Goal: Task Accomplishment & Management: Manage account settings

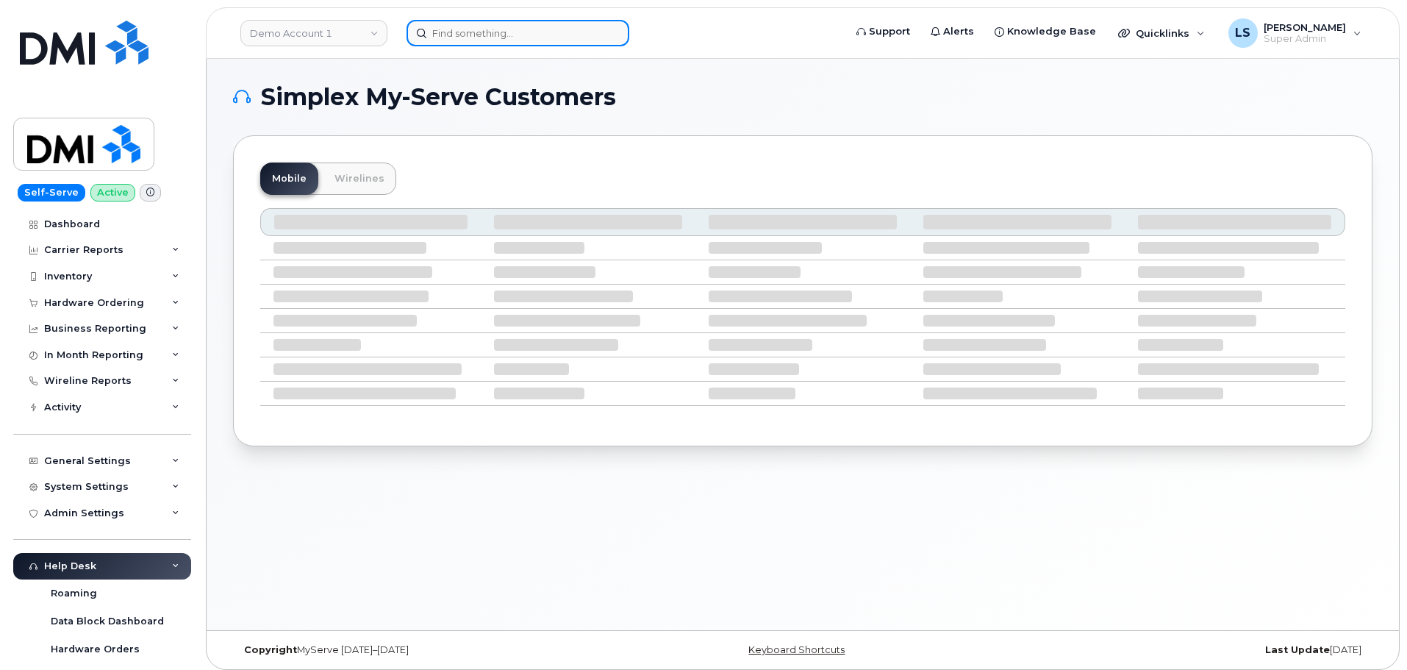
click at [440, 33] on input at bounding box center [517, 33] width 223 height 26
paste input "571-749-7183"
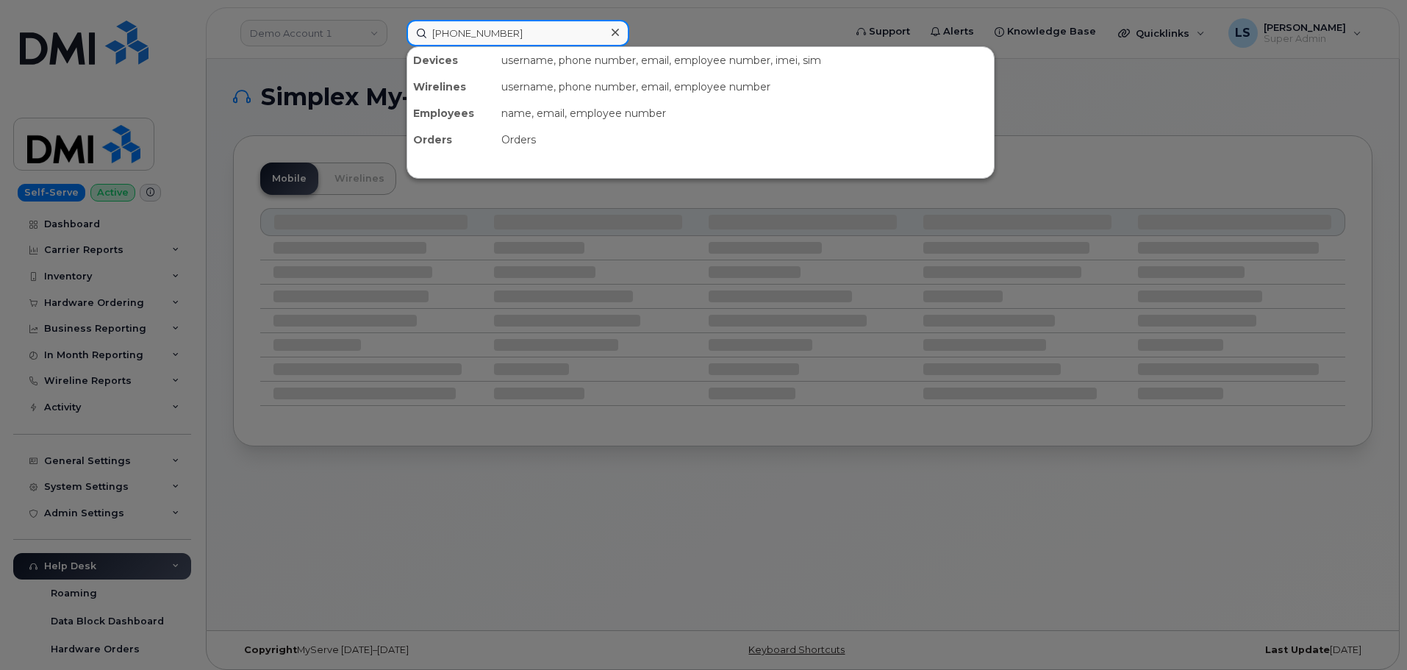
type input "571-749-7183"
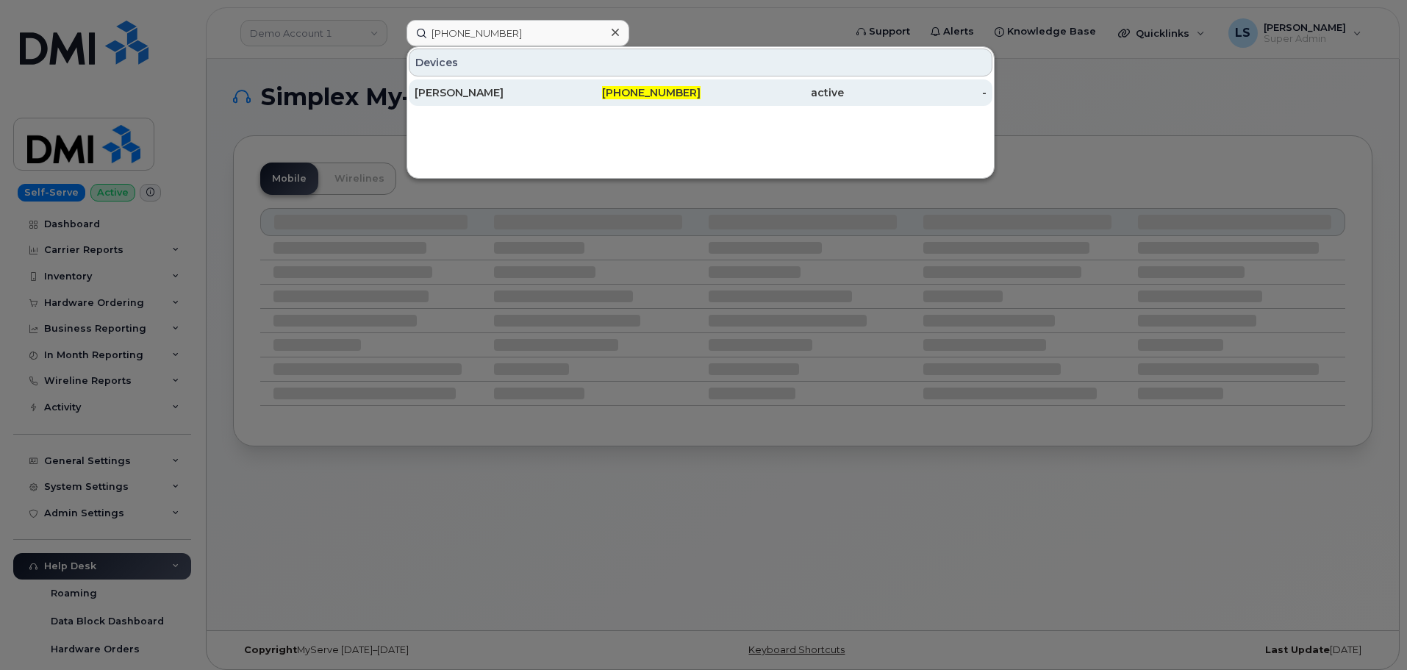
click at [495, 81] on div "[PERSON_NAME]" at bounding box center [486, 92] width 143 height 26
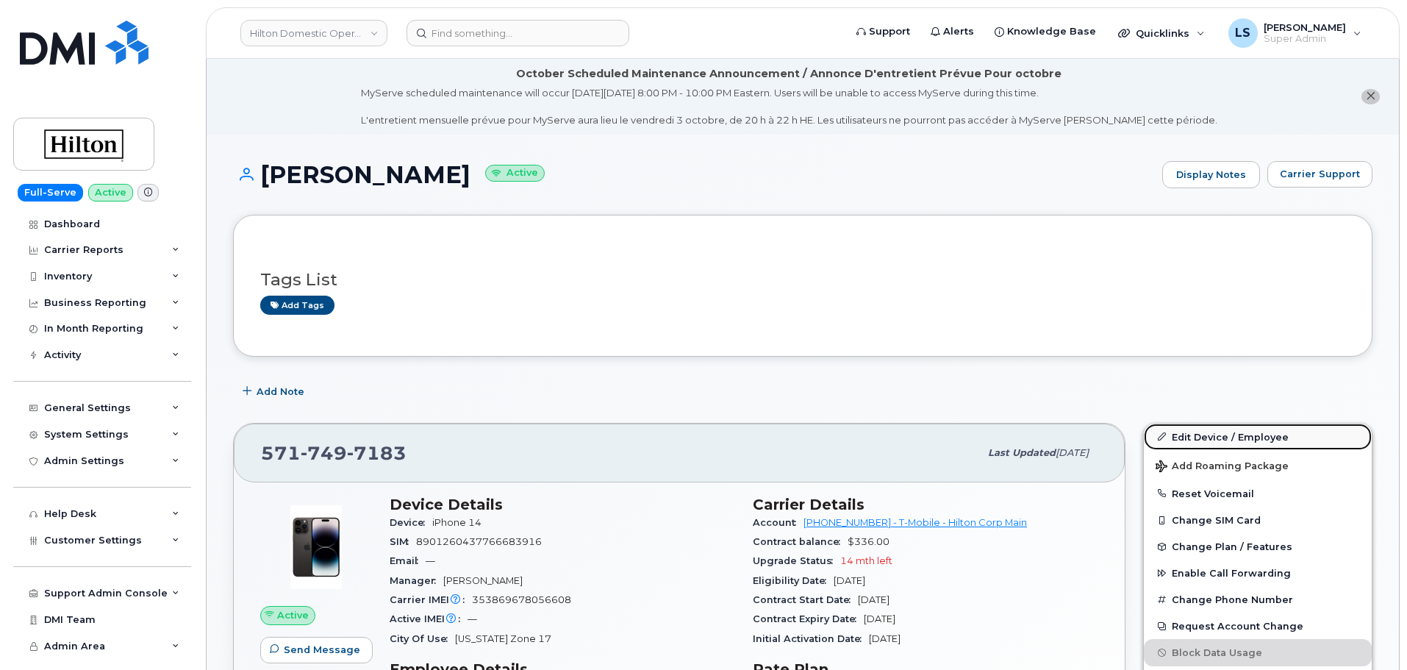
click at [1186, 438] on link "Edit Device / Employee" at bounding box center [1258, 436] width 228 height 26
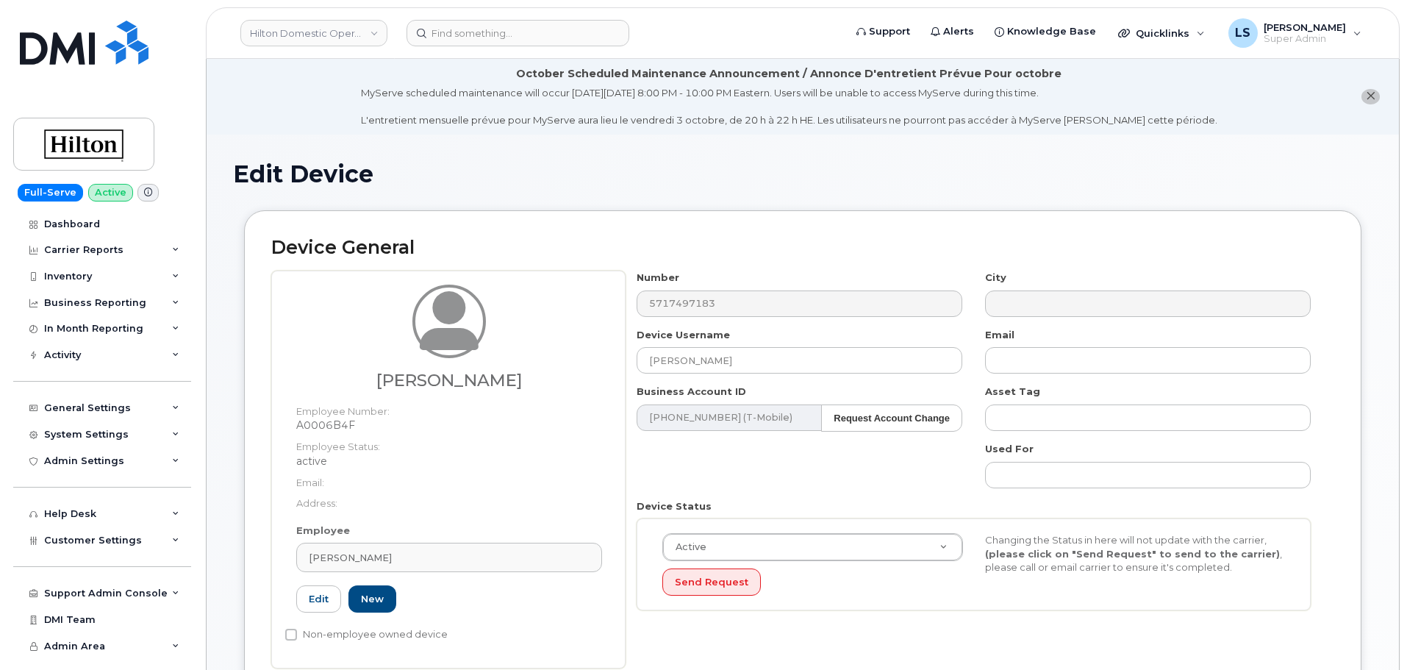
select select "34080331"
drag, startPoint x: 770, startPoint y: 361, endPoint x: 587, endPoint y: 341, distance: 184.1
click at [582, 341] on div "Jose Felix Employee Number: A0006B4F Employee Status: active Email: Address: Em…" at bounding box center [802, 469] width 1063 height 398
click at [437, 556] on div "[PERSON_NAME]" at bounding box center [449, 558] width 281 height 14
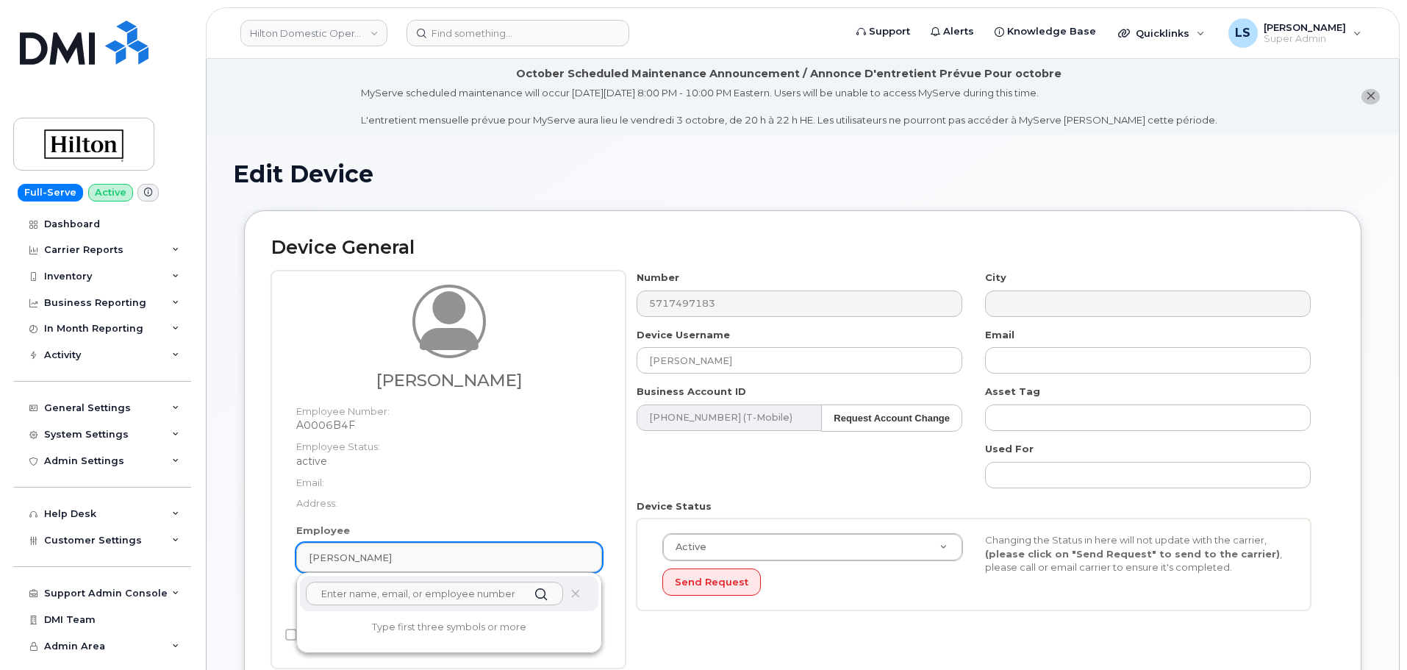
paste input "[PERSON_NAME]"
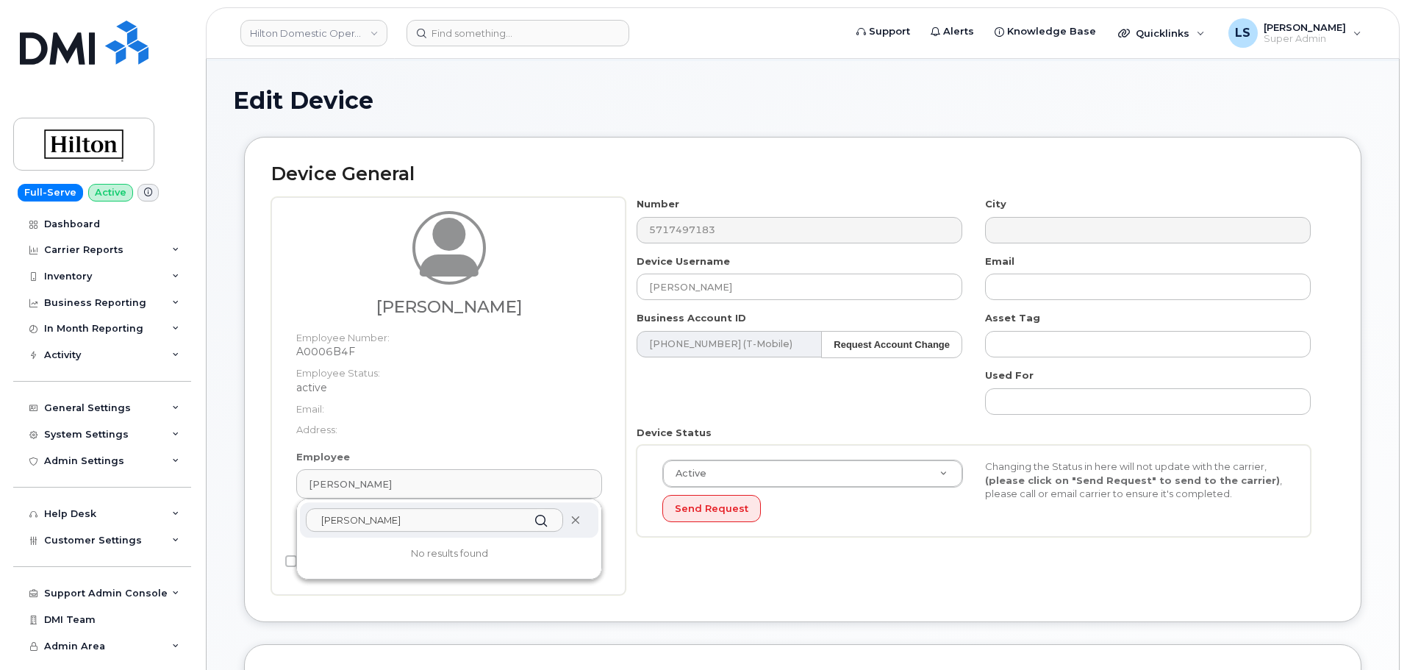
type input "[PERSON_NAME]"
click at [573, 520] on icon at bounding box center [575, 520] width 10 height 10
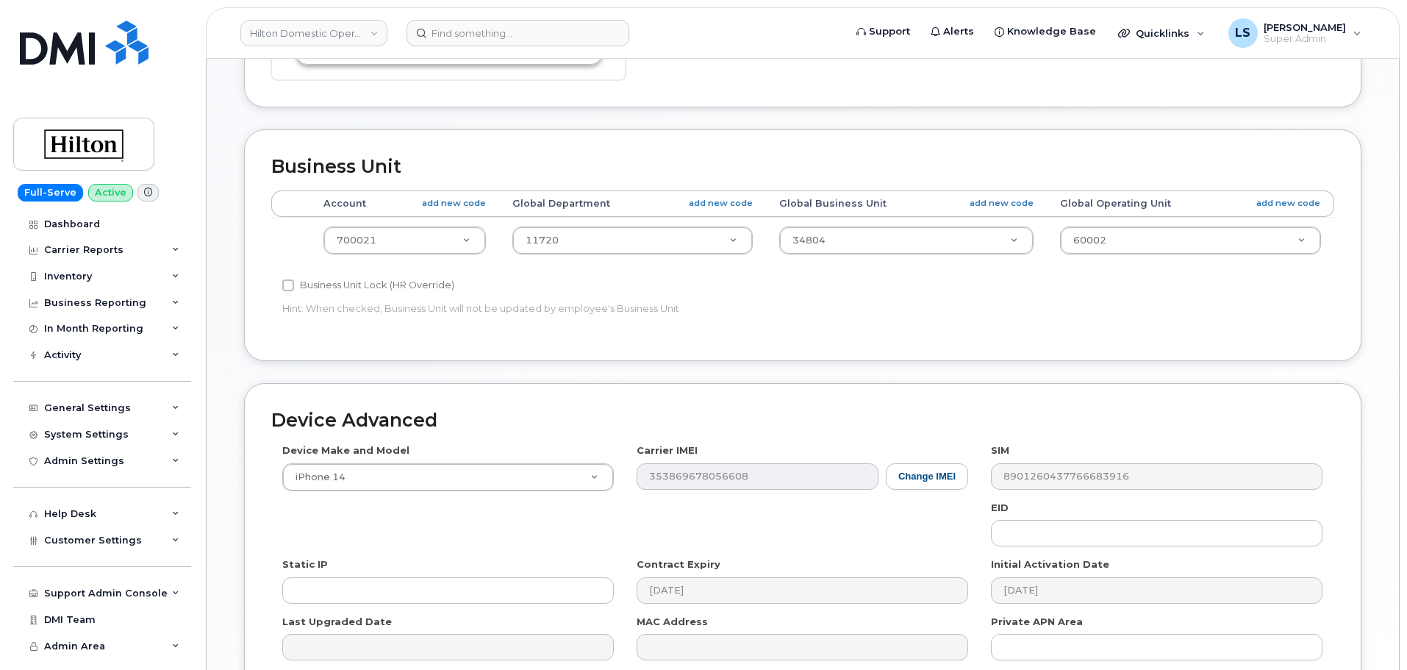
scroll to position [739, 0]
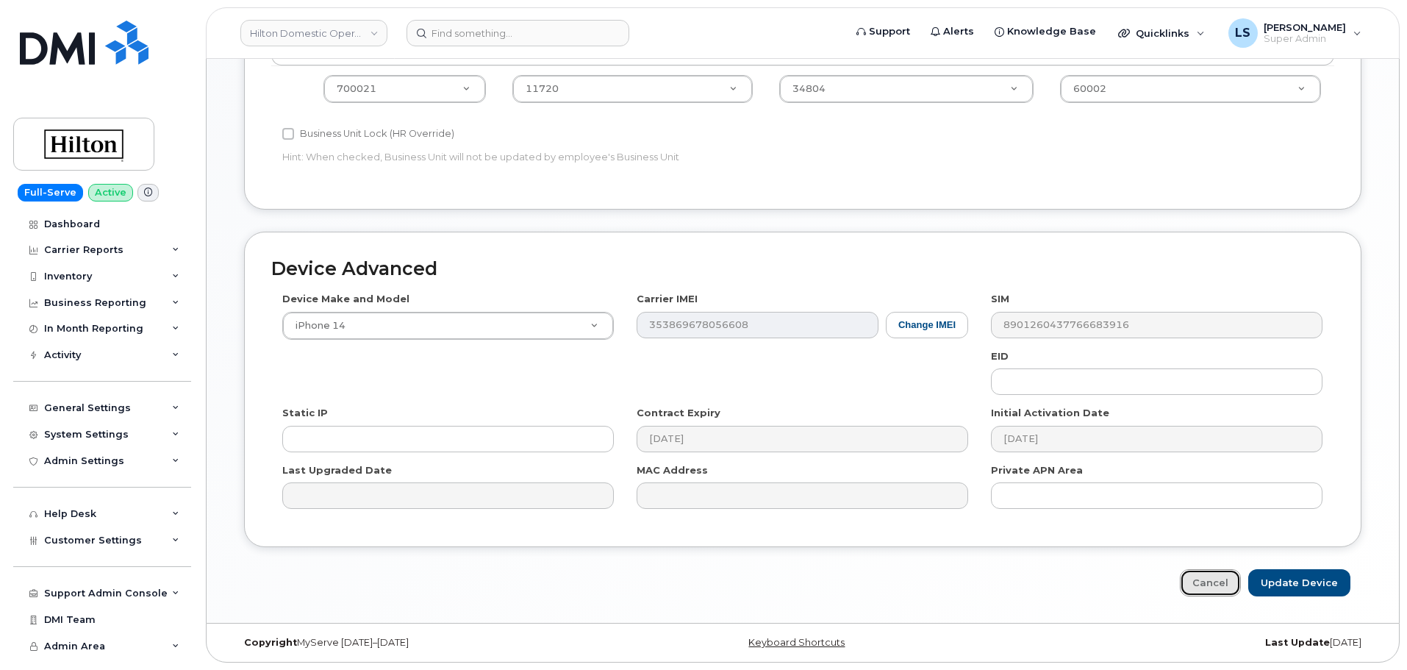
click at [1233, 578] on link "Cancel" at bounding box center [1210, 582] width 61 height 27
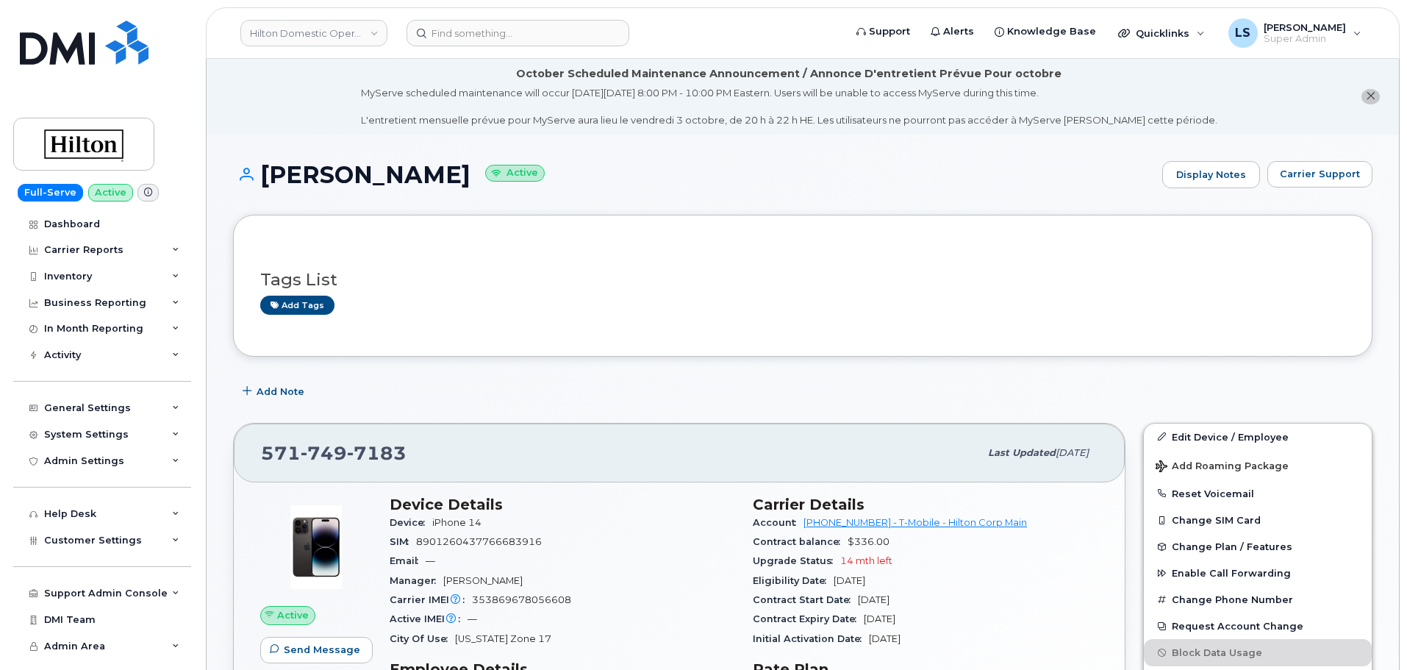
click at [706, 417] on div "[PHONE_NUMBER] Last updated [DATE] Active Send Message 116.73 MB  used 0.00 Byt…" at bounding box center [679, 682] width 910 height 536
click at [1170, 428] on link "Edit Device / Employee" at bounding box center [1258, 436] width 228 height 26
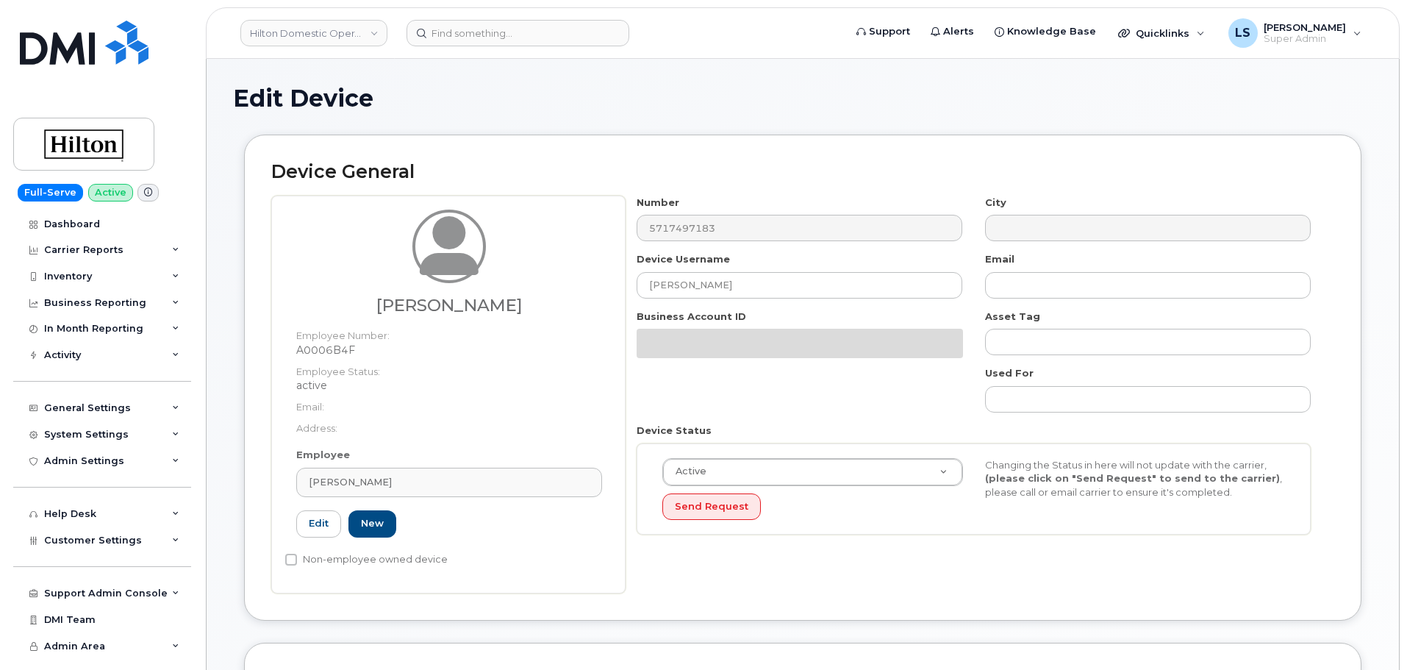
select select "34080331"
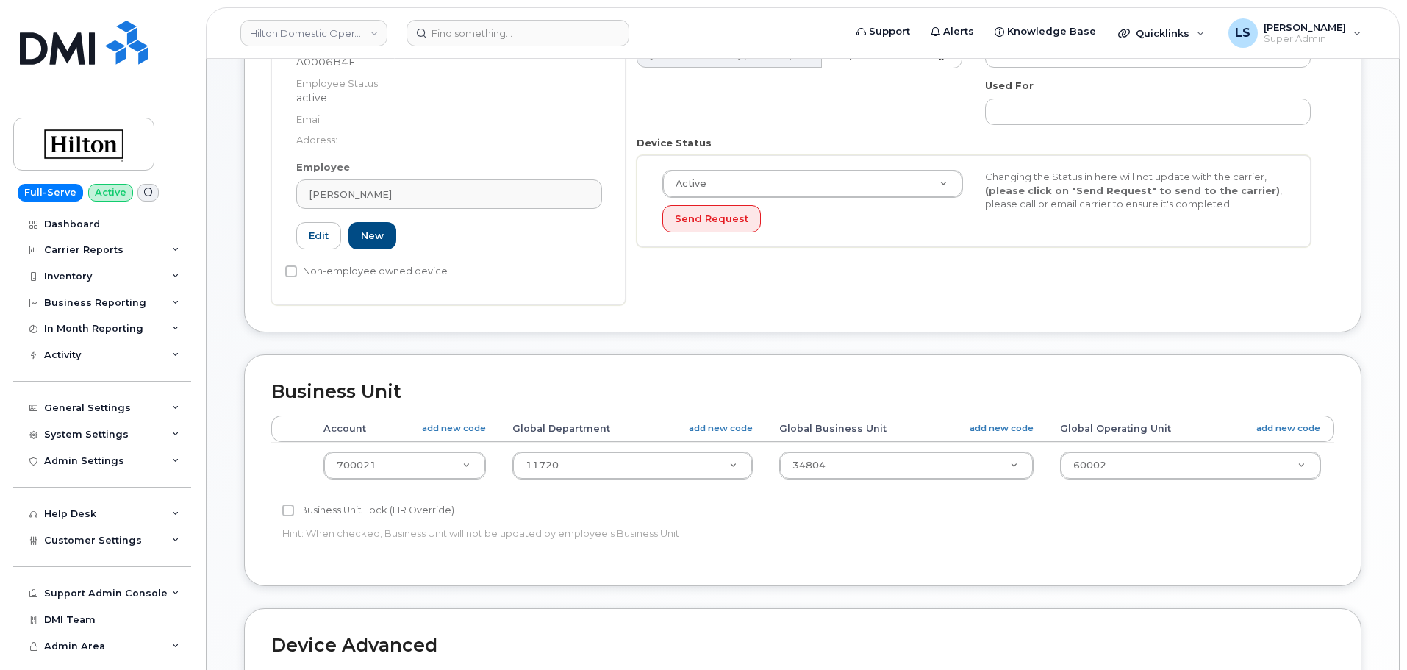
scroll to position [225, 0]
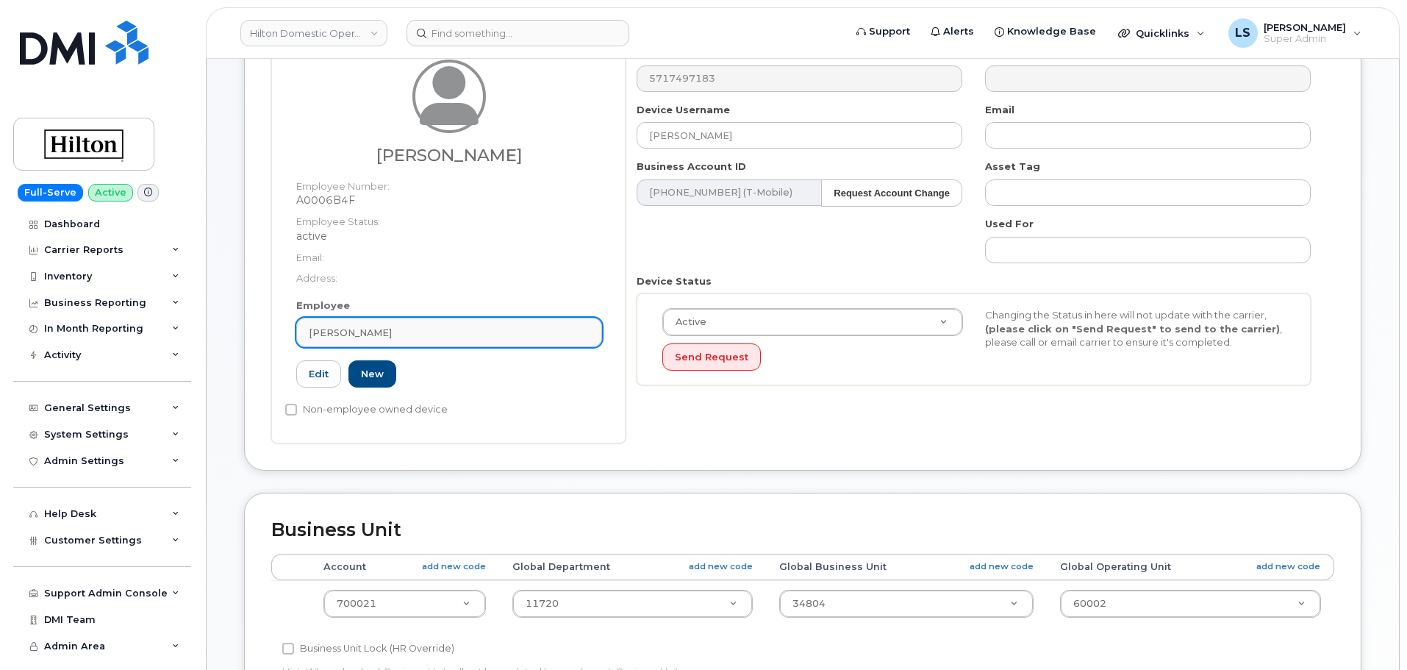
click at [459, 331] on div "[PERSON_NAME]" at bounding box center [449, 333] width 281 height 14
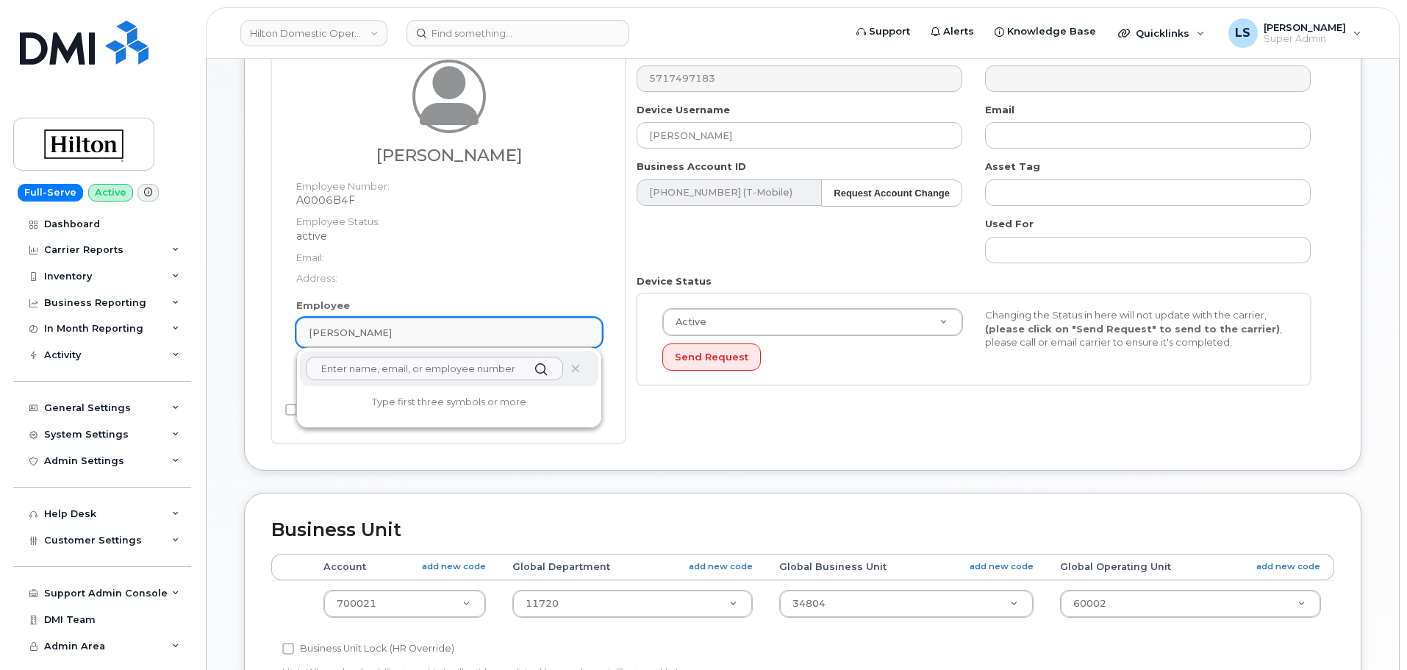
click at [450, 334] on div "[PERSON_NAME]" at bounding box center [449, 333] width 281 height 14
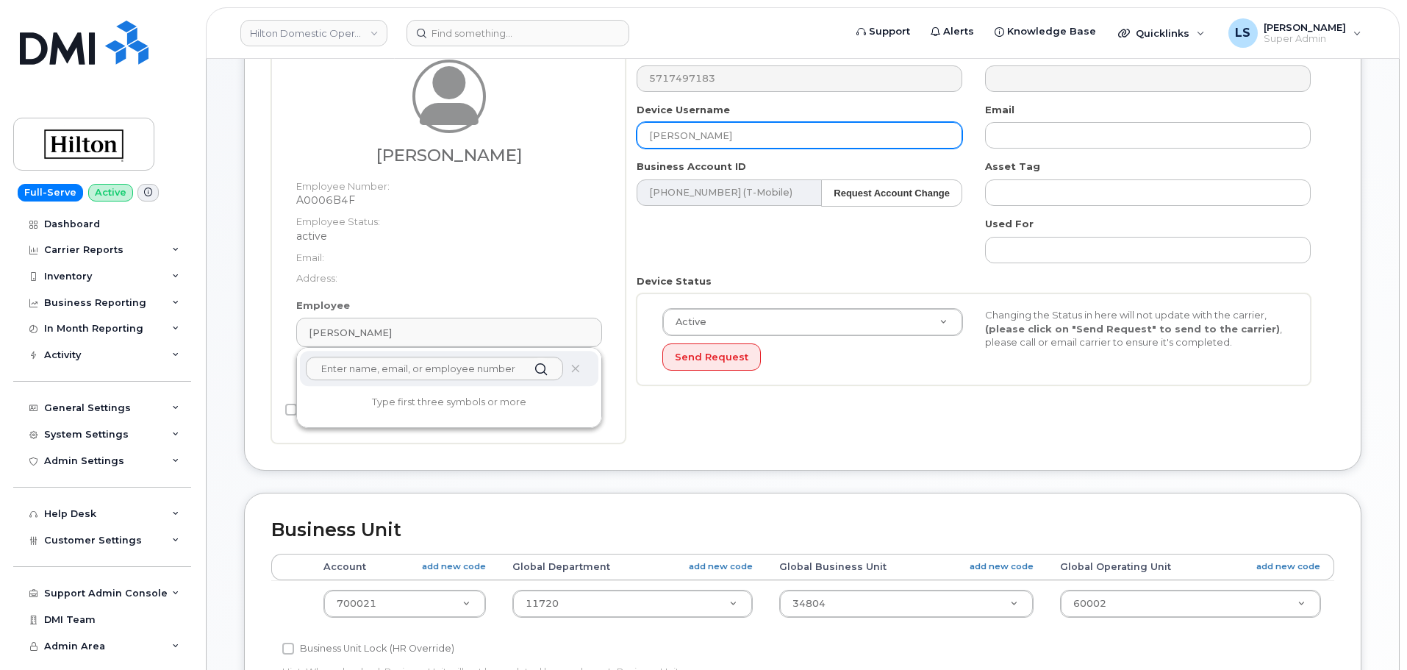
click at [723, 123] on input "[PERSON_NAME]" at bounding box center [800, 135] width 326 height 26
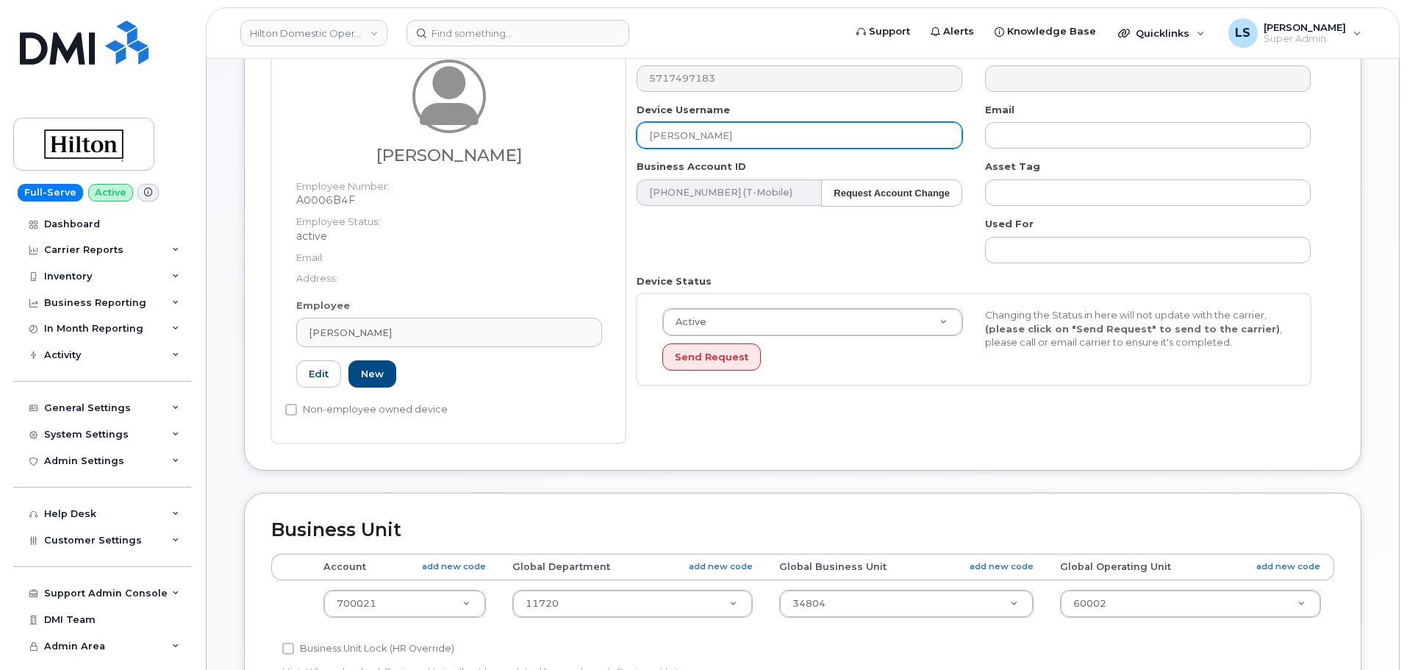
click at [723, 123] on input "[PERSON_NAME]" at bounding box center [800, 135] width 326 height 26
click at [723, 123] on input "Nihel Mhamdia" at bounding box center [800, 135] width 326 height 26
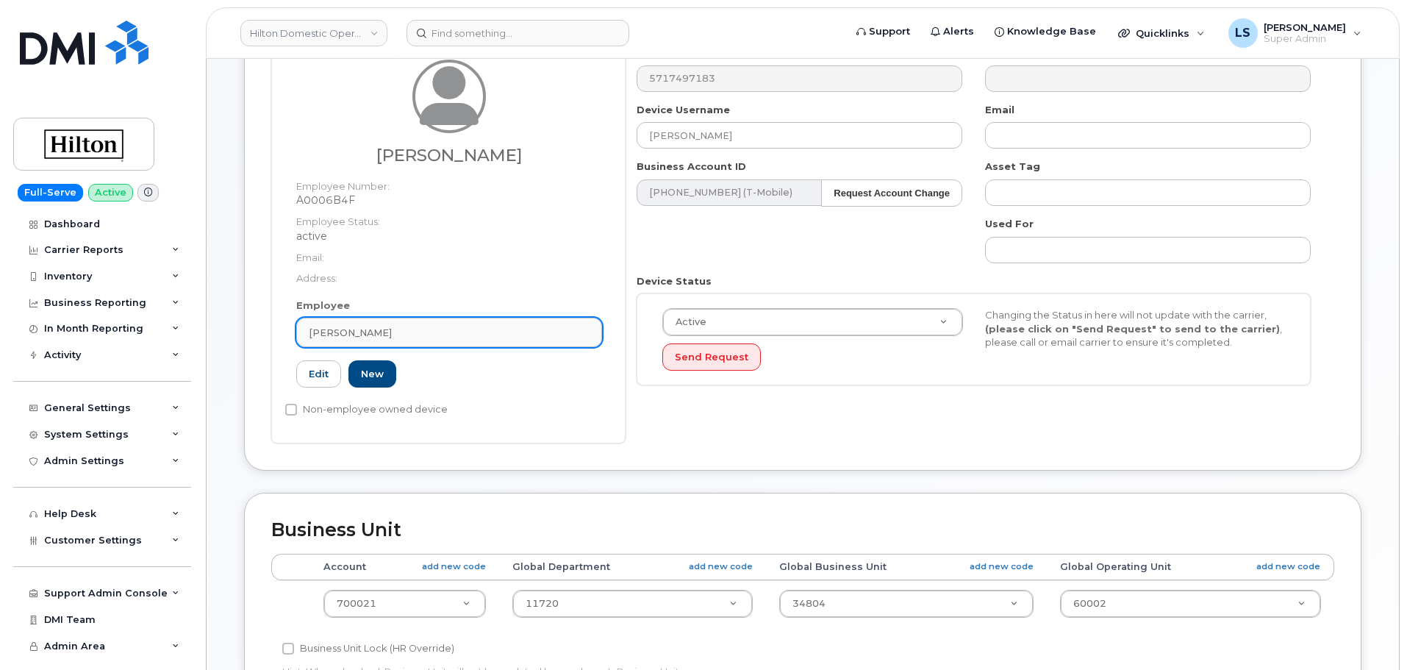
click at [397, 322] on link "Jose Felix" at bounding box center [449, 332] width 306 height 29
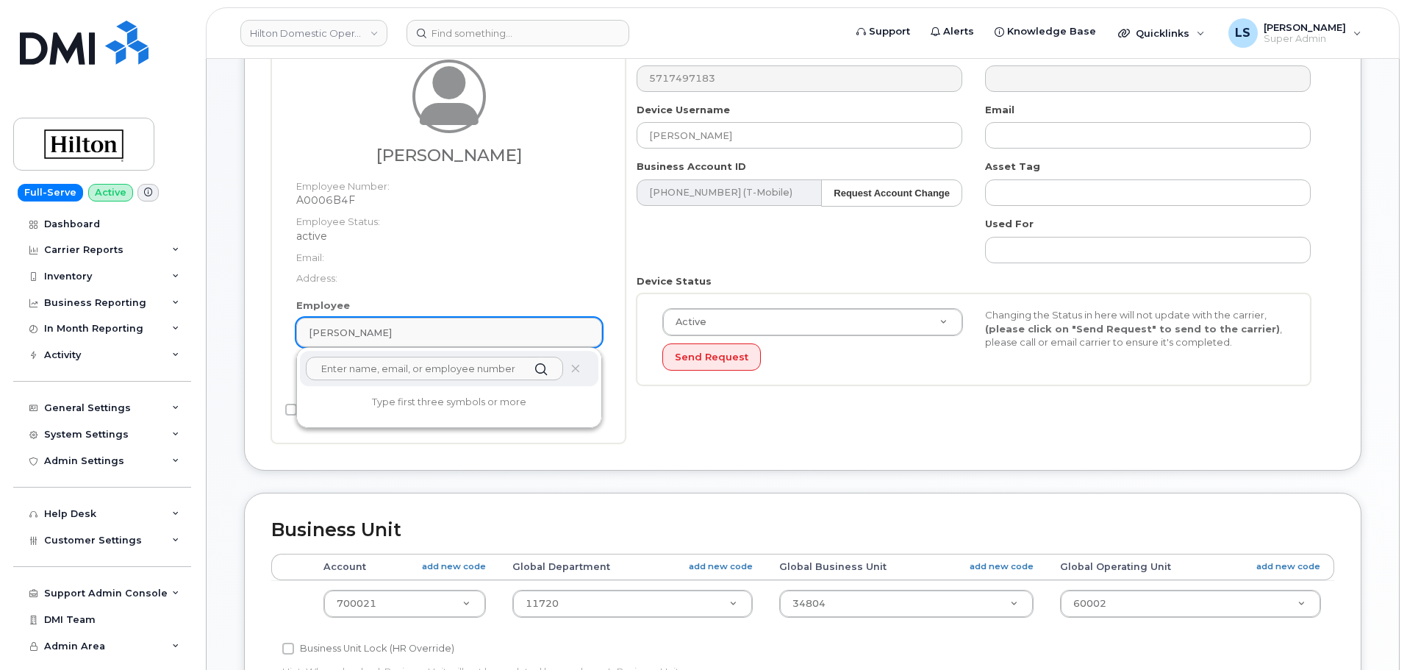
paste input "Nihel Mhamdia"
drag, startPoint x: 405, startPoint y: 366, endPoint x: 347, endPoint y: 364, distance: 58.1
click at [347, 364] on input "Nihel Mhamdia" at bounding box center [434, 368] width 257 height 24
type input "N"
paste input "Nihel Mhamdia"
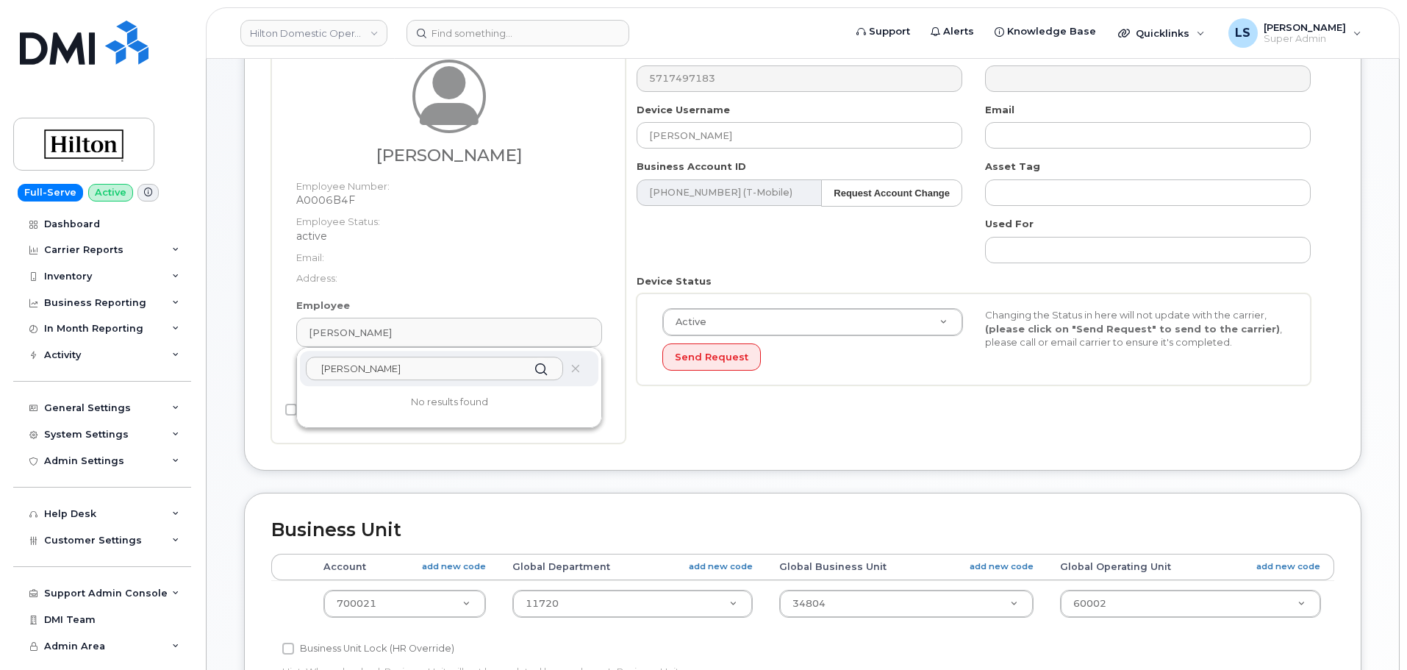
click at [348, 368] on input "Nihel Mhamdia" at bounding box center [434, 368] width 257 height 24
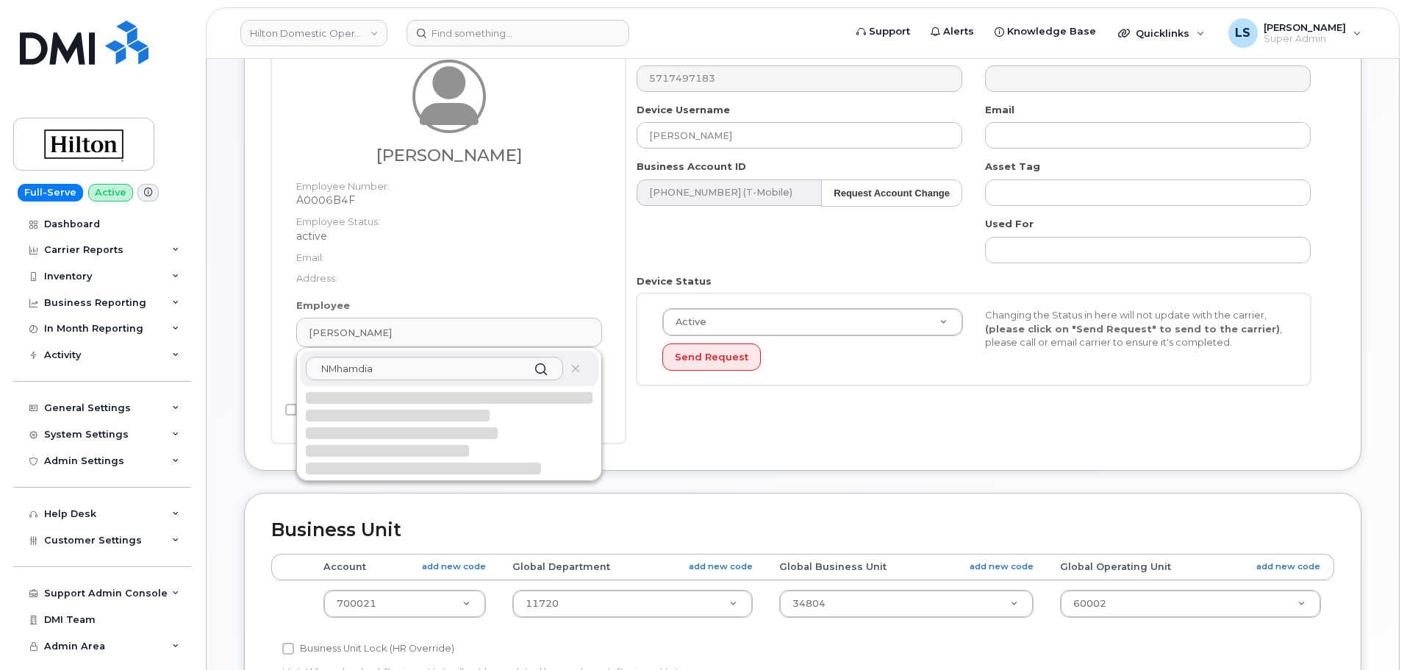
type input "Mhamdia"
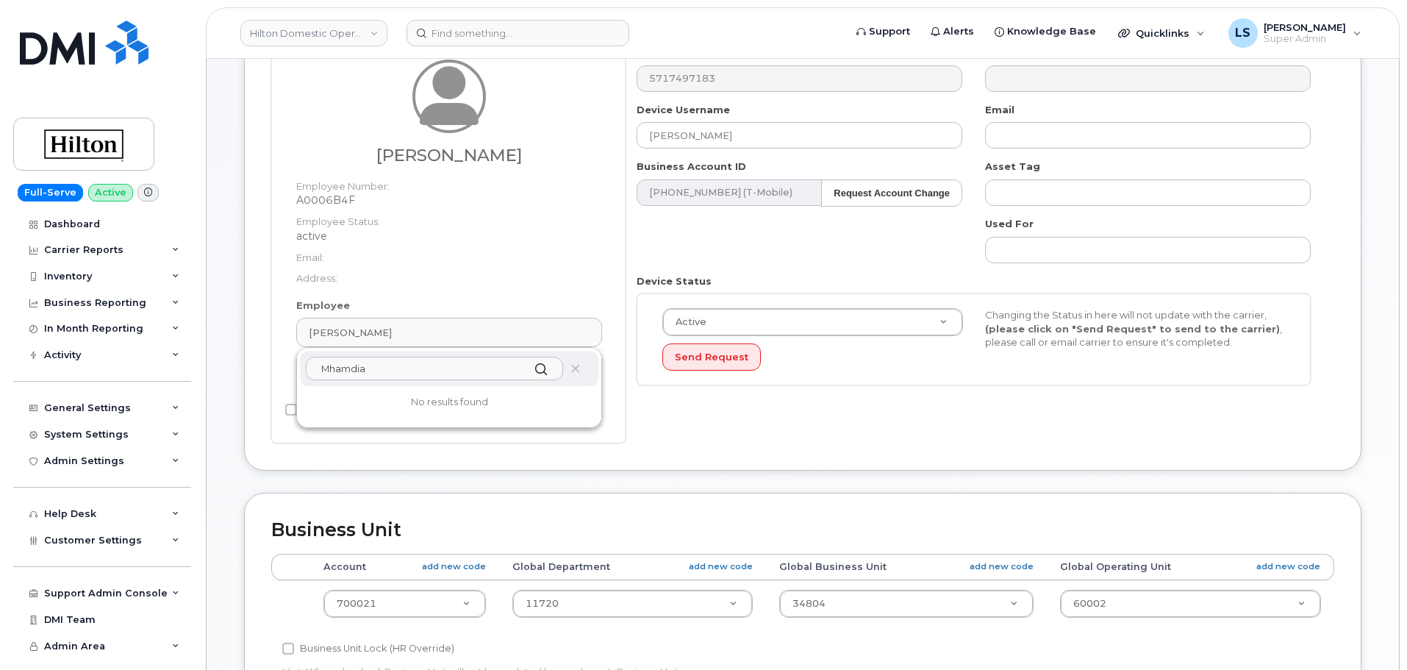
click at [375, 366] on input "Mhamdia" at bounding box center [434, 368] width 257 height 24
click at [443, 242] on dd "active" at bounding box center [449, 236] width 306 height 15
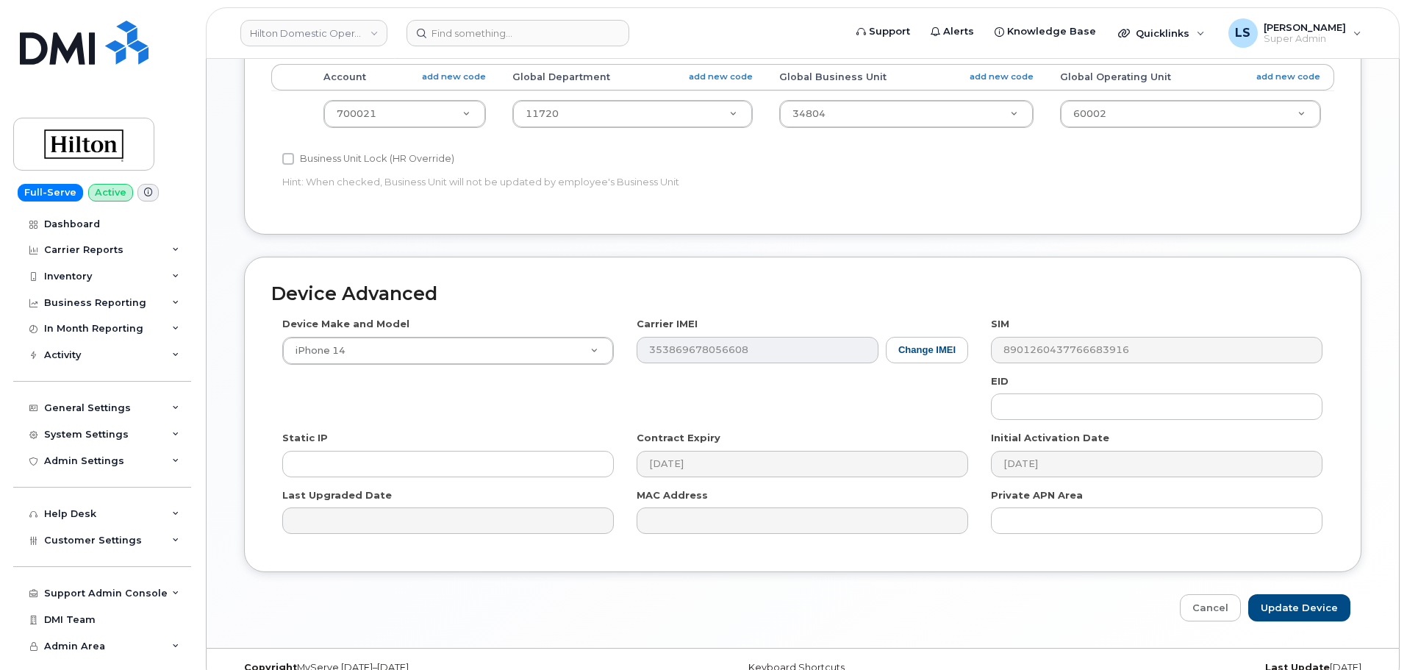
scroll to position [739, 0]
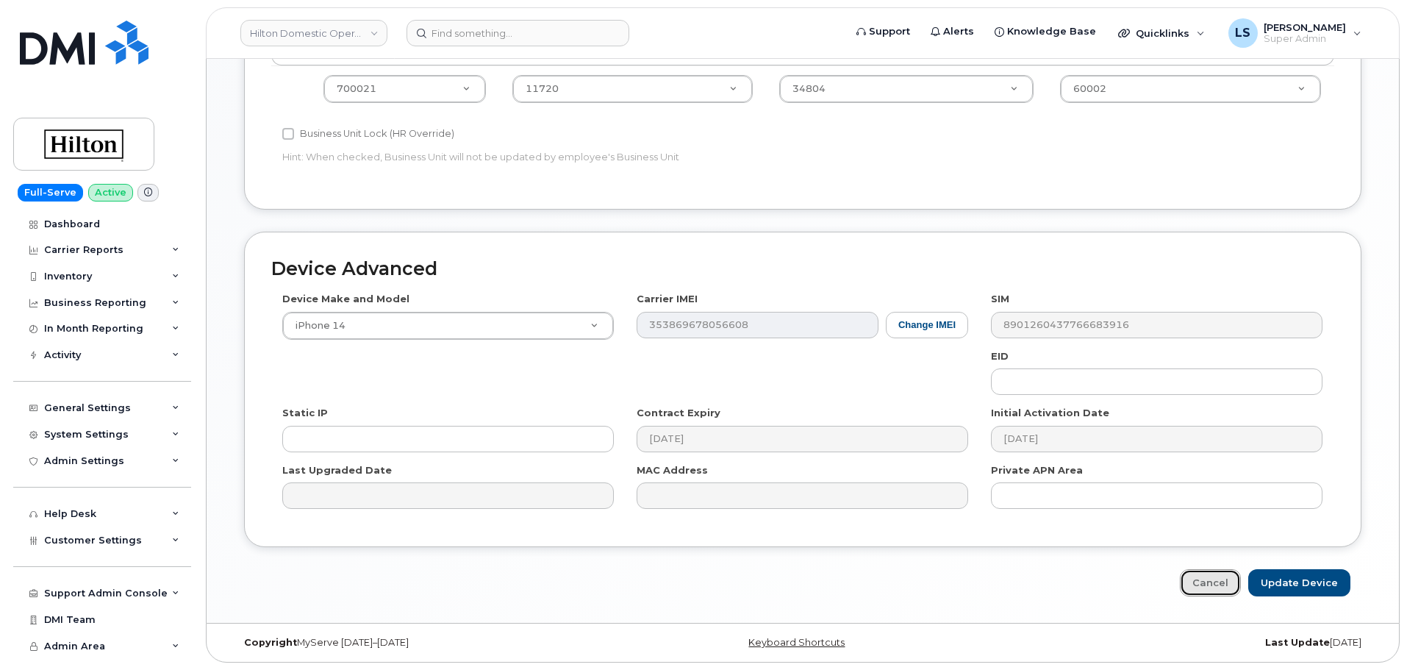
click at [1229, 587] on link "Cancel" at bounding box center [1210, 582] width 61 height 27
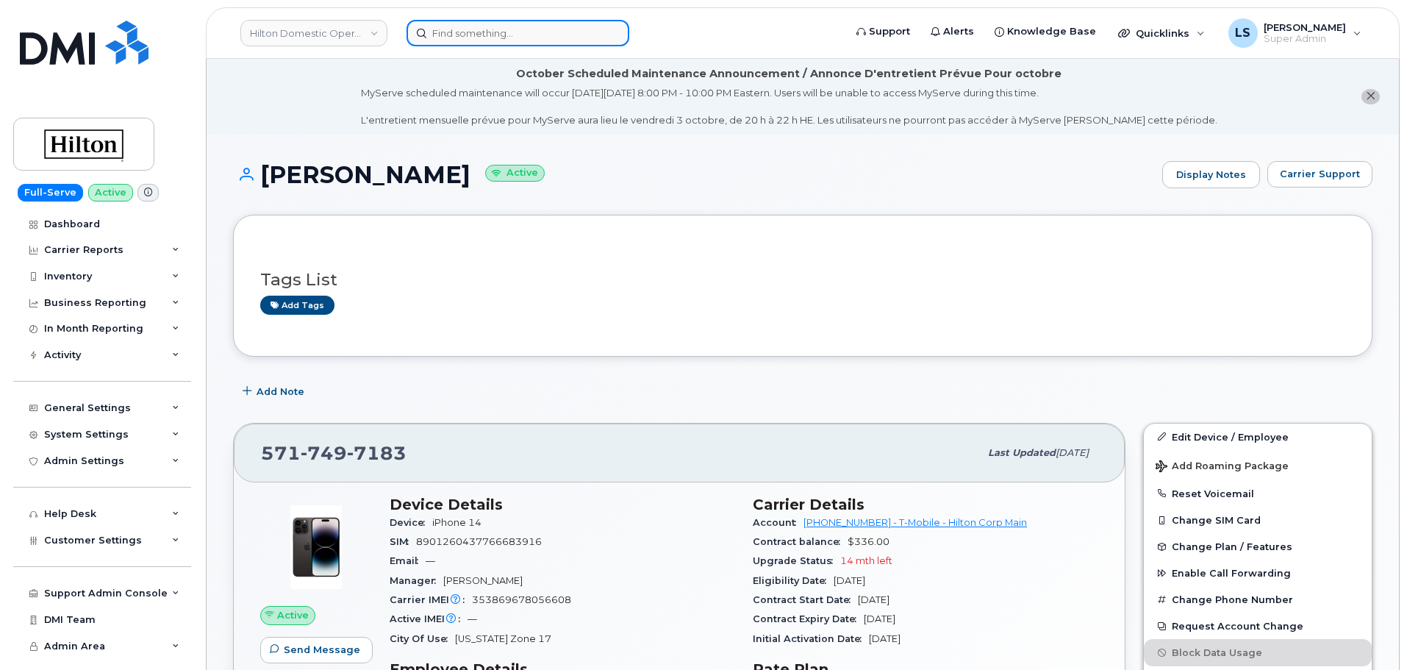
click at [487, 44] on input at bounding box center [517, 33] width 223 height 26
paste input "7036565755"
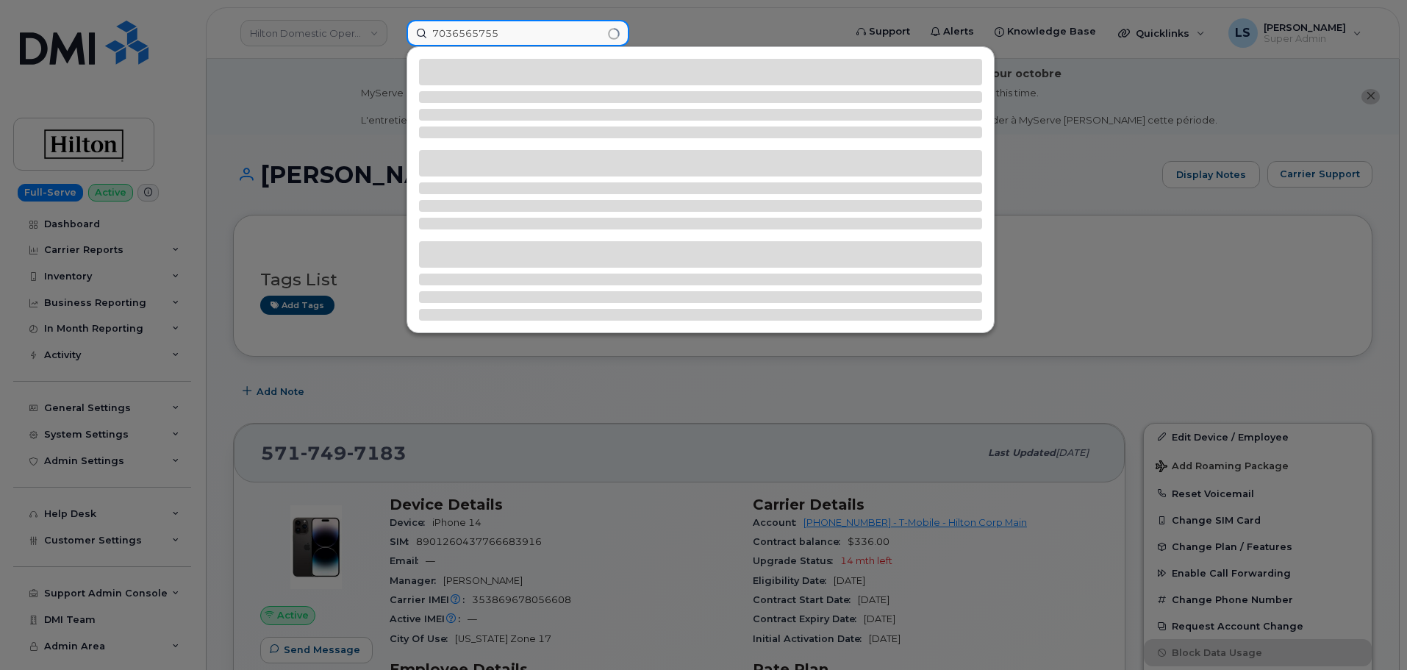
type input "7036565755"
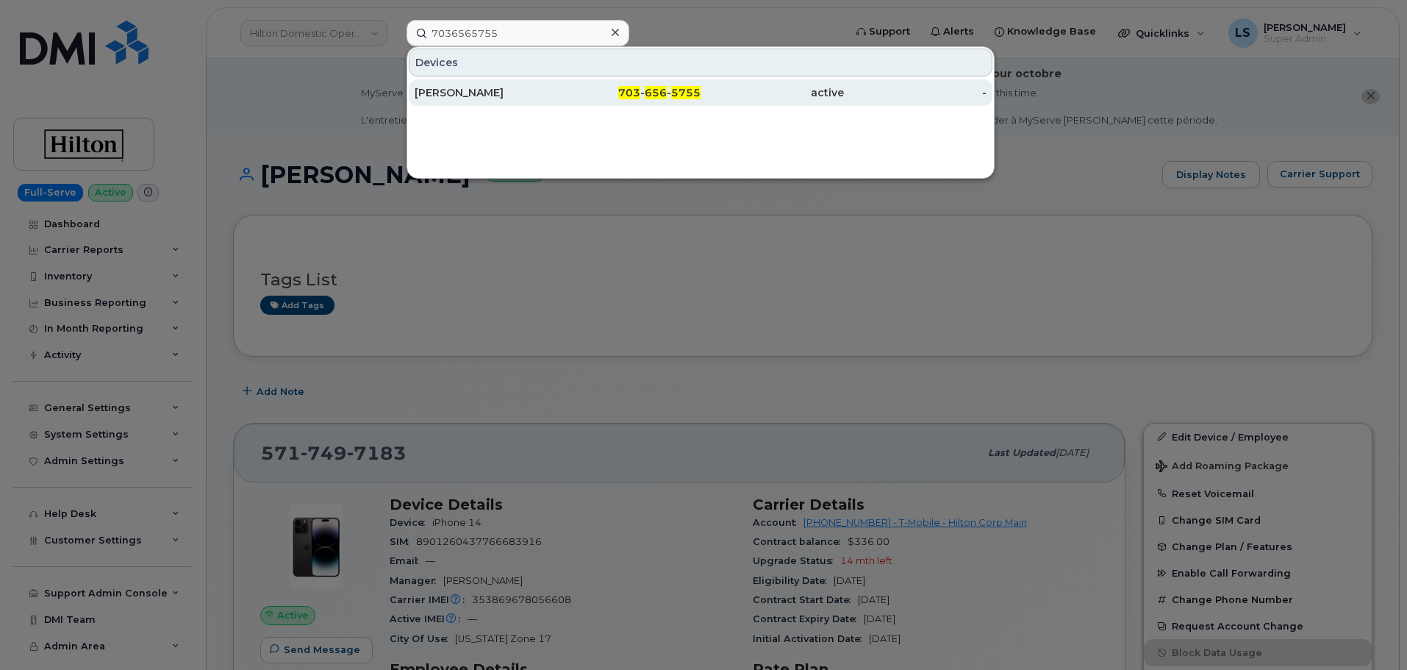
click at [502, 92] on div "Shoukat Mehmood" at bounding box center [486, 92] width 143 height 15
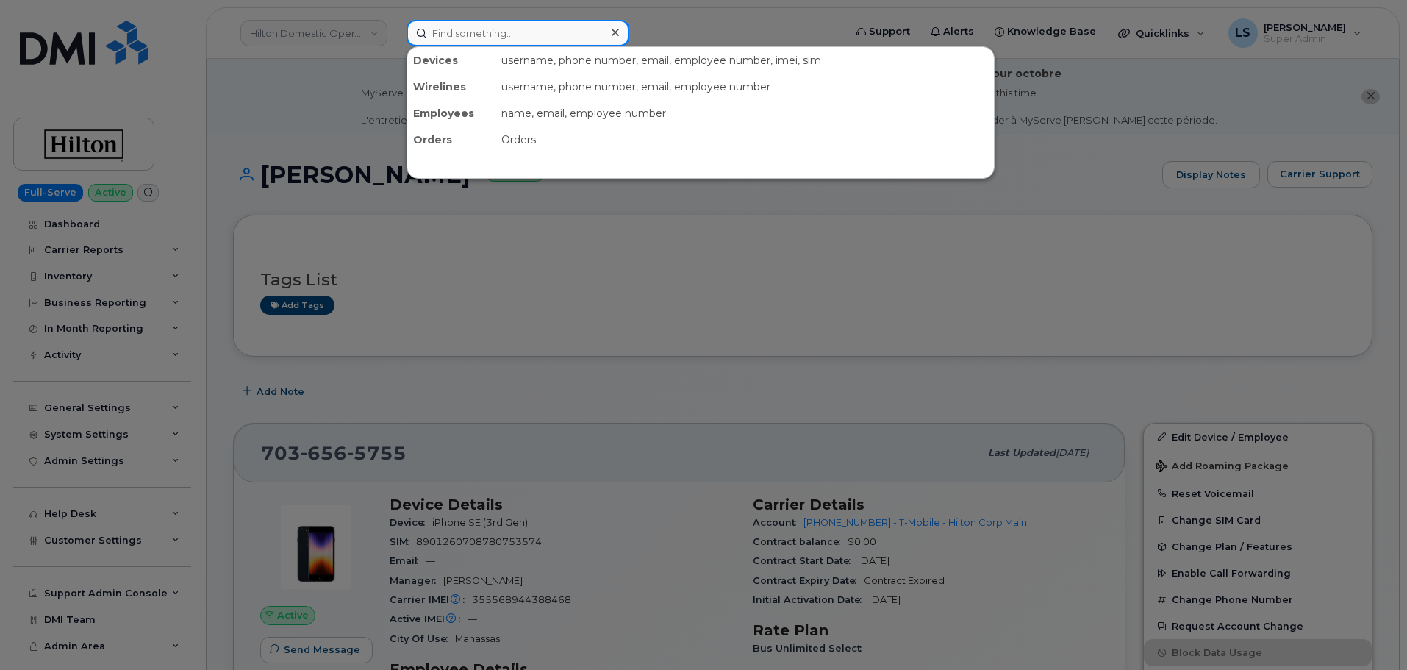
click at [470, 29] on input at bounding box center [517, 33] width 223 height 26
paste input "301091"
type input "301091"
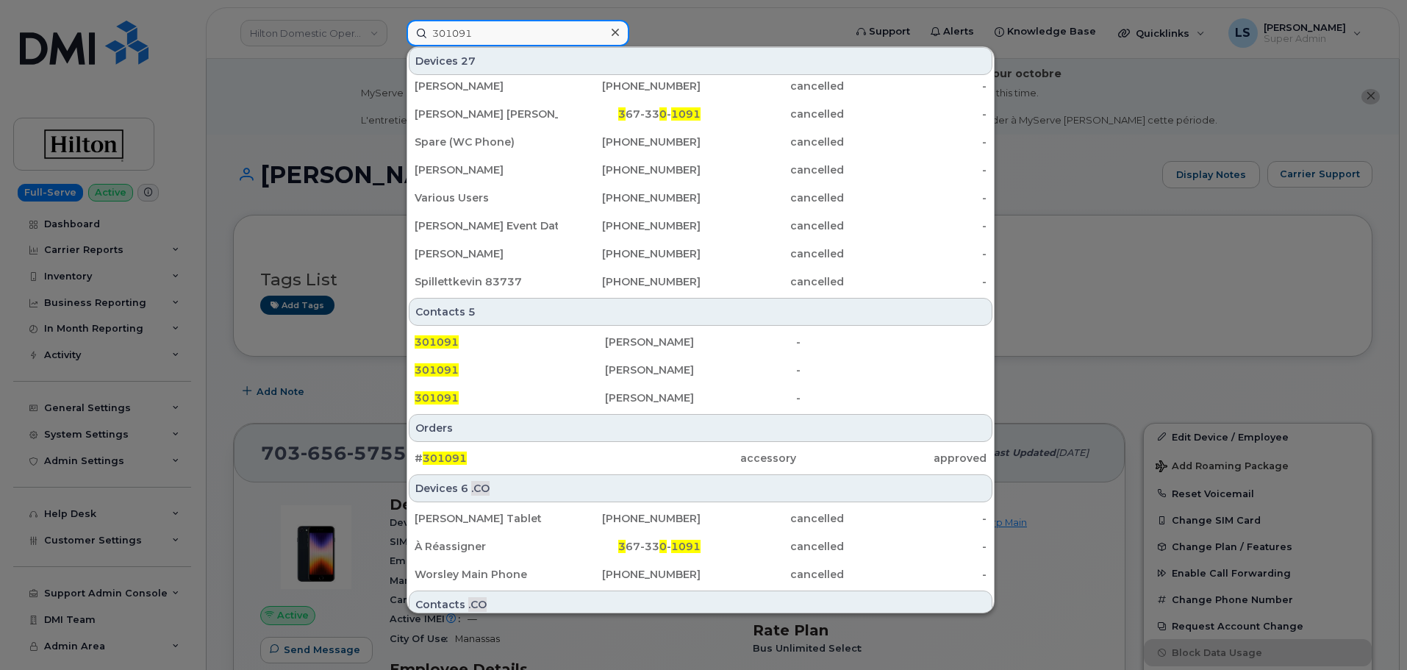
scroll to position [379, 0]
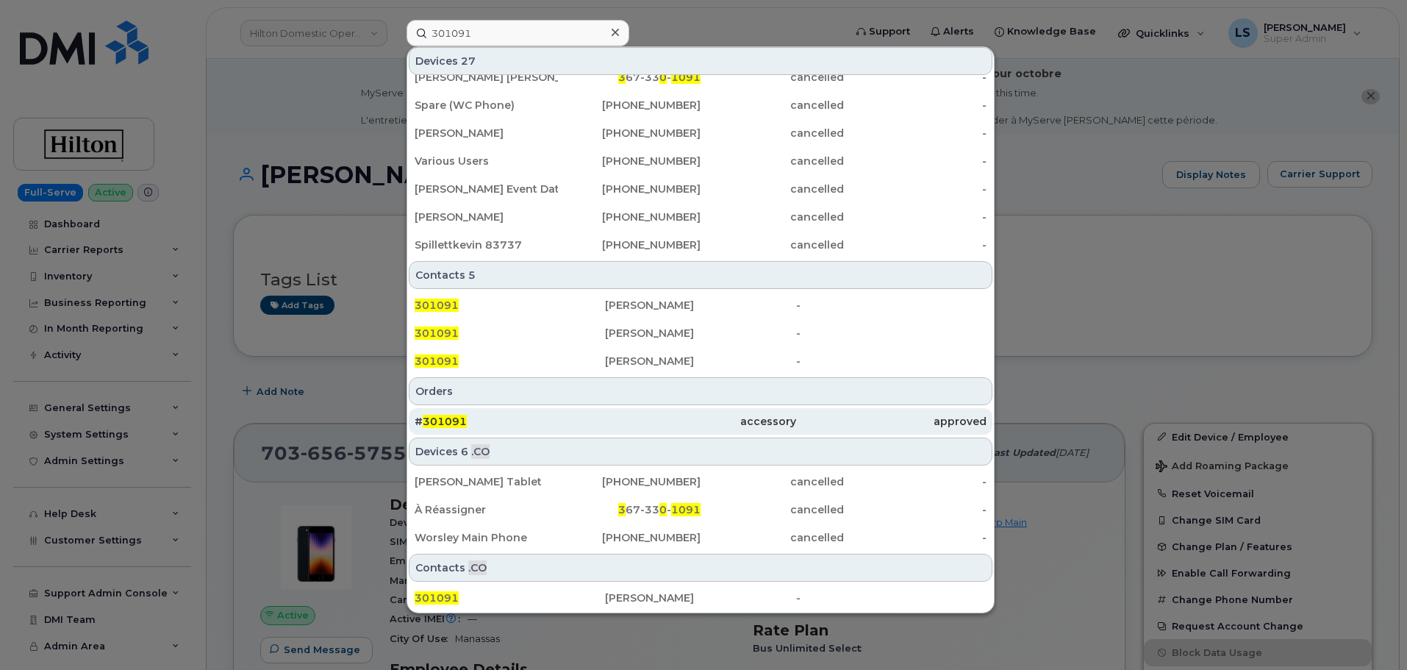
click at [462, 423] on span "301091" at bounding box center [445, 421] width 44 height 13
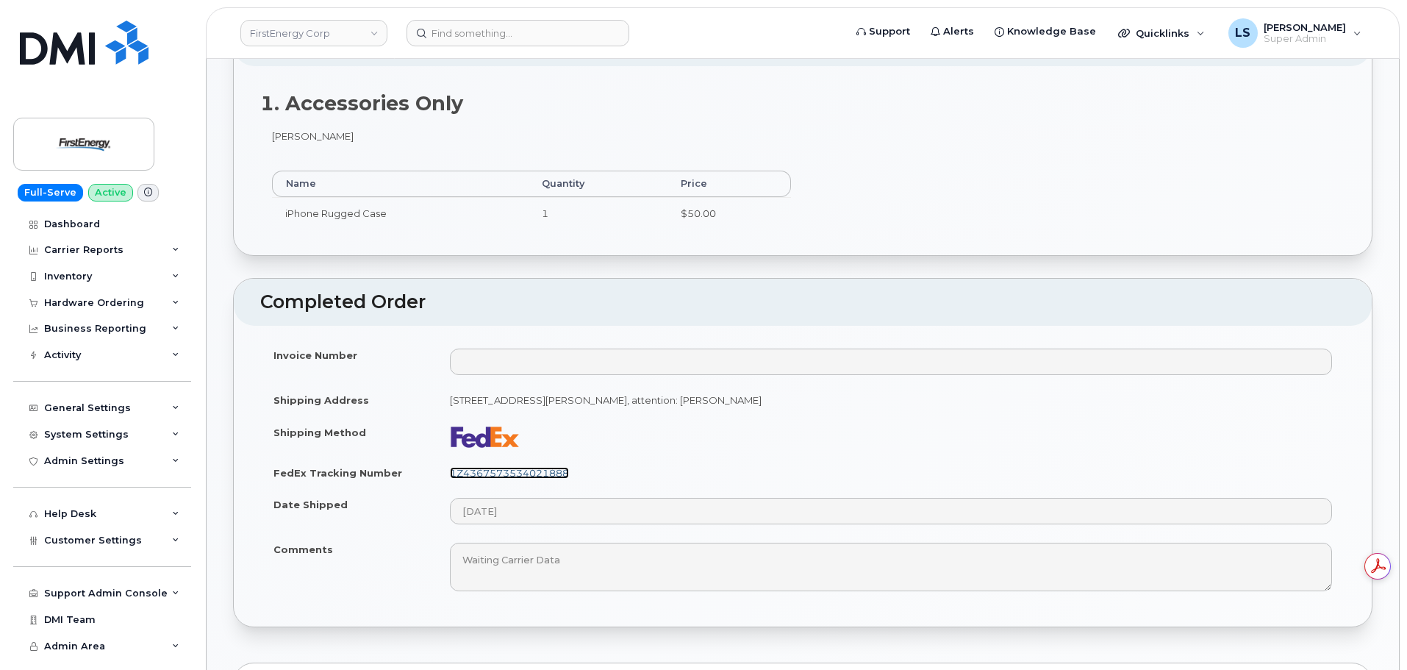
click at [535, 477] on link "1Z4367573534021888" at bounding box center [509, 473] width 119 height 12
drag, startPoint x: 583, startPoint y: 481, endPoint x: 448, endPoint y: 477, distance: 134.6
click at [448, 477] on td "1Z4367573534021888" at bounding box center [891, 472] width 908 height 32
copy link "1Z4367573534021888"
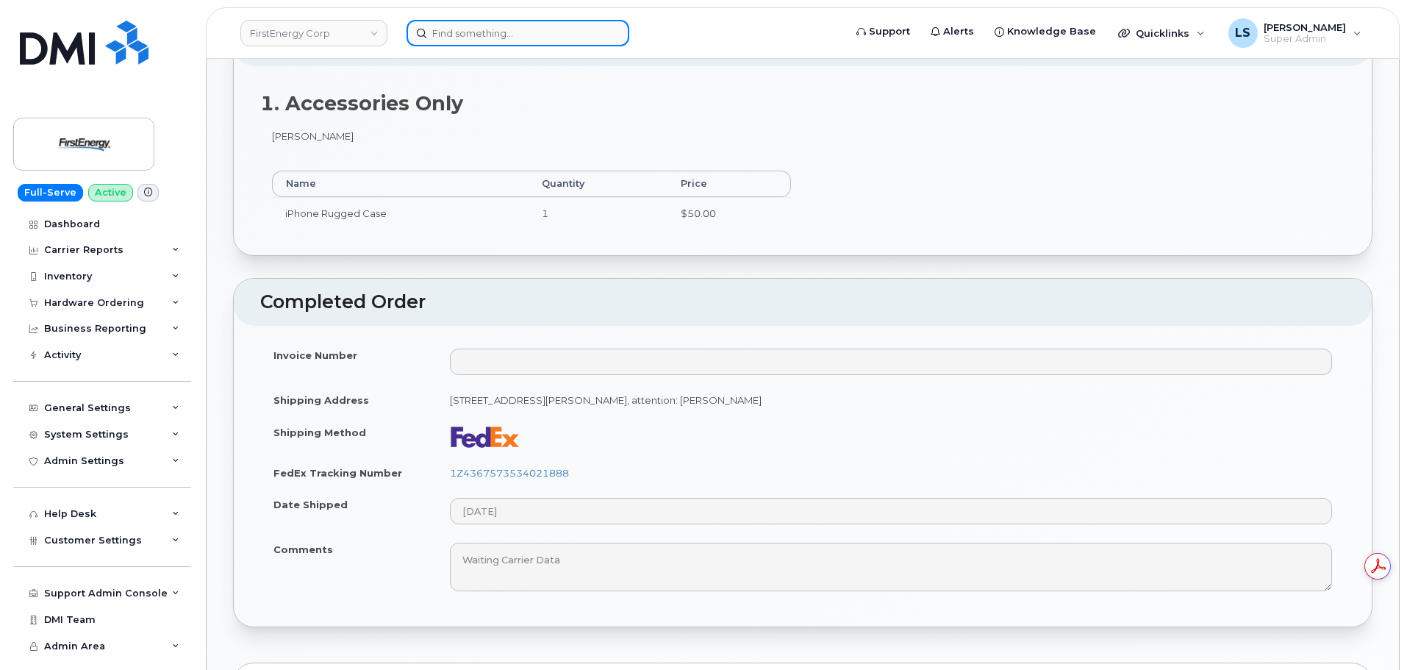
click at [451, 27] on input at bounding box center [517, 33] width 223 height 26
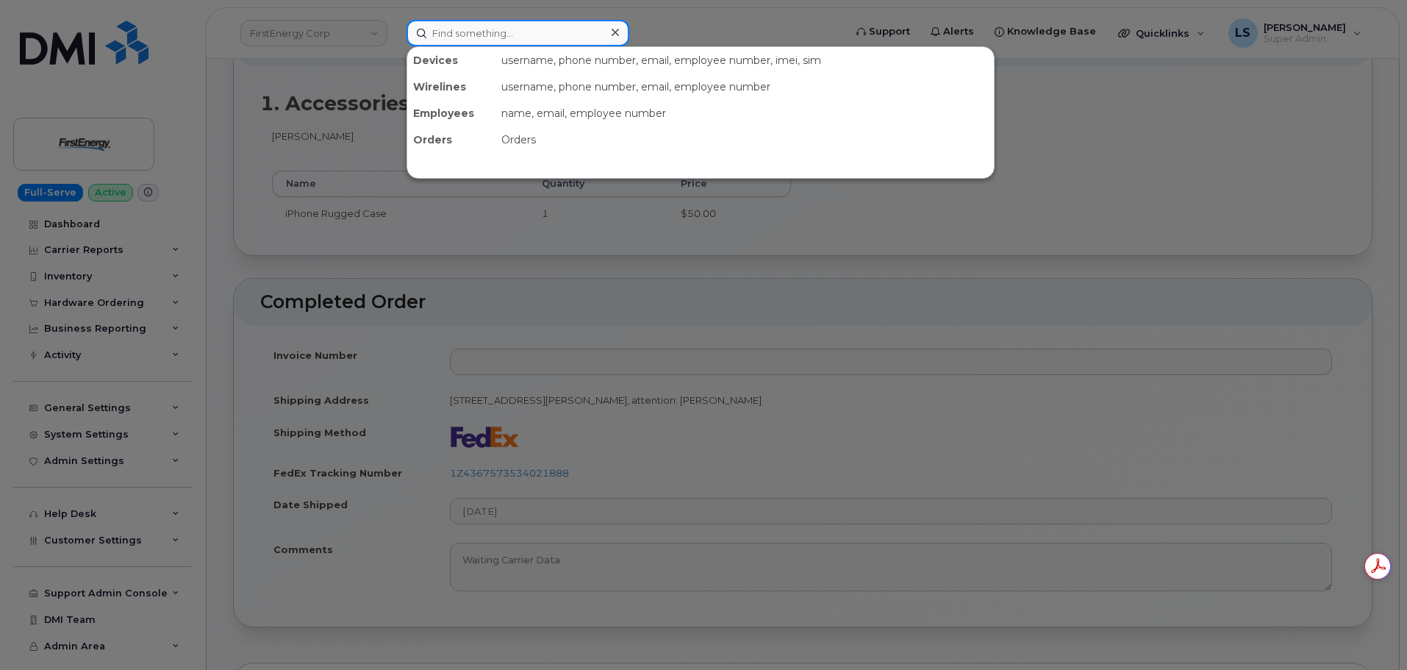
paste input "(403) 724 - 2899"
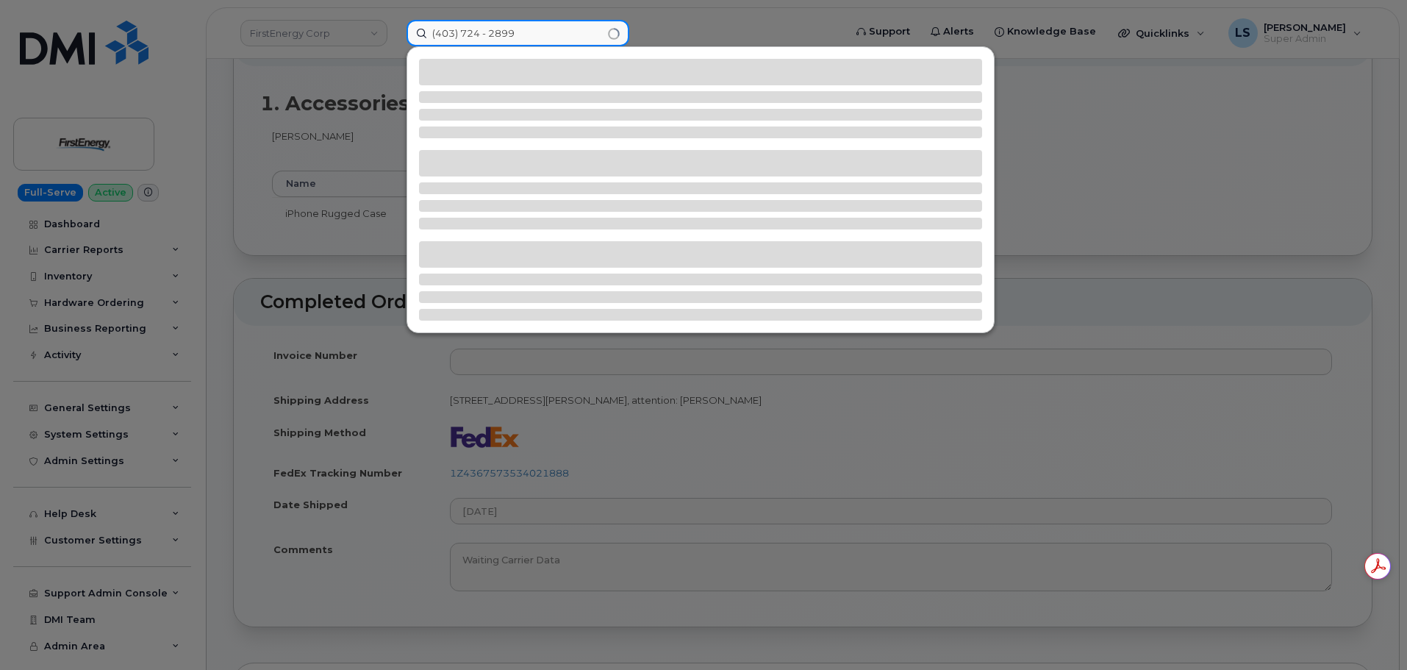
click at [490, 35] on input "(403) 724 - 2899" at bounding box center [517, 33] width 223 height 26
click at [461, 33] on input "(403) 7242899" at bounding box center [517, 33] width 223 height 26
click at [437, 34] on input "(4037242899" at bounding box center [517, 33] width 223 height 26
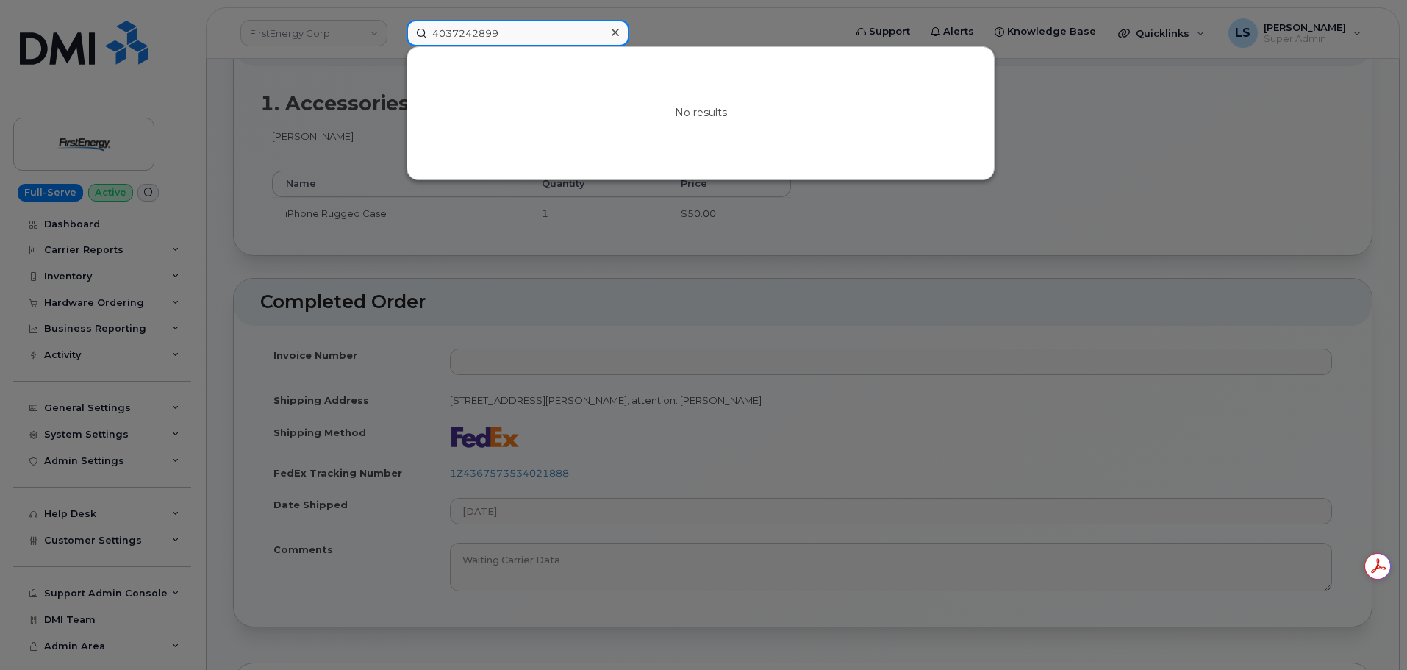
click at [454, 35] on input "4037242899" at bounding box center [517, 33] width 223 height 26
paste input "(613) 290- 1536"
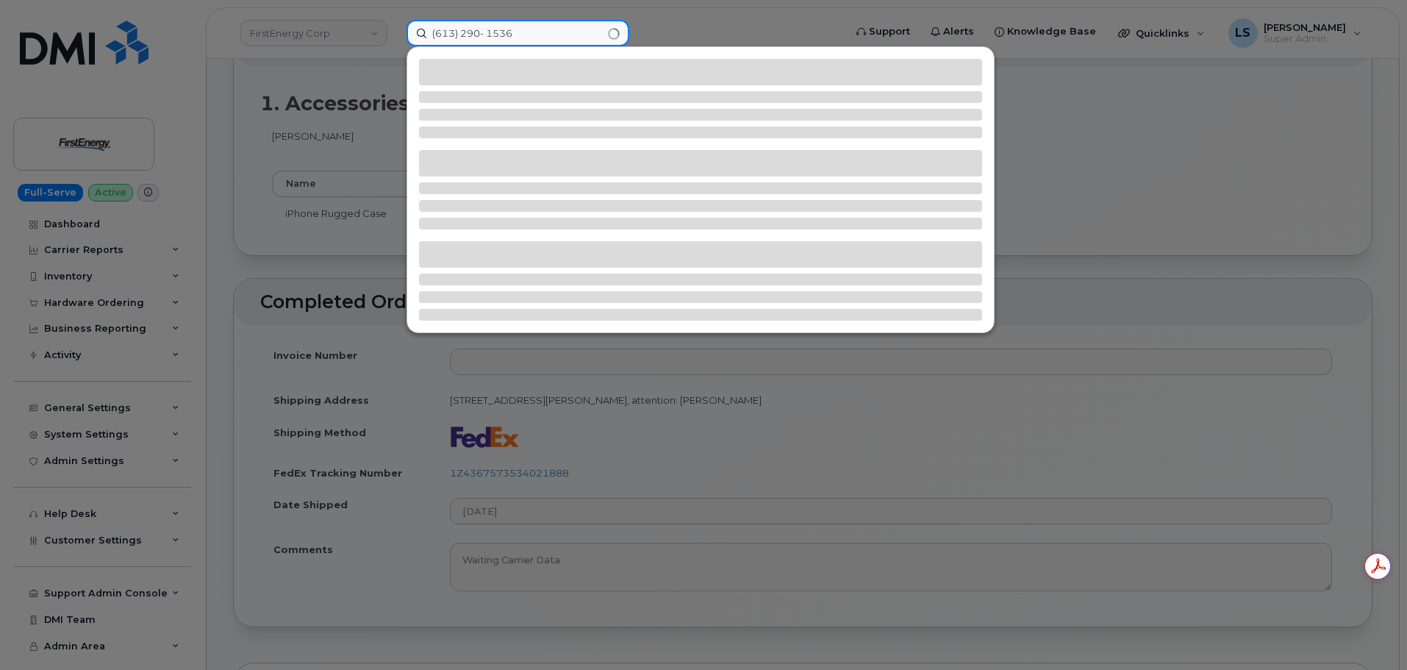
click at [490, 37] on input "(613) 290- 1536" at bounding box center [517, 33] width 223 height 26
click at [486, 40] on input "(613) 290- 1536" at bounding box center [517, 33] width 223 height 26
click at [463, 34] on input "(613) 2901536" at bounding box center [517, 33] width 223 height 26
click at [438, 37] on input "(6132901536" at bounding box center [517, 33] width 223 height 26
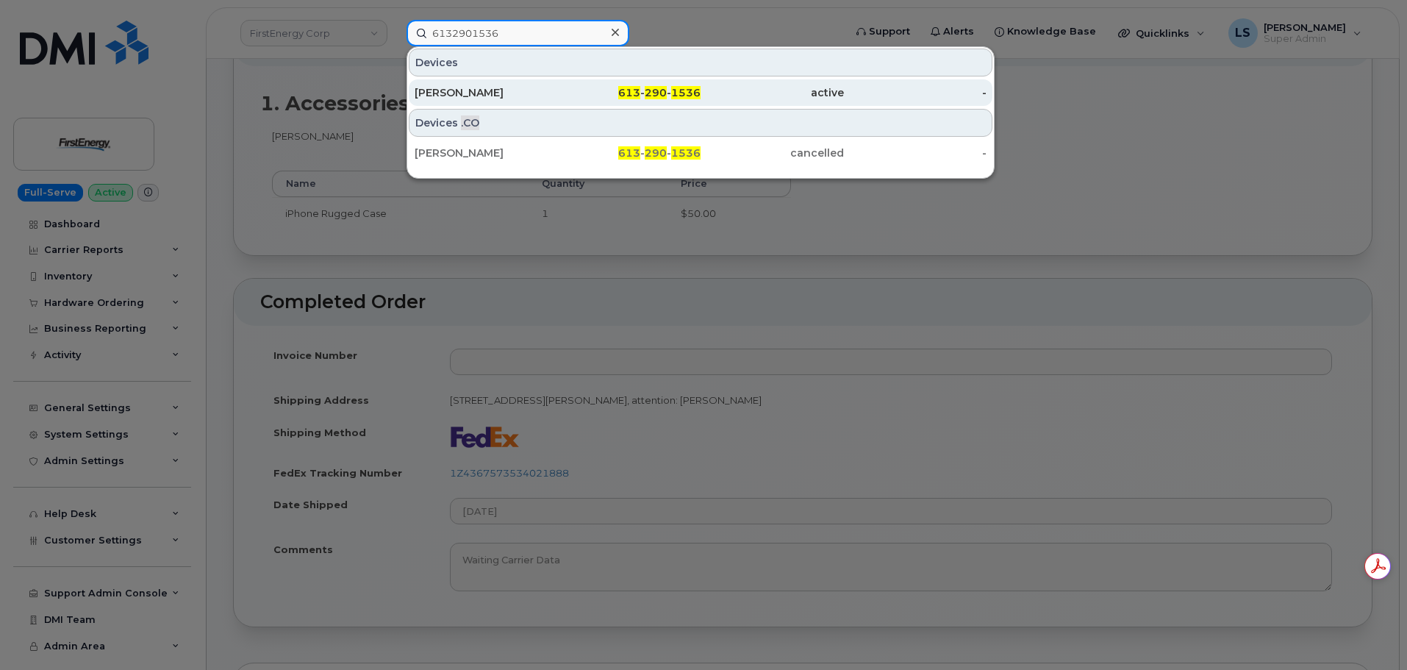
type input "6132901536"
click at [466, 99] on div "Ryan Matlock" at bounding box center [486, 92] width 143 height 15
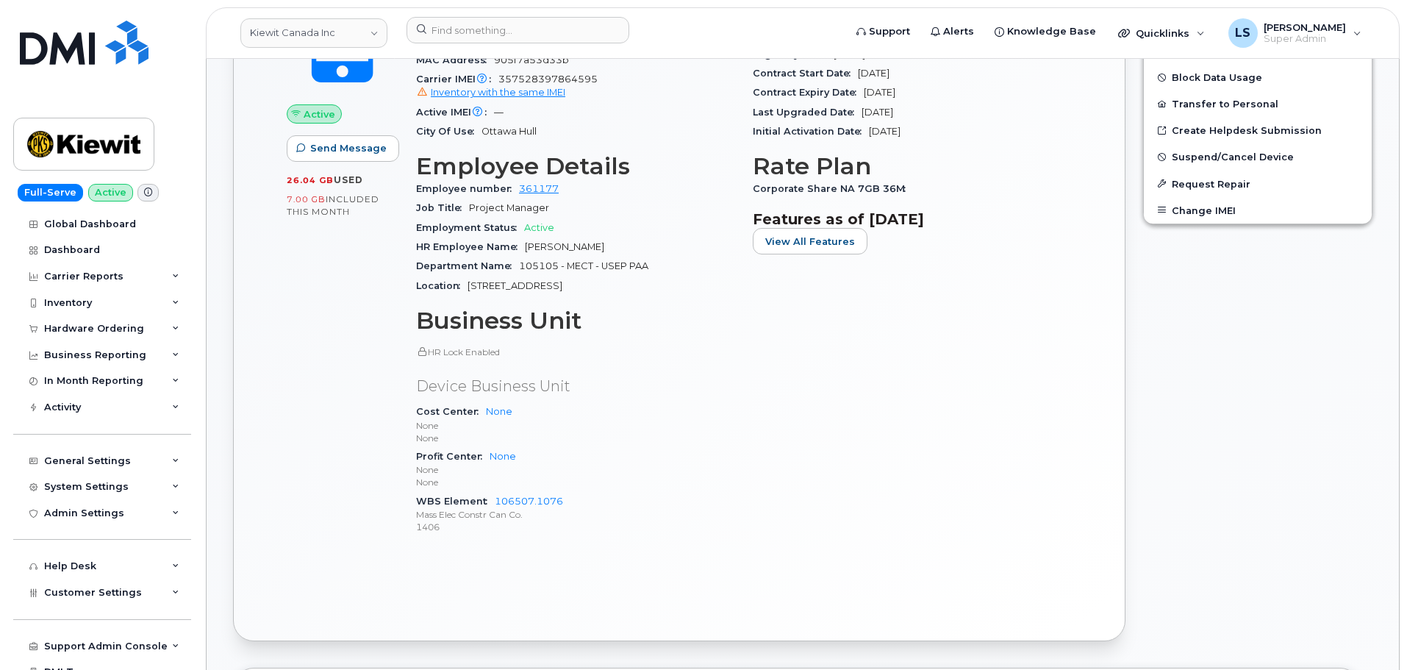
scroll to position [575, 0]
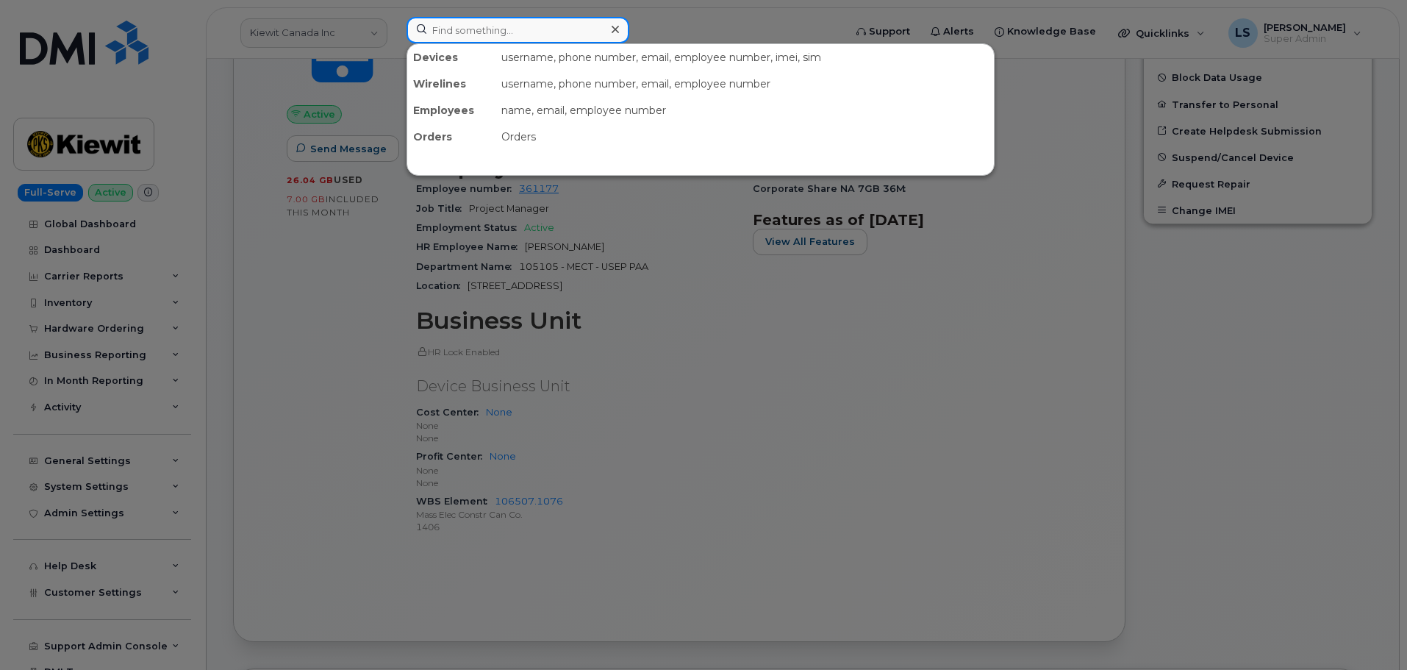
click at [434, 21] on input at bounding box center [517, 30] width 223 height 26
paste input "[PERSON_NAME]"
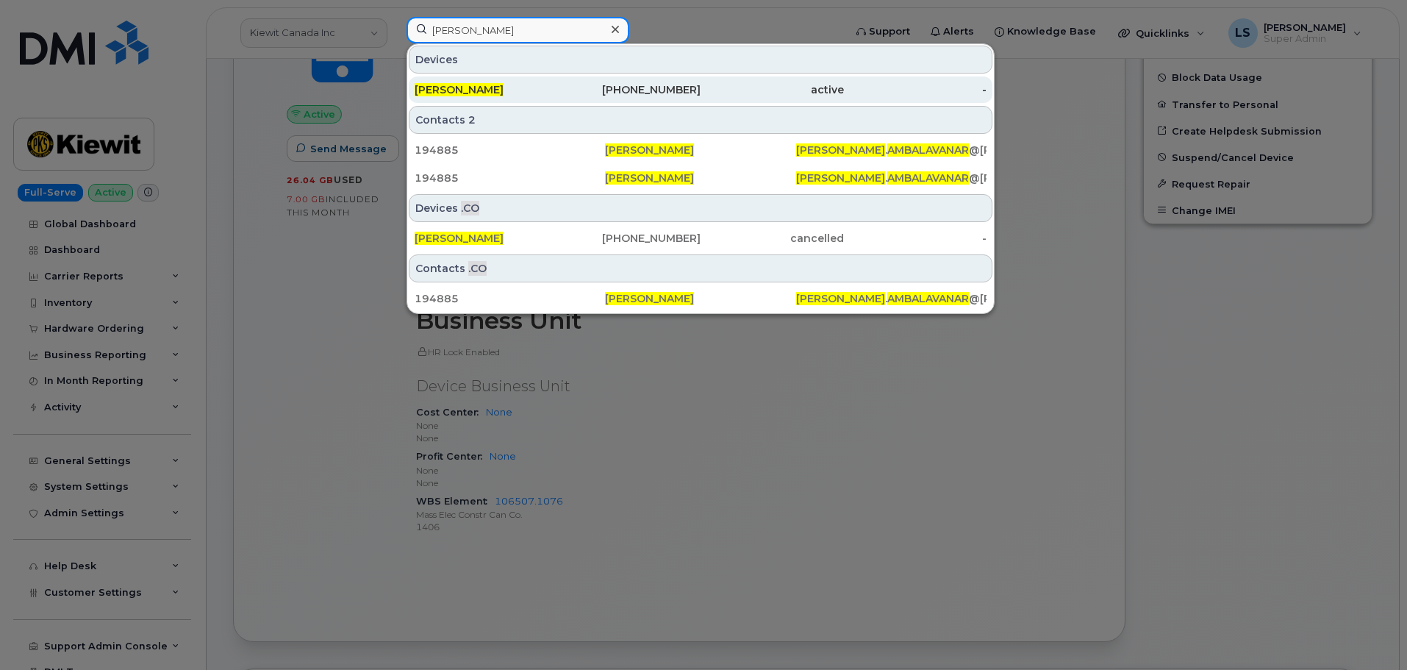
type input "[PERSON_NAME]"
click at [485, 97] on div "[PERSON_NAME]" at bounding box center [486, 89] width 143 height 26
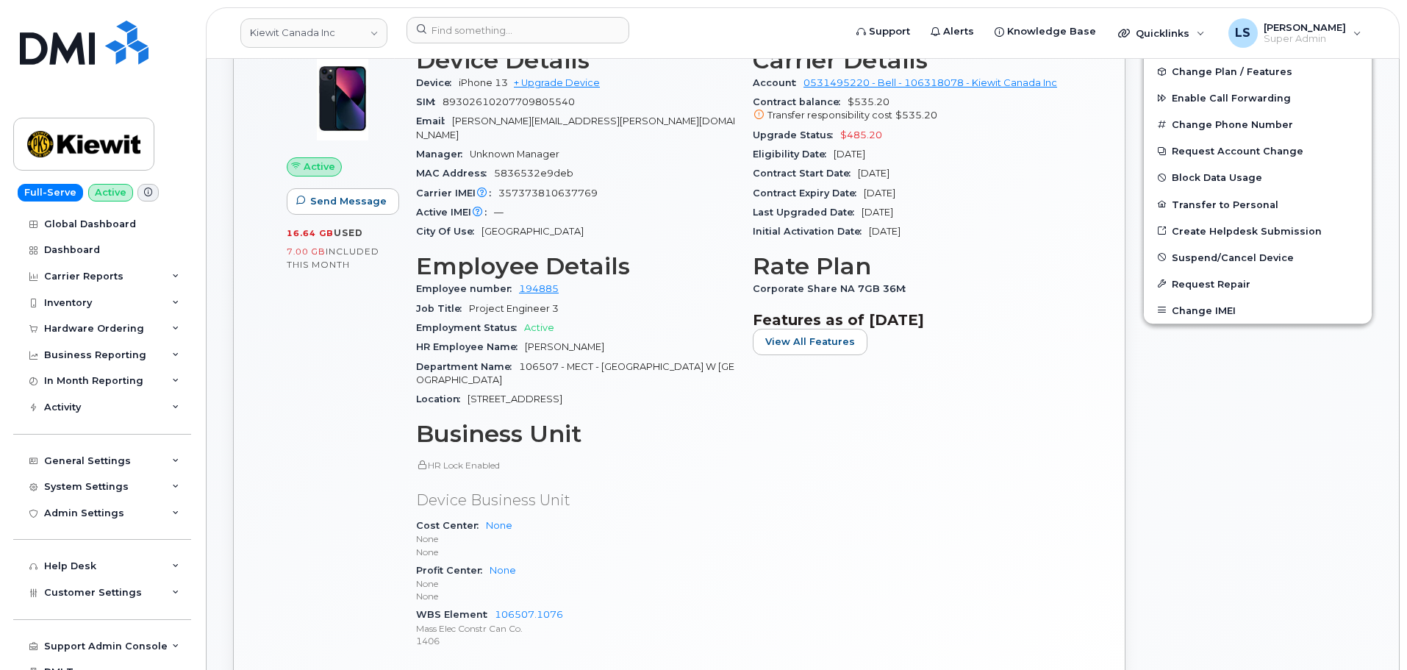
scroll to position [662, 0]
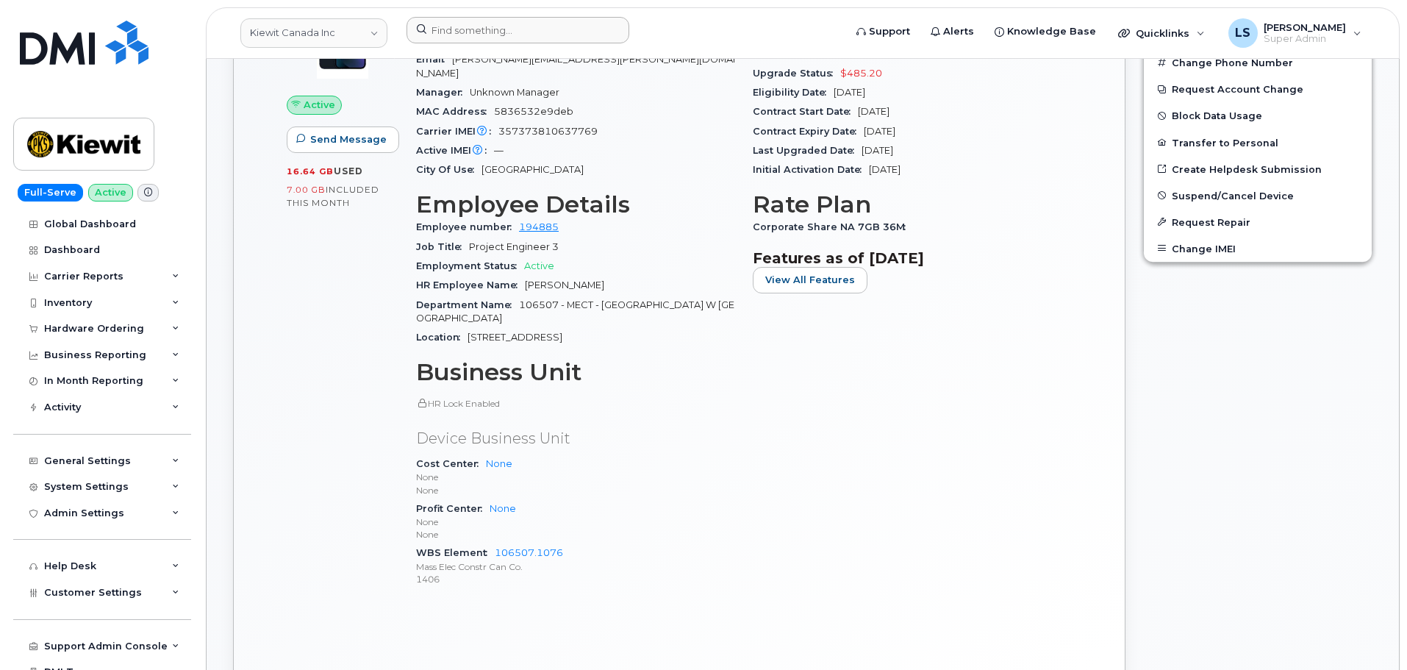
drag, startPoint x: 523, startPoint y: 45, endPoint x: 526, endPoint y: 37, distance: 7.7
click at [523, 43] on div at bounding box center [620, 33] width 451 height 32
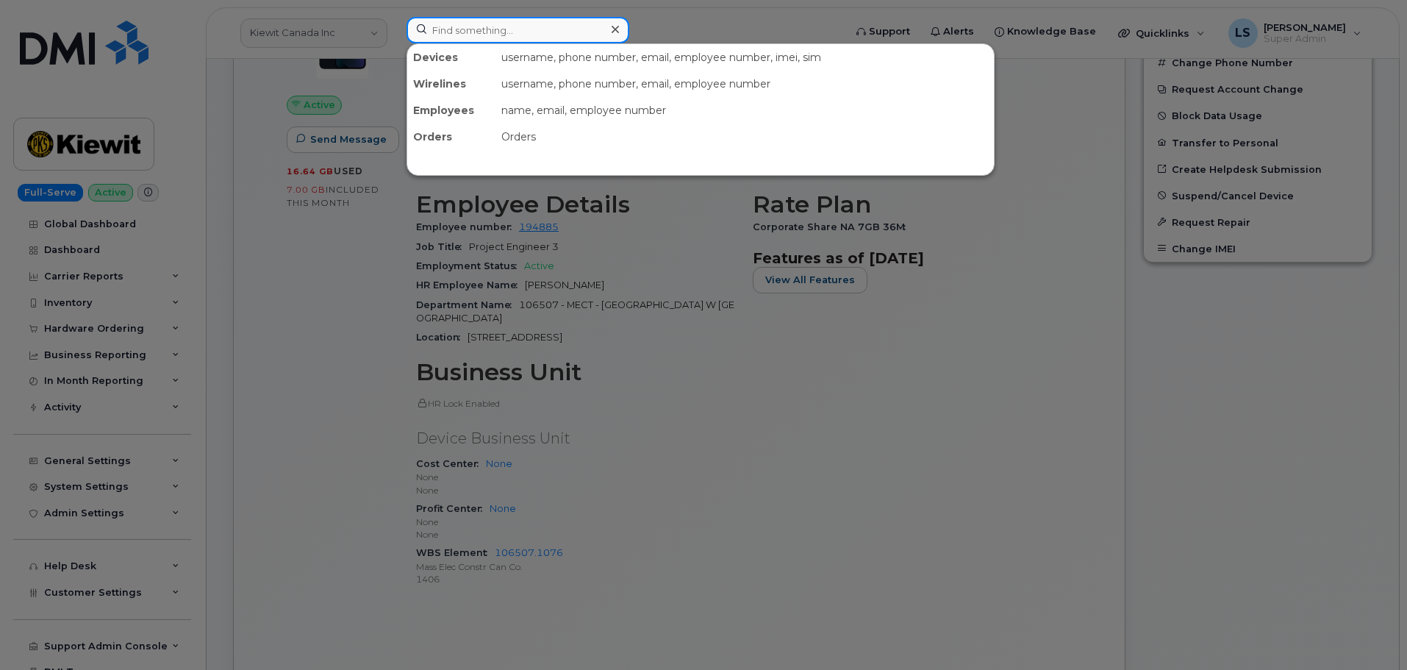
click at [527, 35] on input at bounding box center [517, 30] width 223 height 26
paste input "408-896-4695"
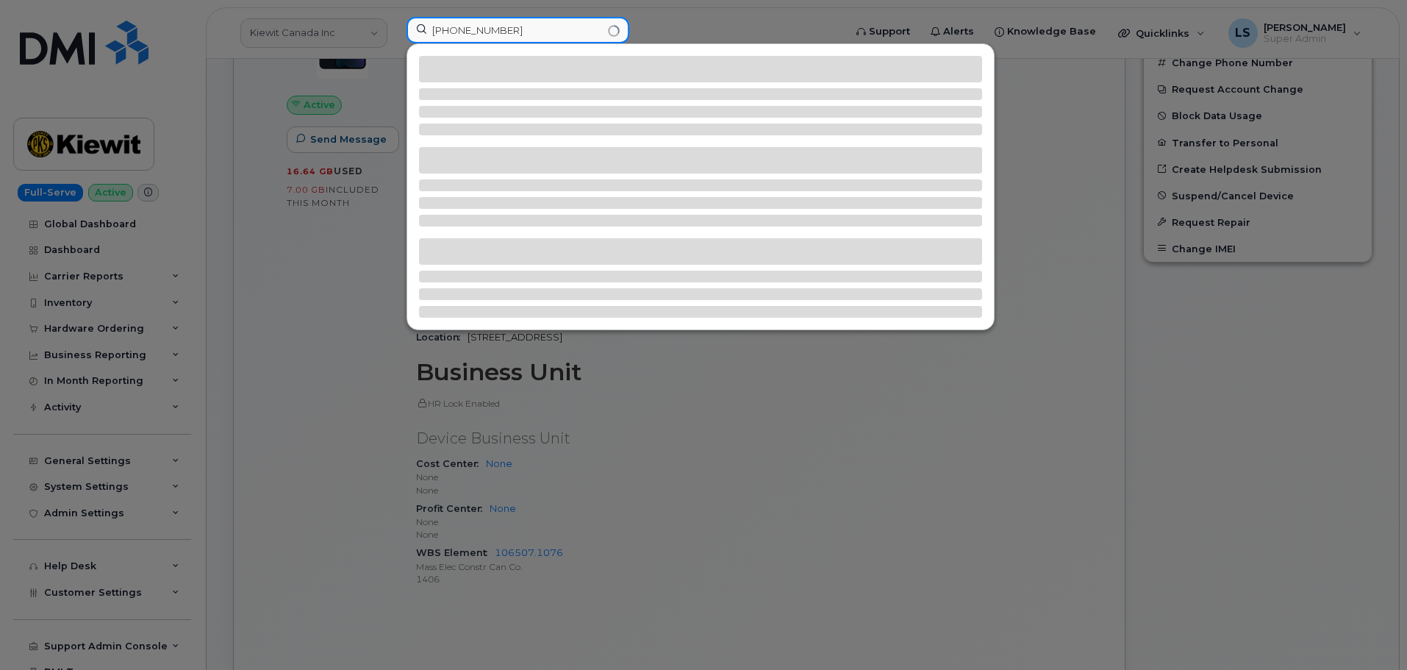
type input "408-896-4695"
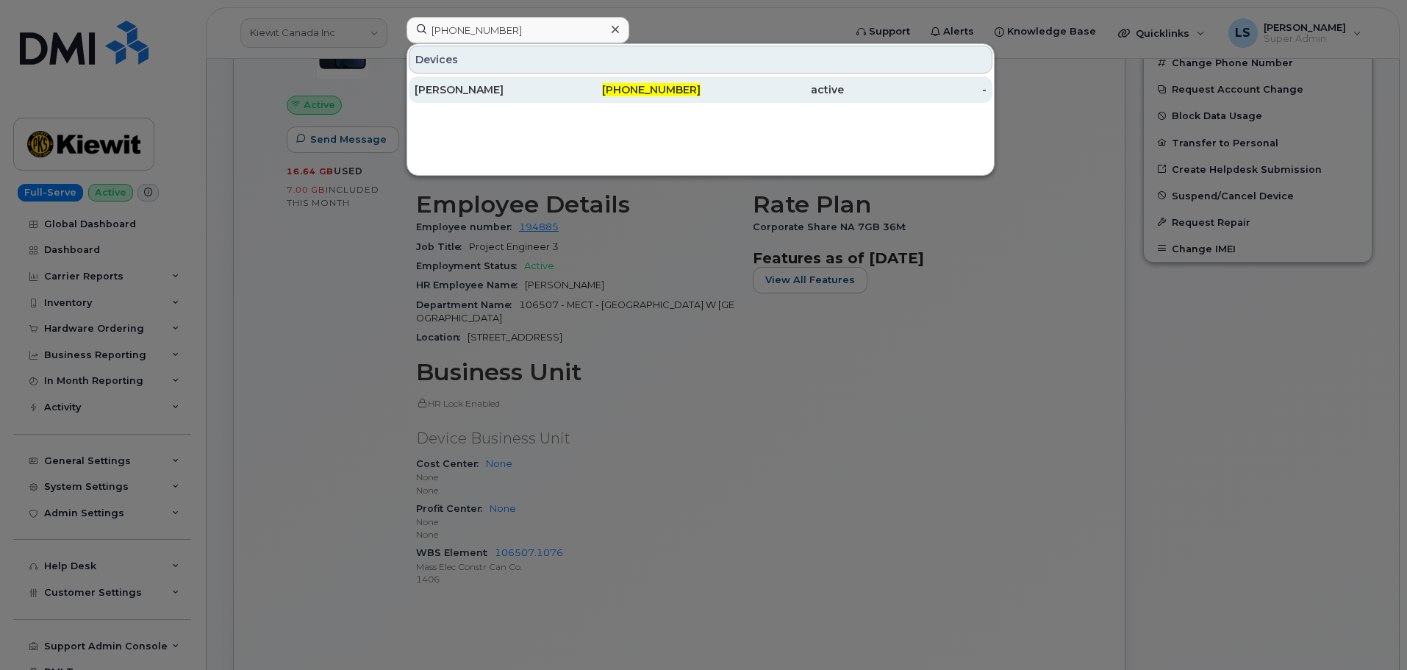
click at [445, 101] on div "ERKAN ZEREN" at bounding box center [486, 89] width 143 height 26
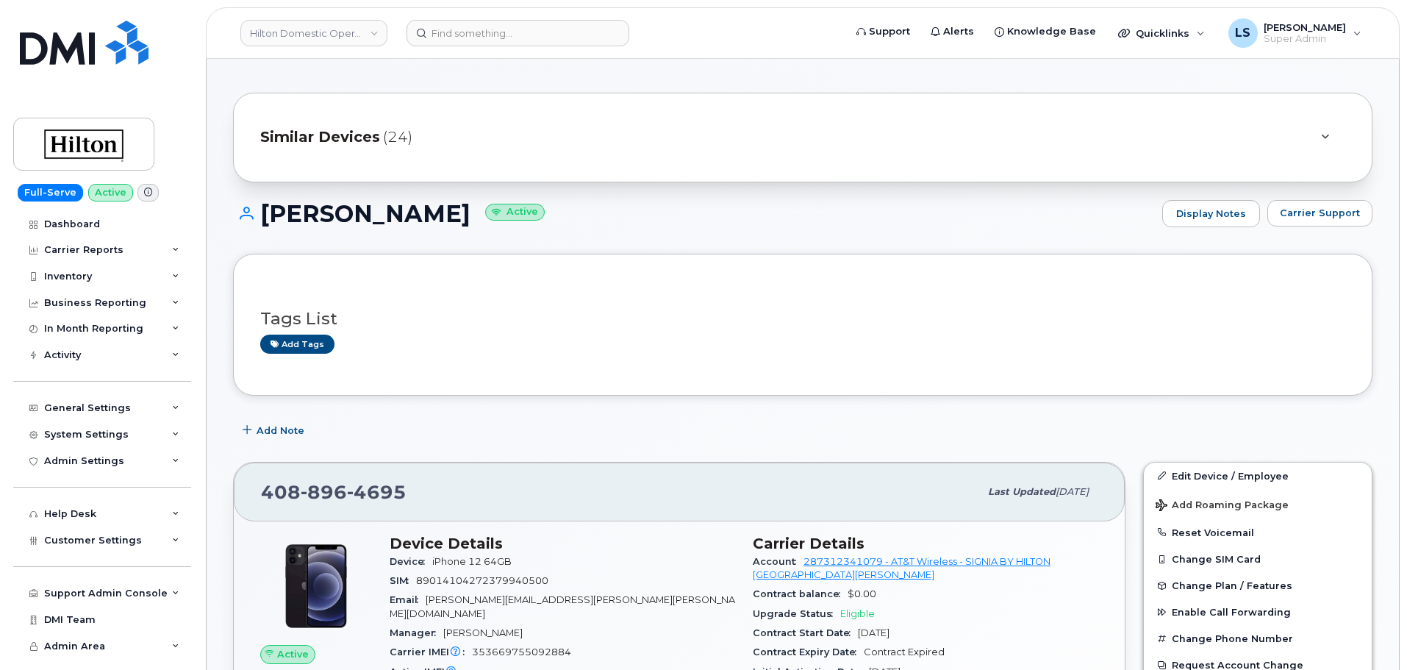
scroll to position [147, 0]
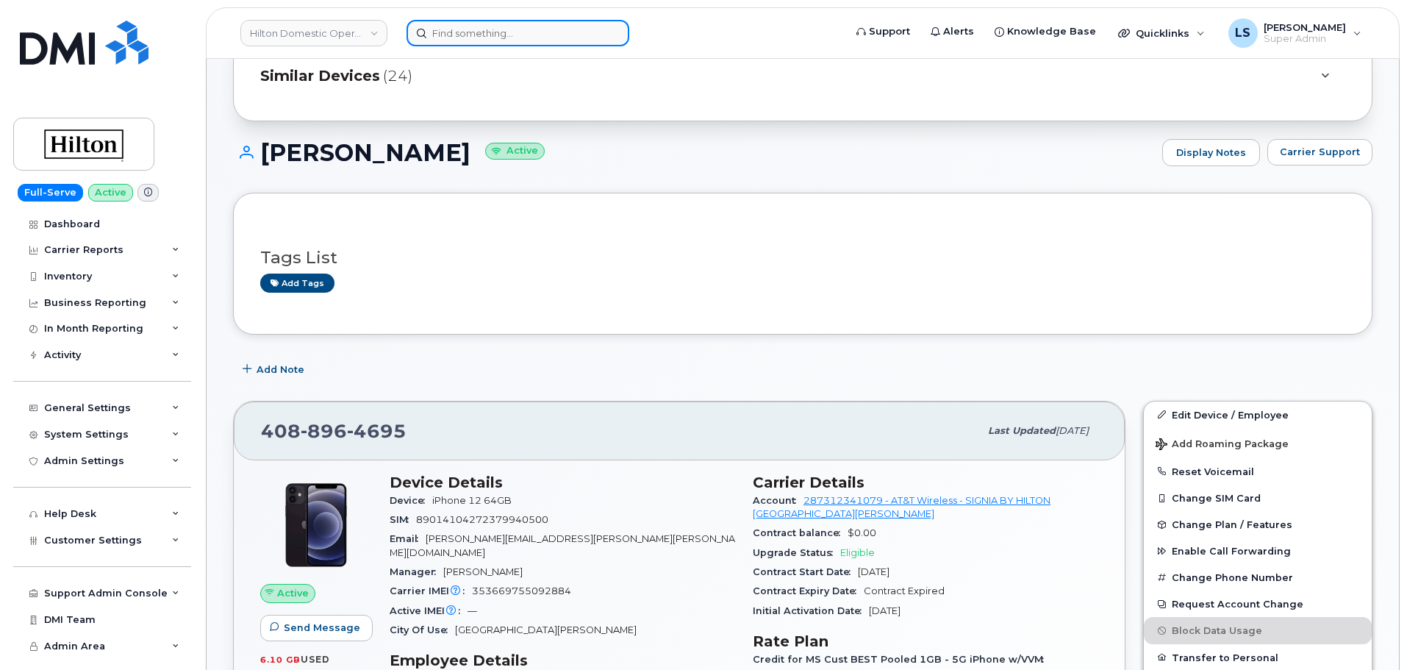
click at [515, 36] on input at bounding box center [517, 33] width 223 height 26
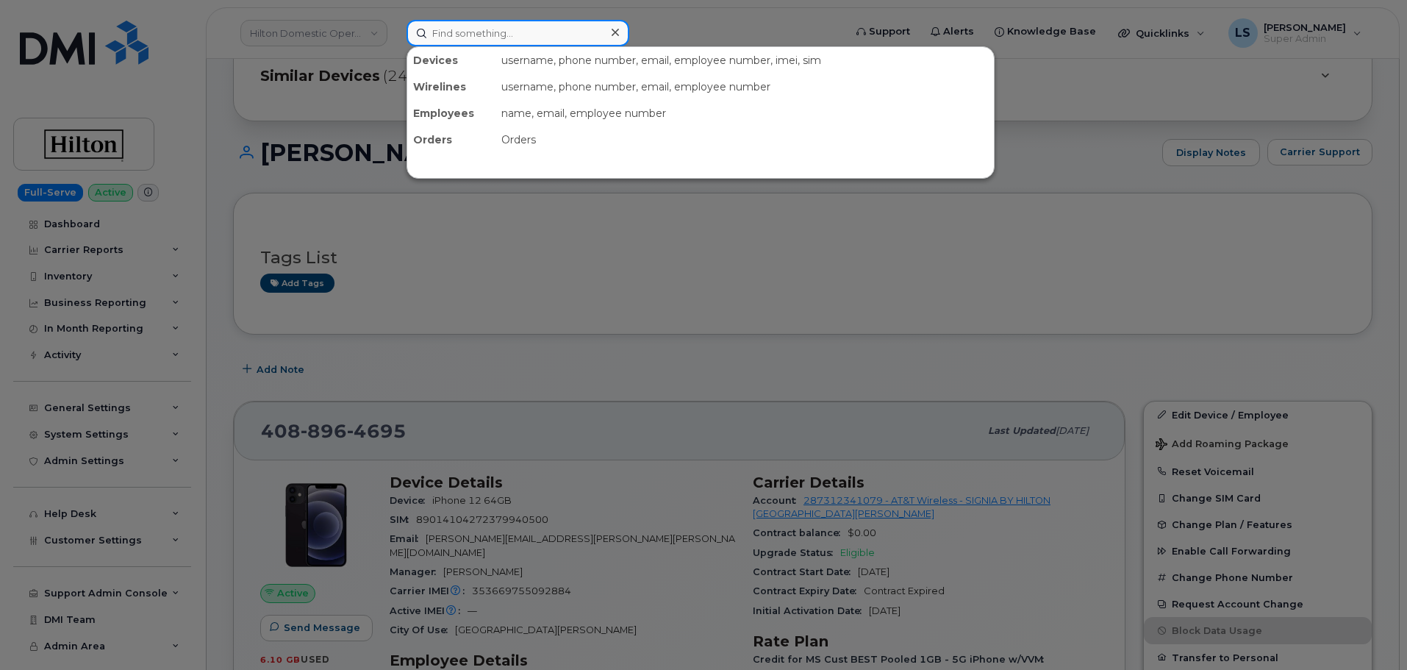
paste input "403.305.3400"
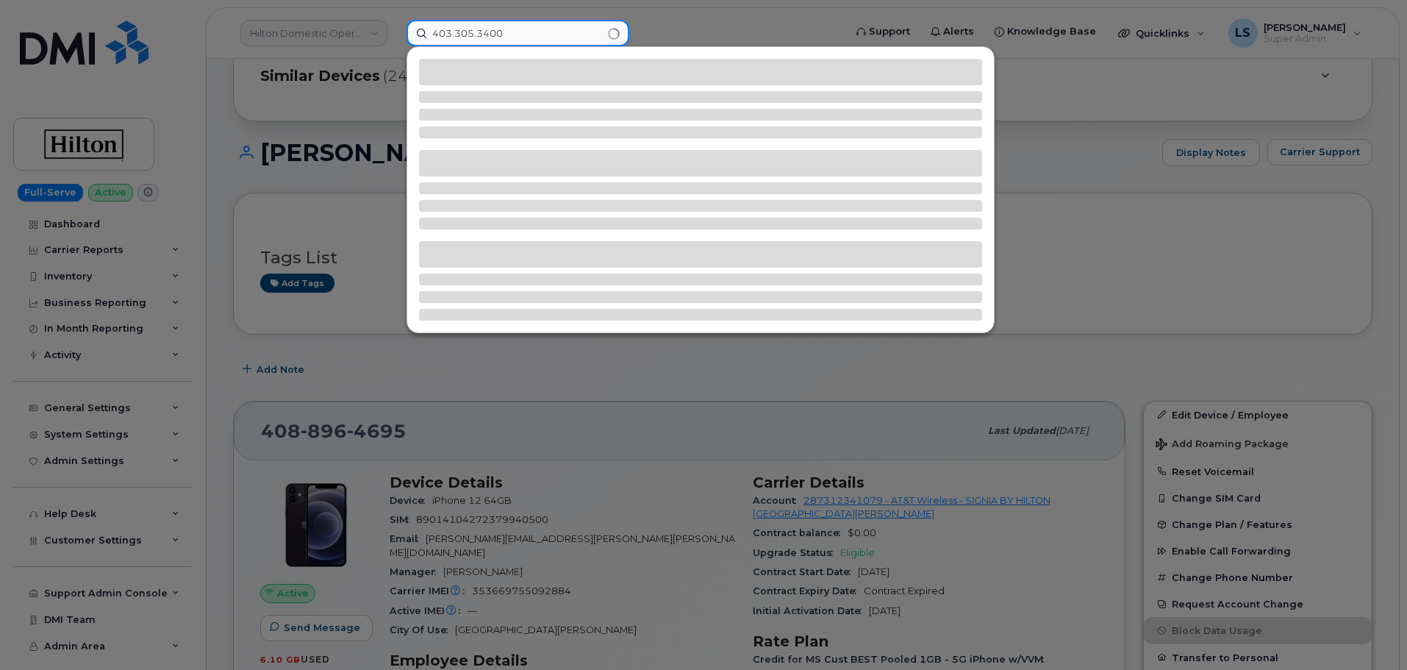
type input "403.305.3400"
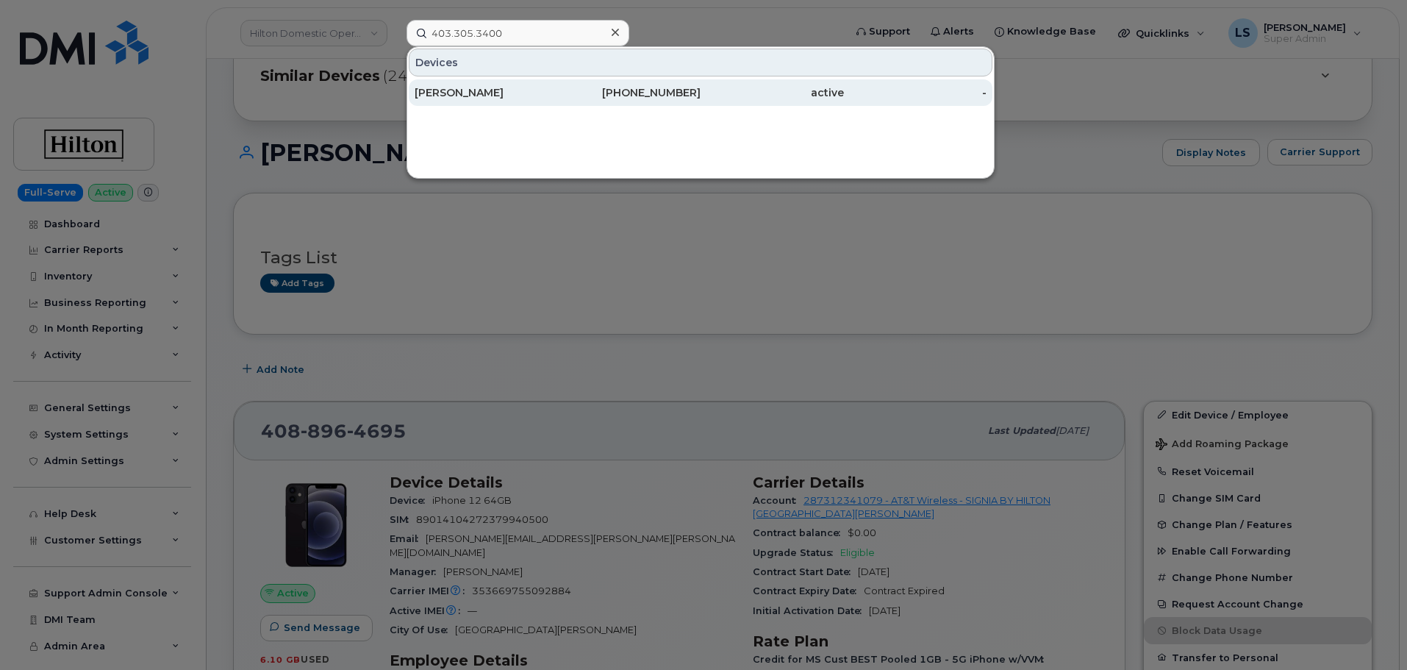
click at [459, 90] on div "[PERSON_NAME]" at bounding box center [486, 92] width 143 height 15
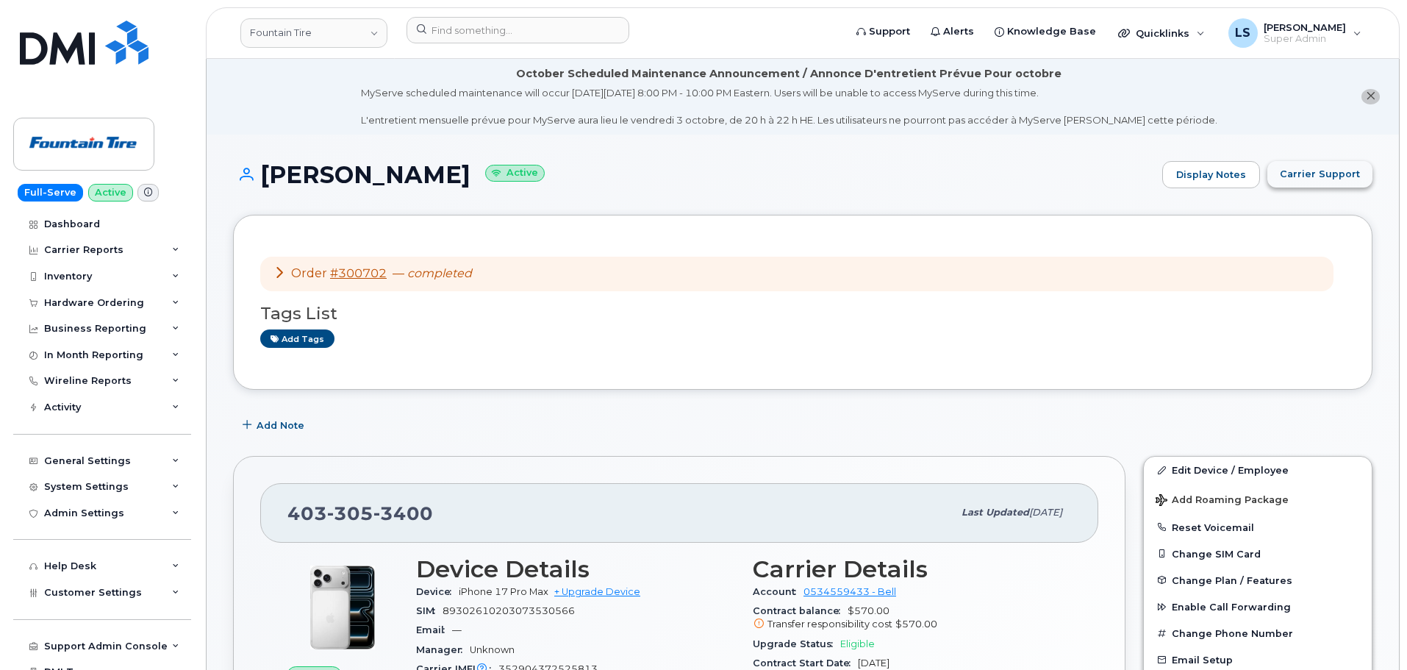
click at [1316, 167] on span "Carrier Support" at bounding box center [1320, 174] width 80 height 14
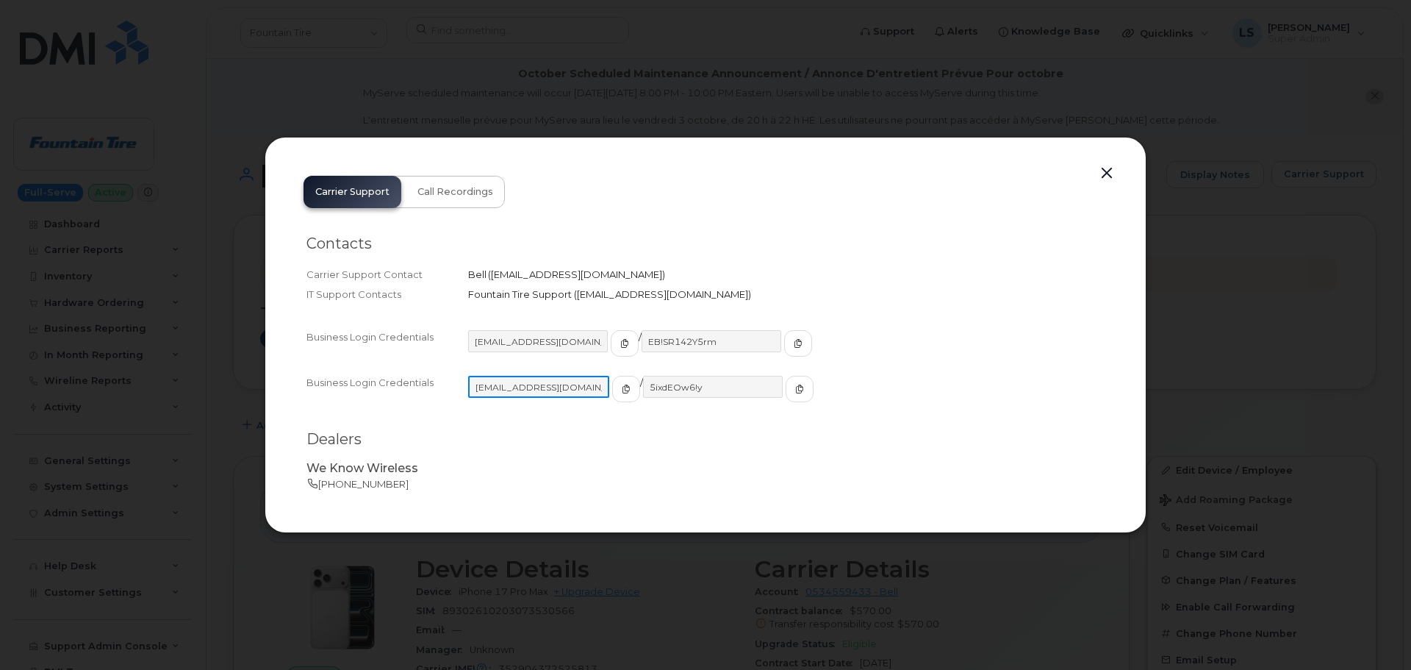
click at [518, 395] on input "1Founta@myserve.ca" at bounding box center [538, 387] width 141 height 22
click at [666, 381] on input "5ixdEOw6!y" at bounding box center [712, 387] width 141 height 22
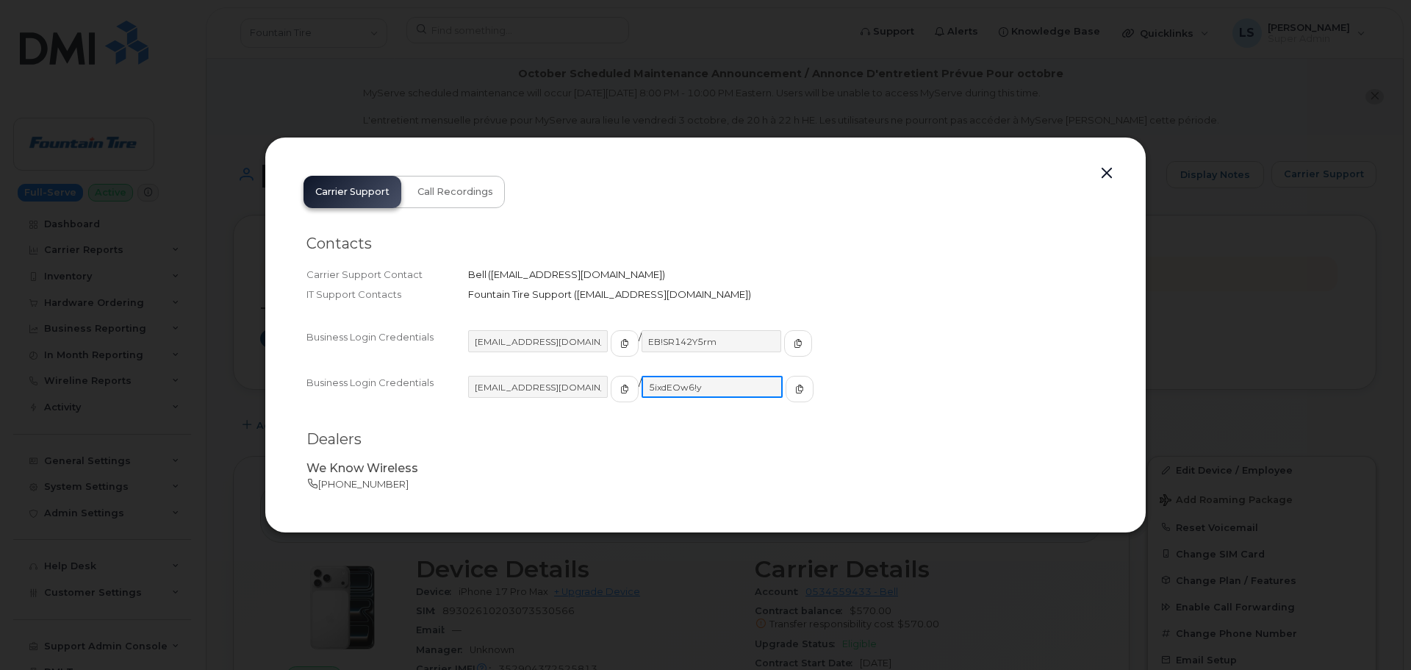
click at [666, 381] on input "5ixdEOw6!y" at bounding box center [712, 387] width 141 height 22
click at [629, 93] on div at bounding box center [705, 335] width 1411 height 670
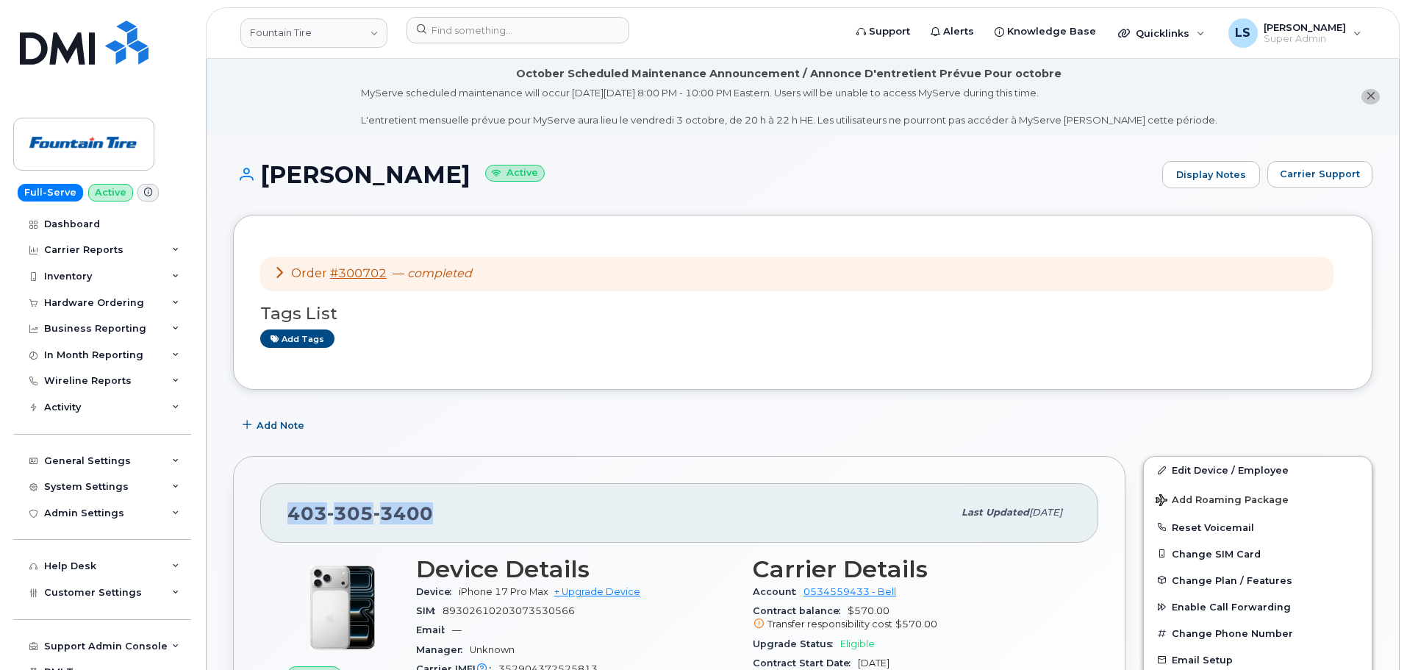
drag, startPoint x: 408, startPoint y: 517, endPoint x: 305, endPoint y: 481, distance: 108.8
click at [276, 515] on div "403 305 3400 Last updated Sep 23, 2025" at bounding box center [679, 512] width 838 height 59
copy span "403 305 3400"
click at [328, 43] on link "Fountain Tire" at bounding box center [313, 32] width 147 height 29
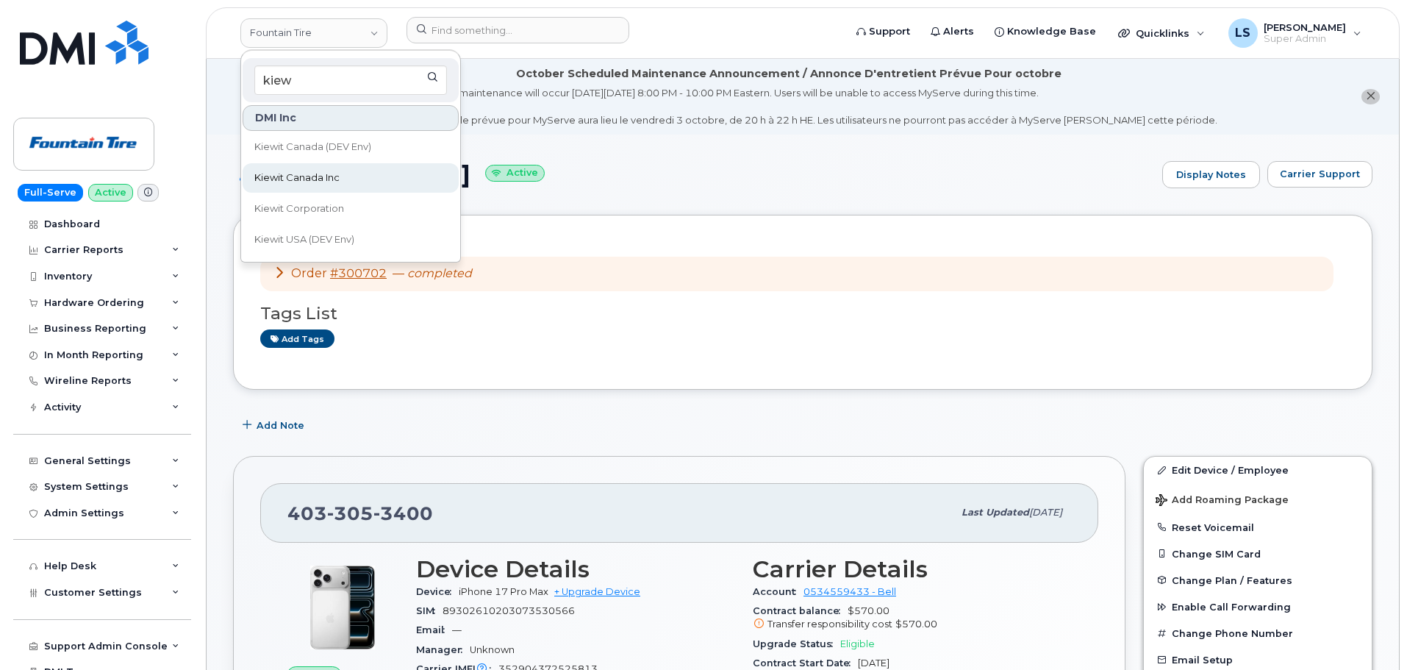
type input "kiew"
click at [335, 184] on span "Kiewit Canada Inc" at bounding box center [296, 178] width 85 height 15
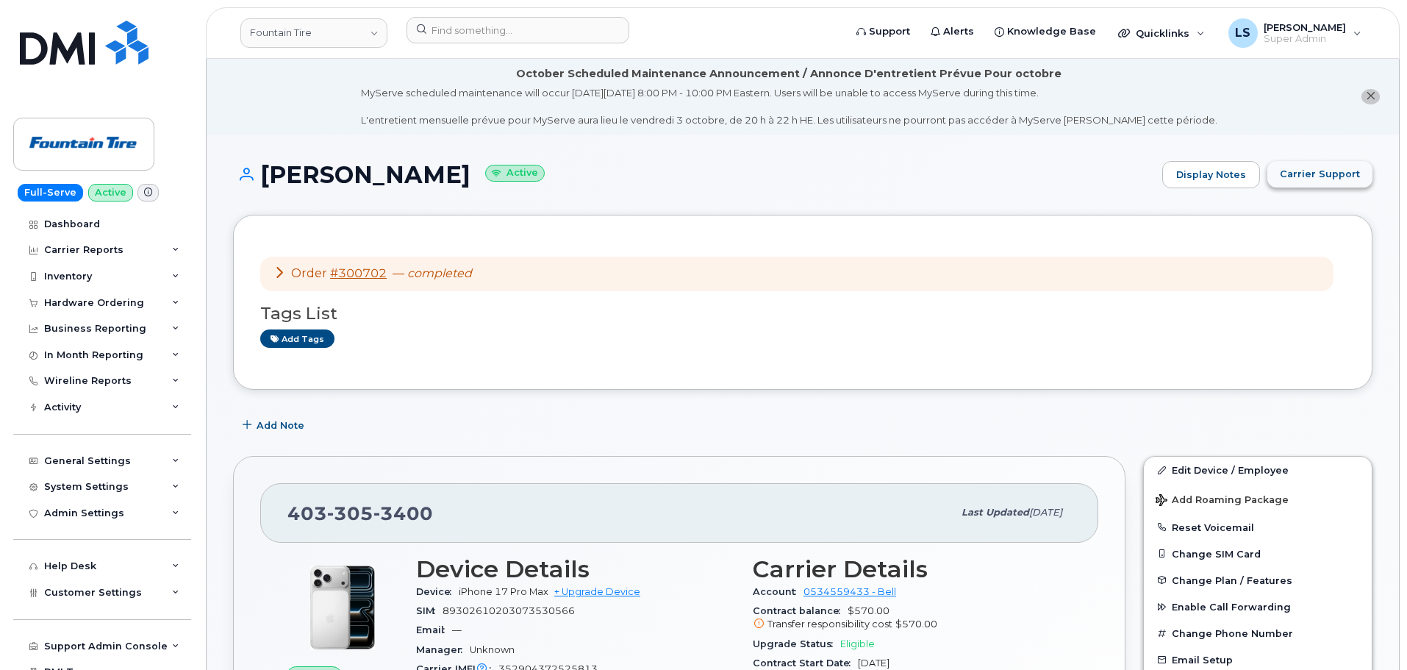
click at [1333, 170] on span "Carrier Support" at bounding box center [1320, 174] width 80 height 14
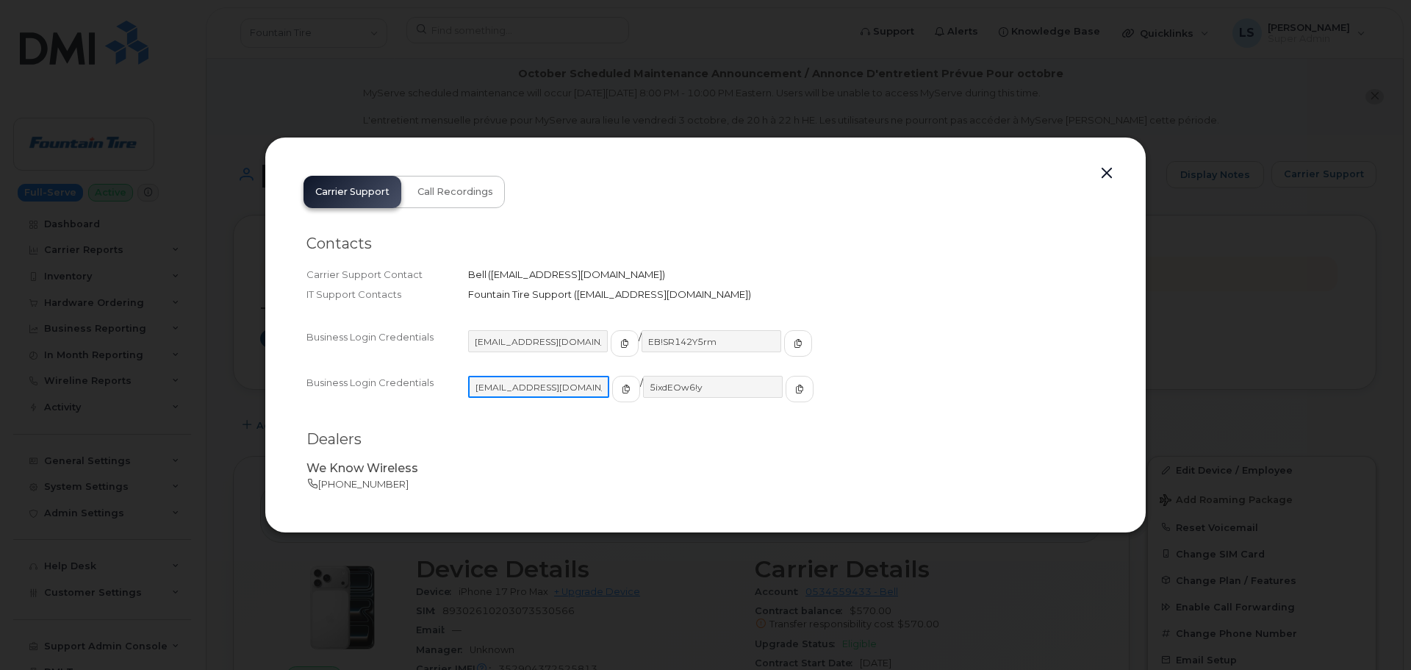
click at [526, 388] on input "[EMAIL_ADDRESS][DOMAIN_NAME]" at bounding box center [538, 387] width 141 height 22
click at [526, 388] on input "1Founta@myserve.ca" at bounding box center [538, 387] width 141 height 22
click at [642, 392] on input "5ixdEOw6!y" at bounding box center [712, 387] width 141 height 22
click at [642, 391] on input "5ixdEOw6!y" at bounding box center [712, 387] width 141 height 22
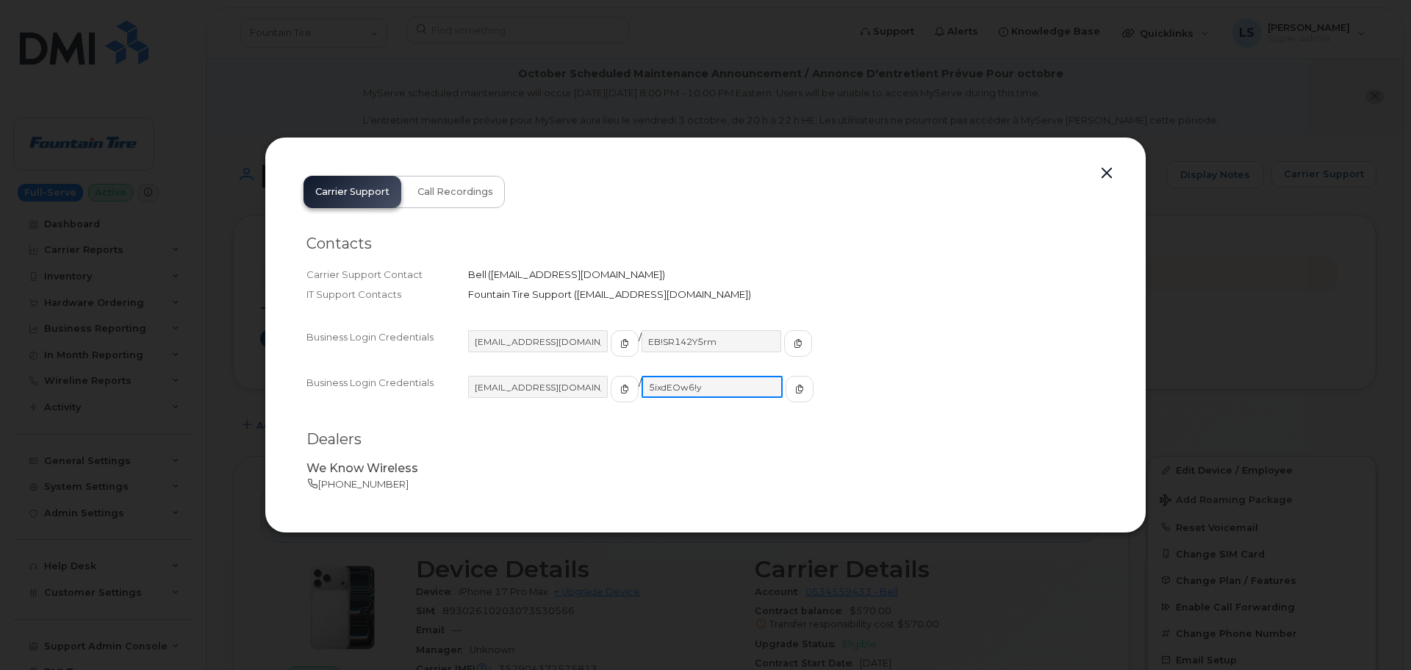
click at [643, 387] on input "5ixdEOw6!y" at bounding box center [712, 387] width 141 height 22
click at [542, 394] on input "[EMAIL_ADDRESS][DOMAIN_NAME]" at bounding box center [538, 387] width 141 height 22
click at [620, 392] on icon "button" at bounding box center [624, 388] width 9 height 9
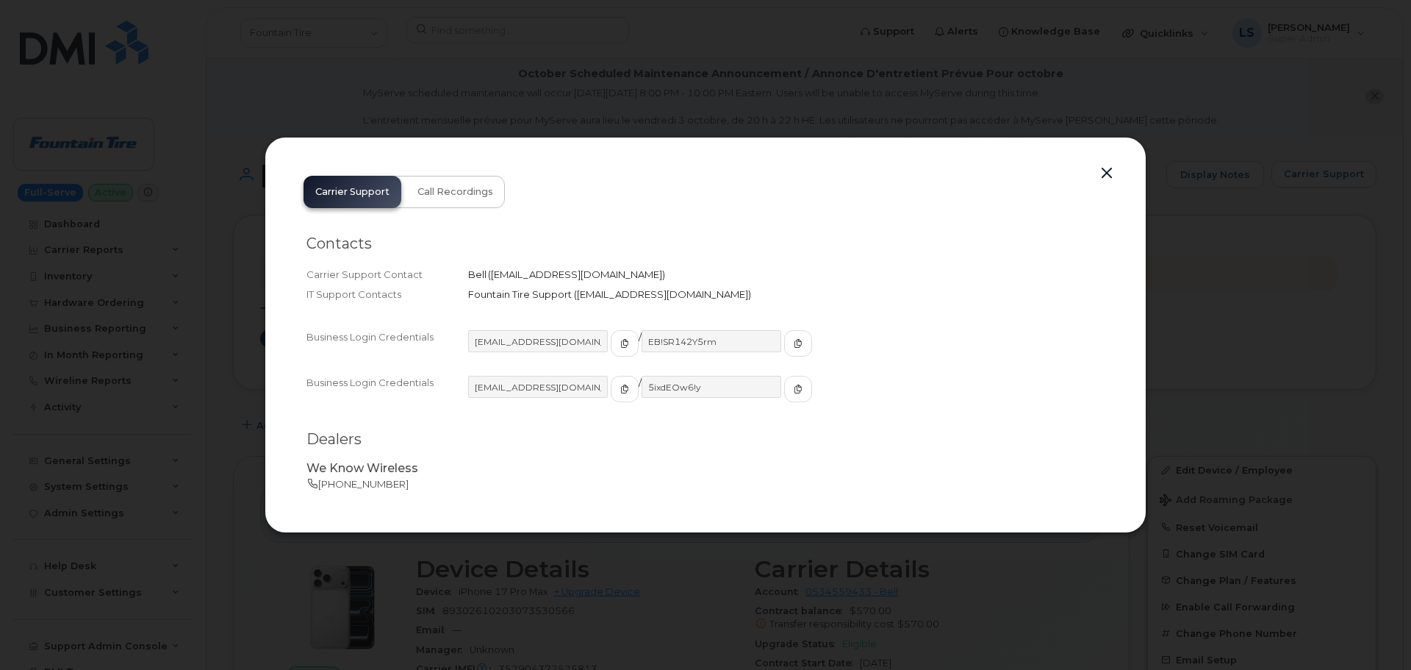
click at [707, 75] on div at bounding box center [705, 335] width 1411 height 670
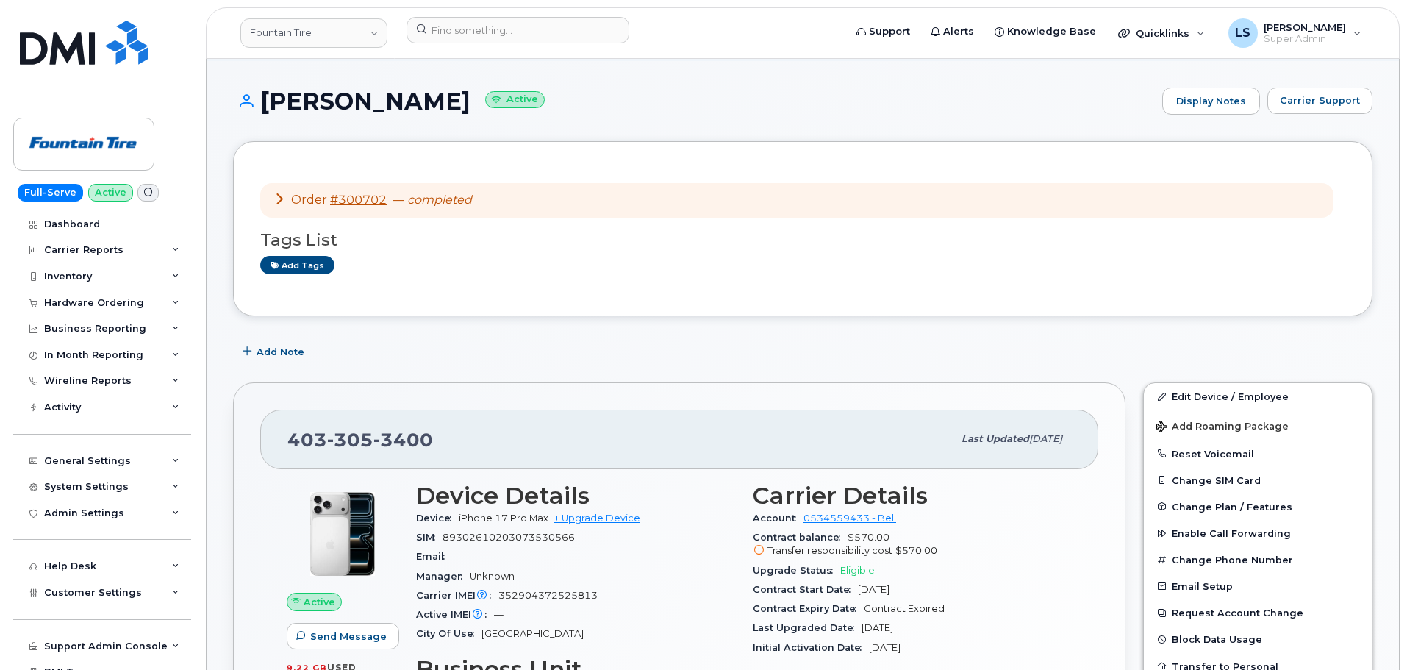
scroll to position [147, 0]
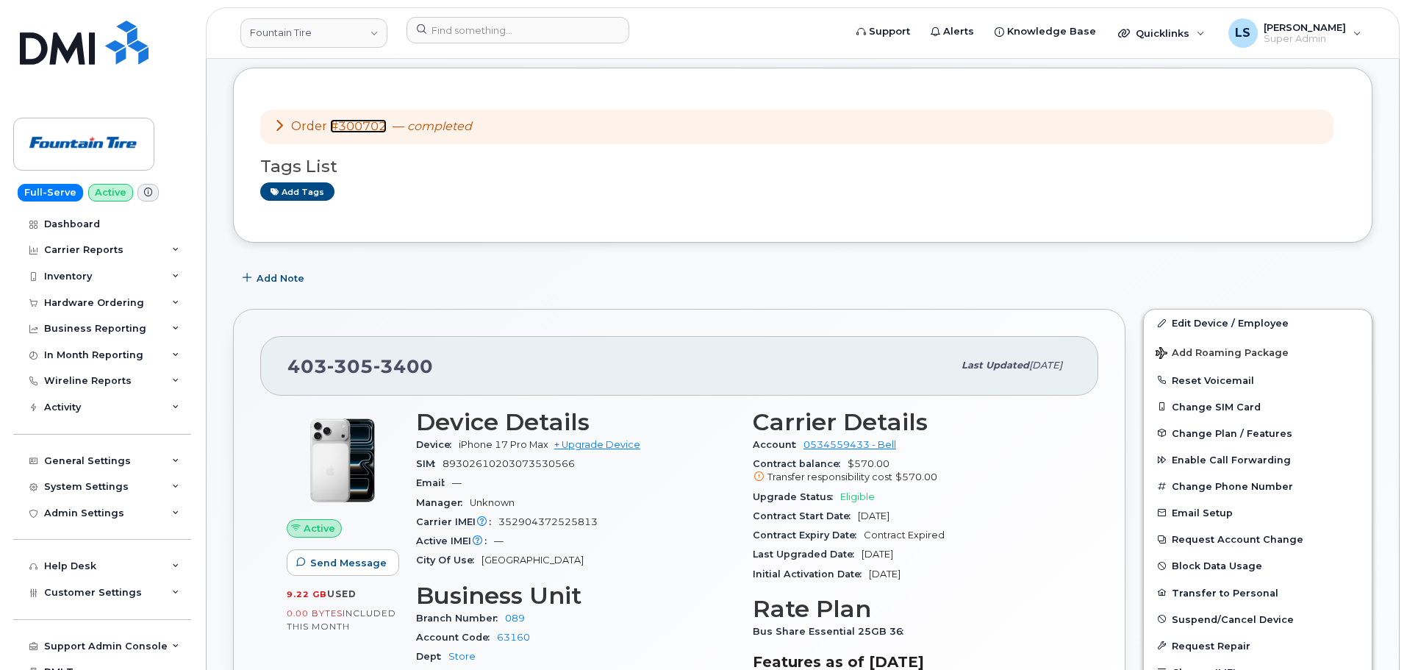
click at [337, 128] on link "#300702" at bounding box center [358, 126] width 57 height 14
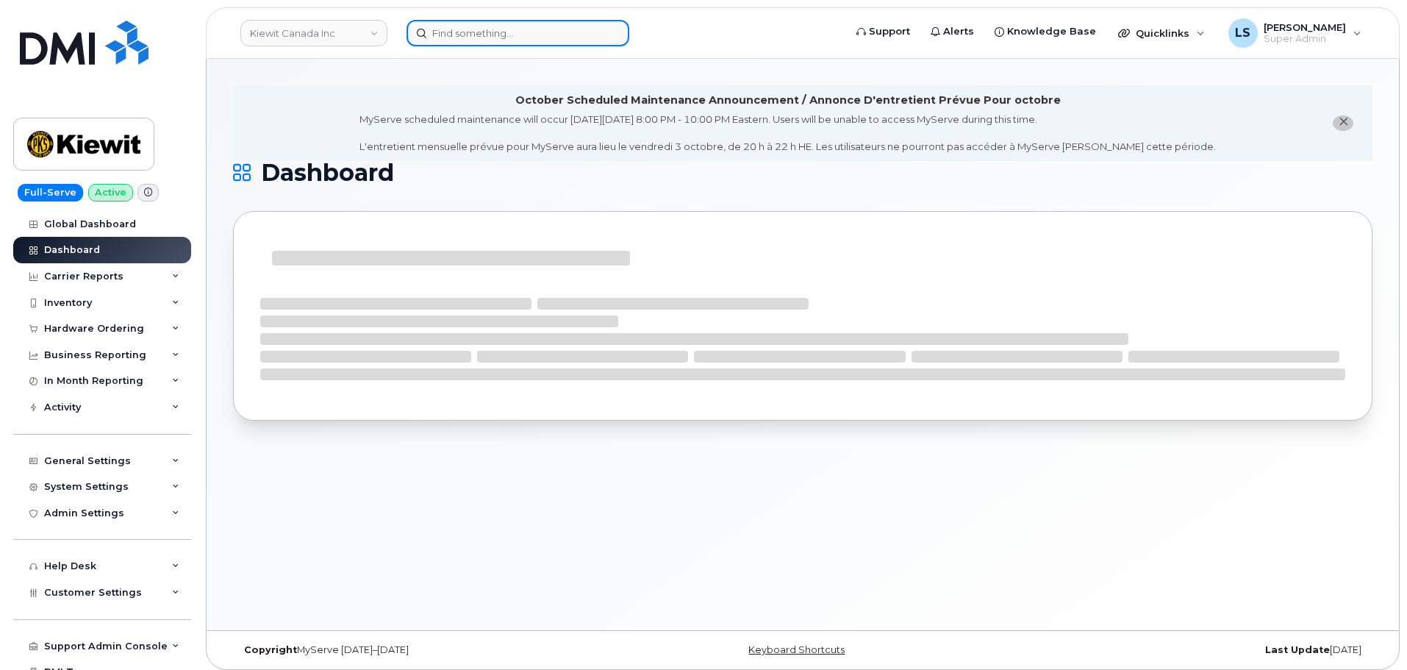
click at [498, 29] on input at bounding box center [517, 33] width 223 height 26
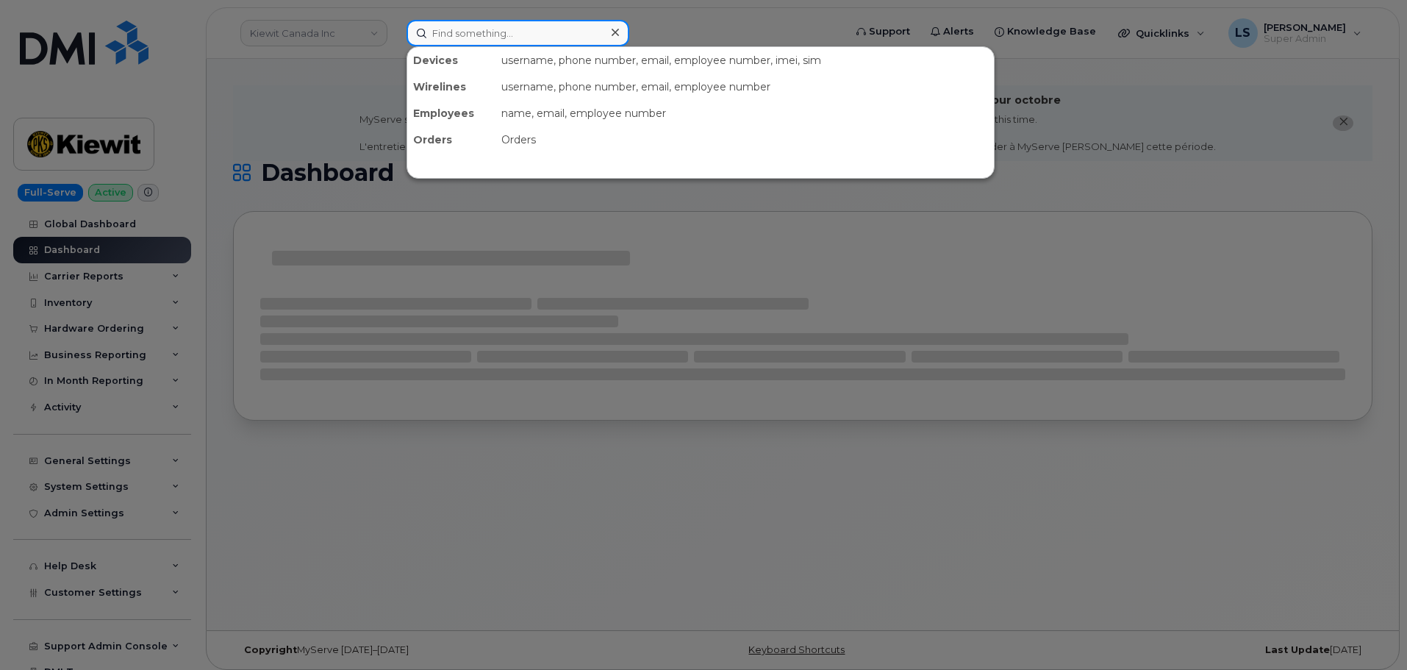
paste input "Gibran Anwar"
type input "Gibran Anwar"
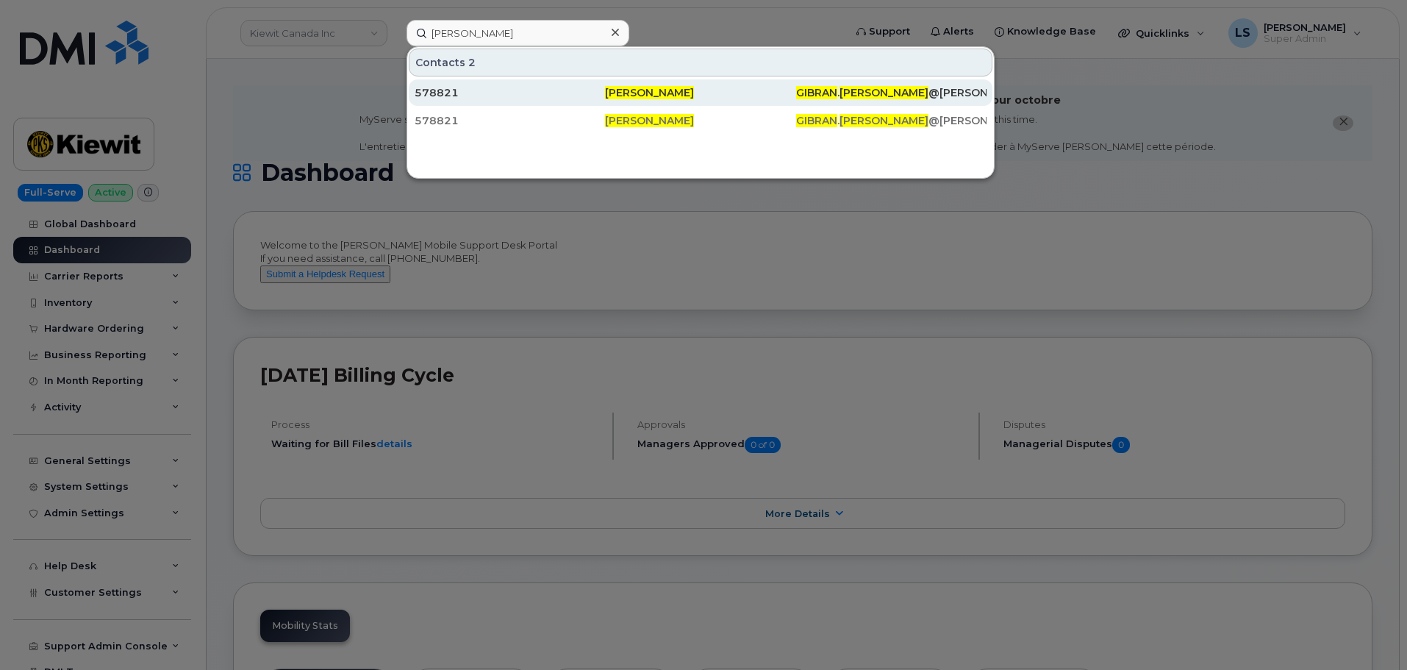
click at [502, 86] on div "578821" at bounding box center [510, 92] width 190 height 15
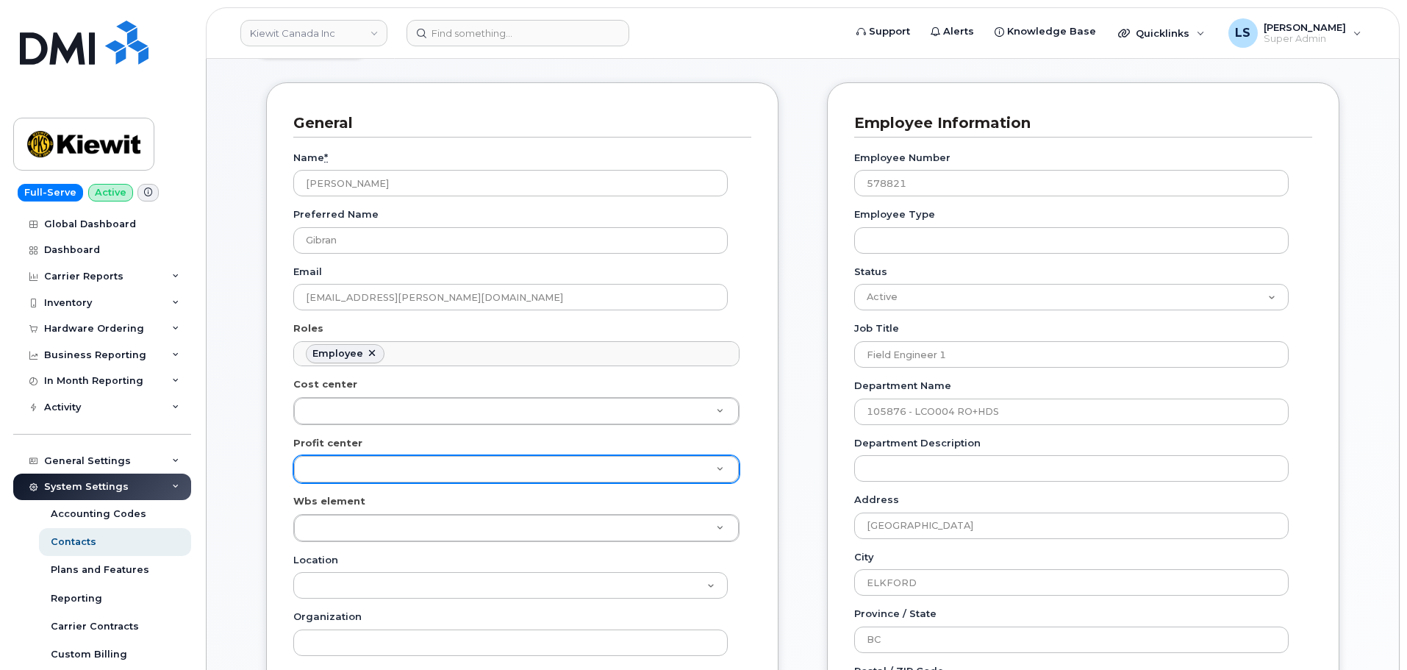
scroll to position [74, 0]
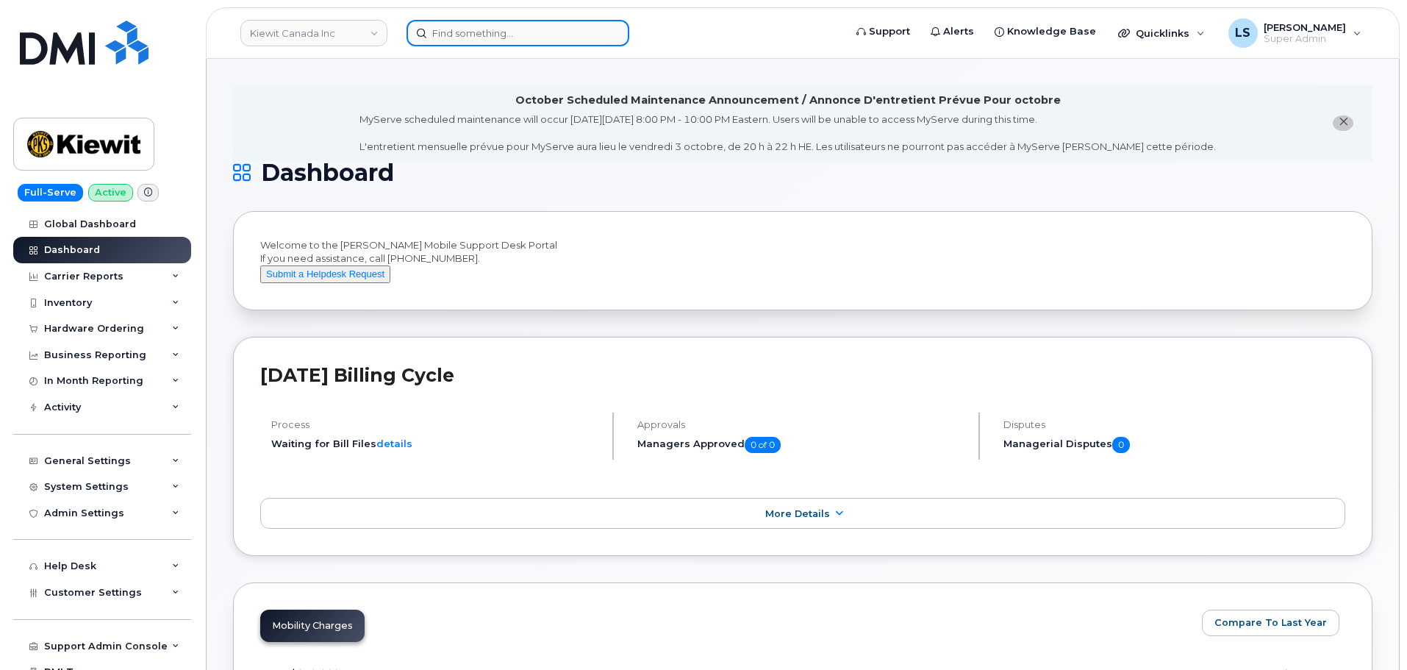
click at [546, 21] on input at bounding box center [517, 33] width 223 height 26
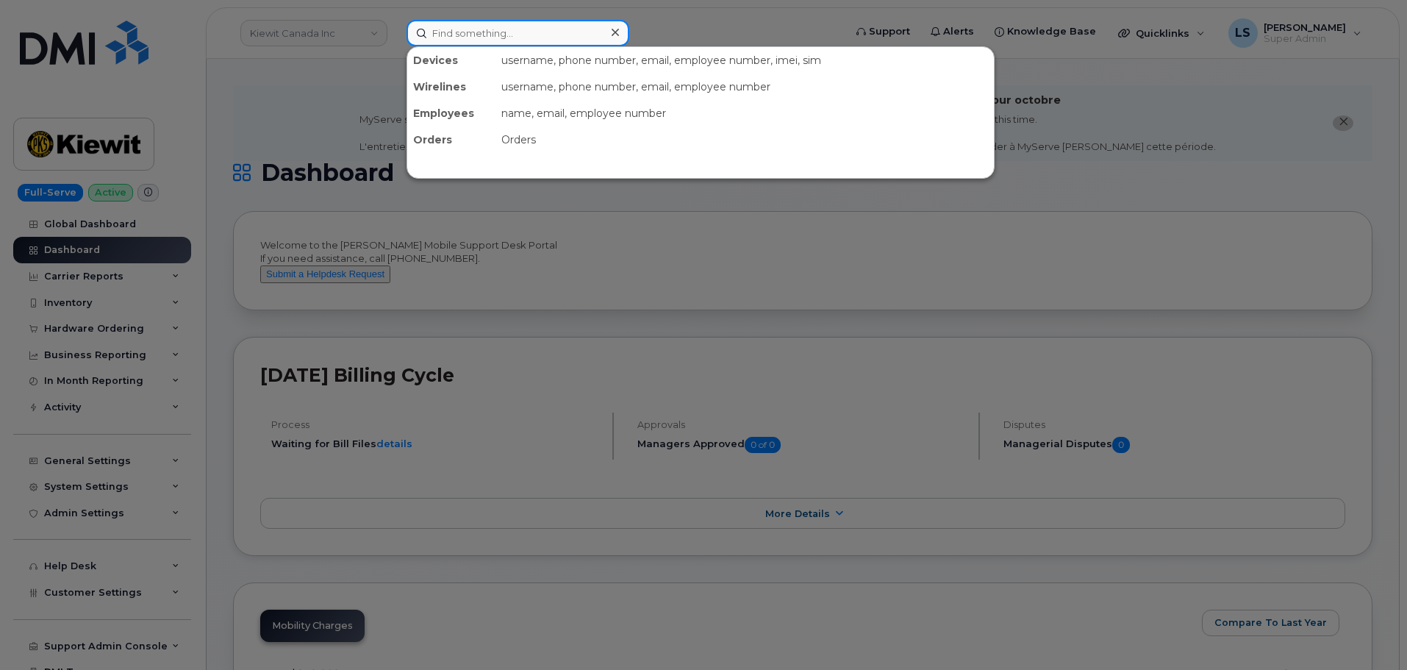
paste input "862-368-9649"
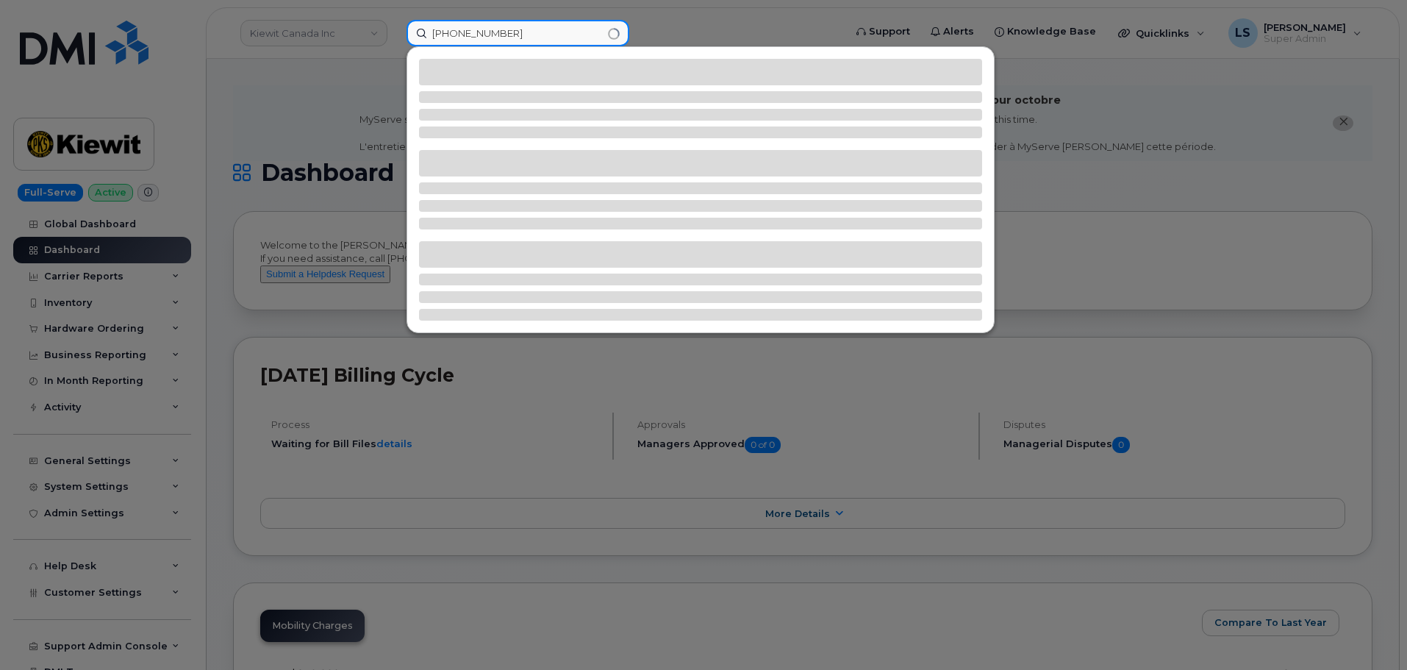
type input "862-368-9649"
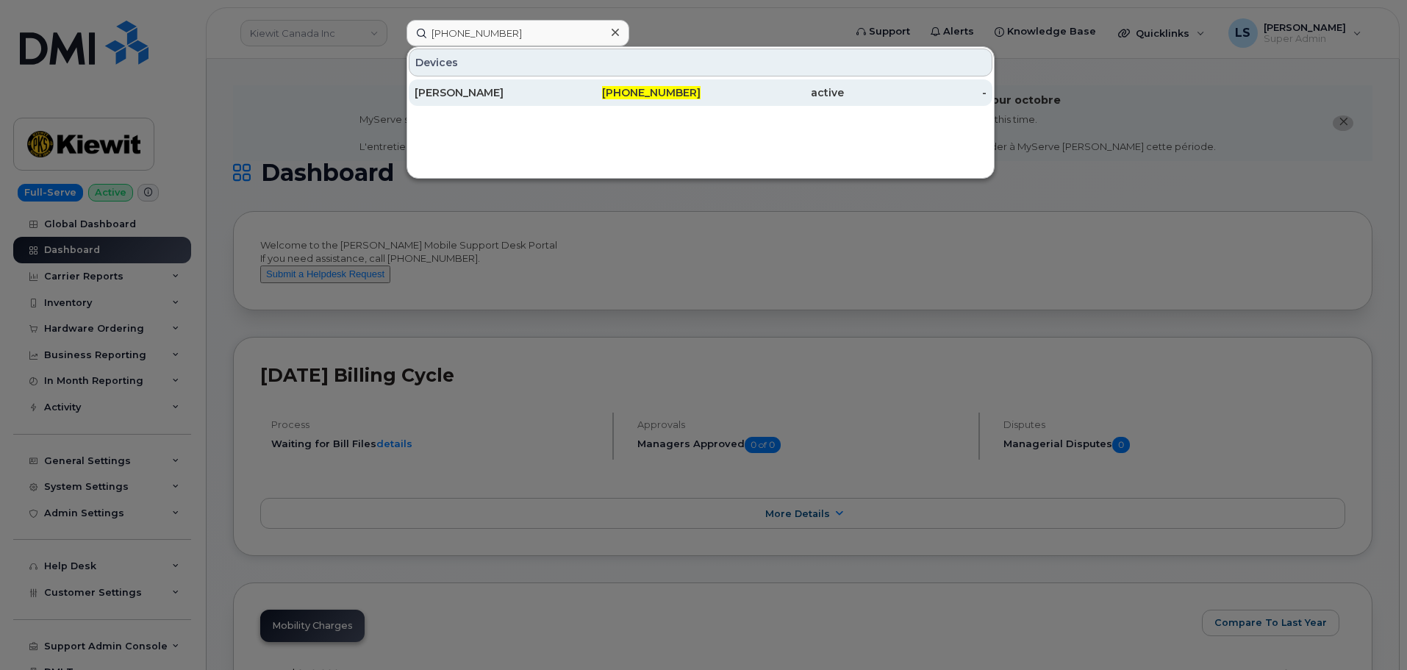
click at [484, 85] on div "CHARLES COBB" at bounding box center [486, 92] width 143 height 26
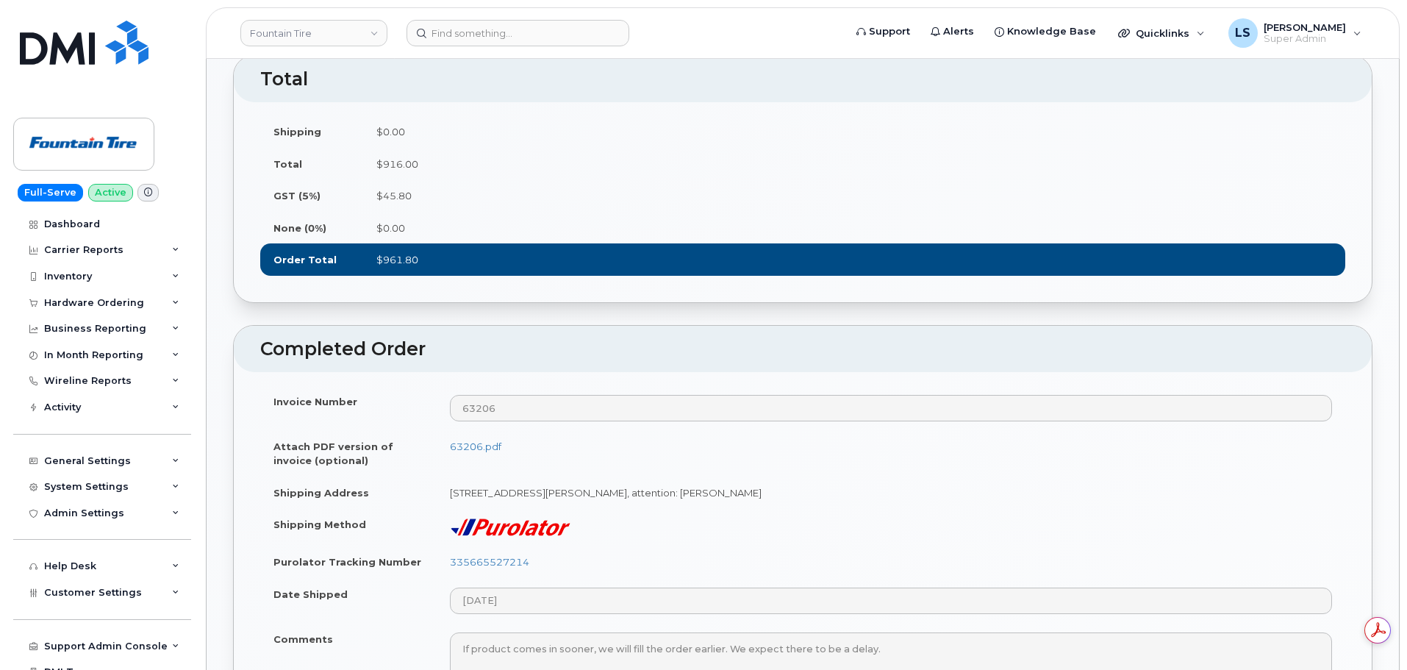
scroll to position [1029, 0]
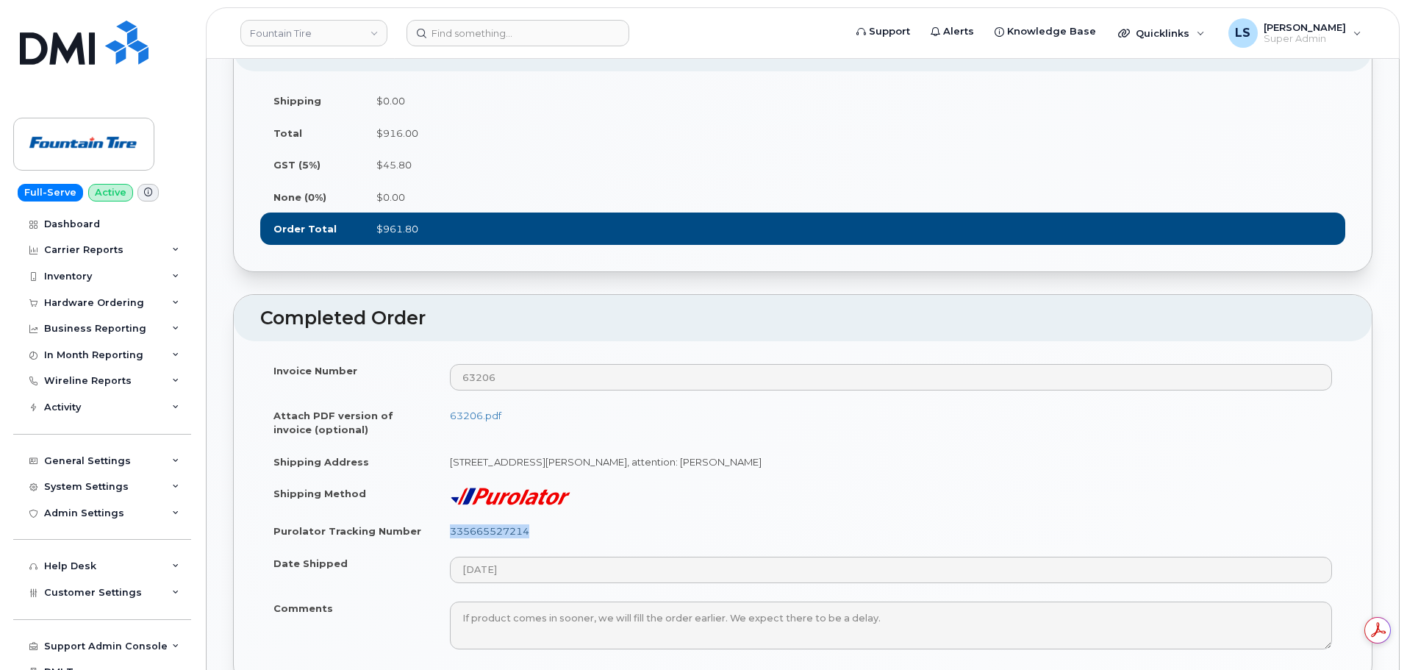
drag, startPoint x: 537, startPoint y: 540, endPoint x: 451, endPoint y: 534, distance: 85.5
click at [451, 534] on td "335665527214" at bounding box center [891, 531] width 908 height 32
copy link "335665527214"
click at [641, 431] on td "63206.pdf" at bounding box center [891, 422] width 908 height 46
drag, startPoint x: 553, startPoint y: 534, endPoint x: 451, endPoint y: 528, distance: 103.1
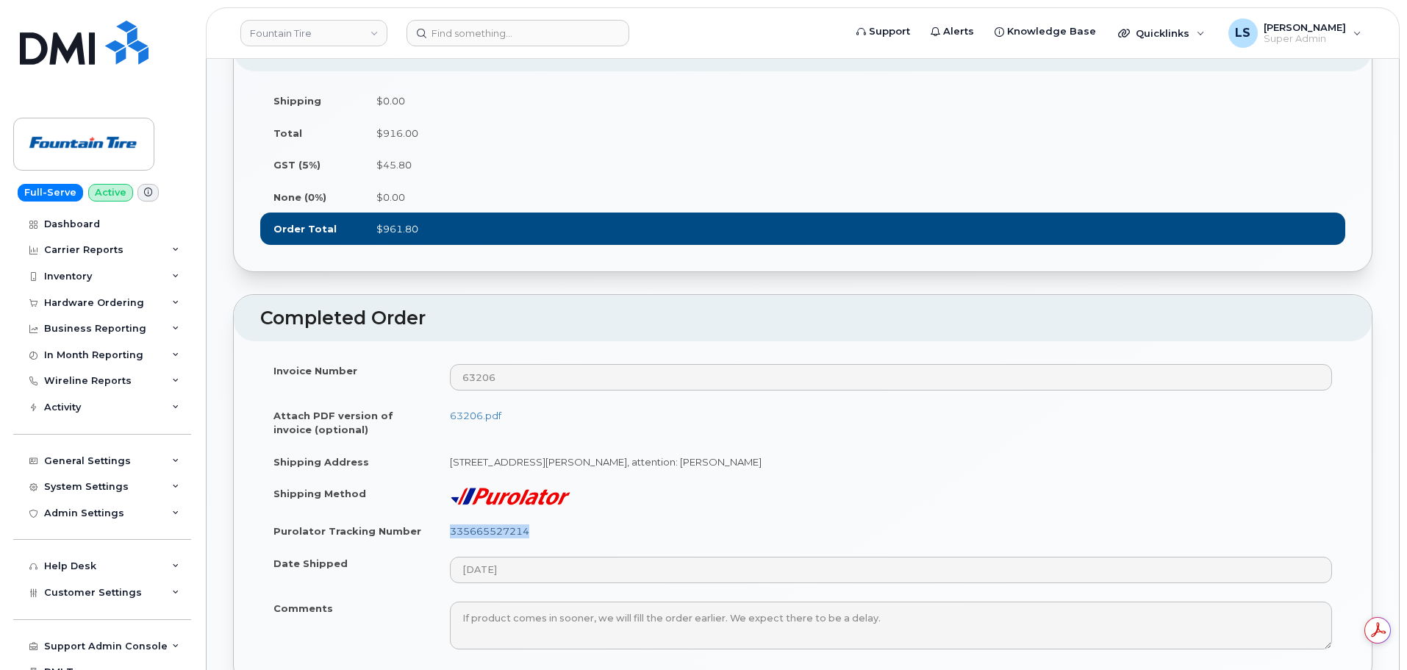
click at [451, 528] on td "335665527214" at bounding box center [891, 531] width 908 height 32
copy link "335665527214"
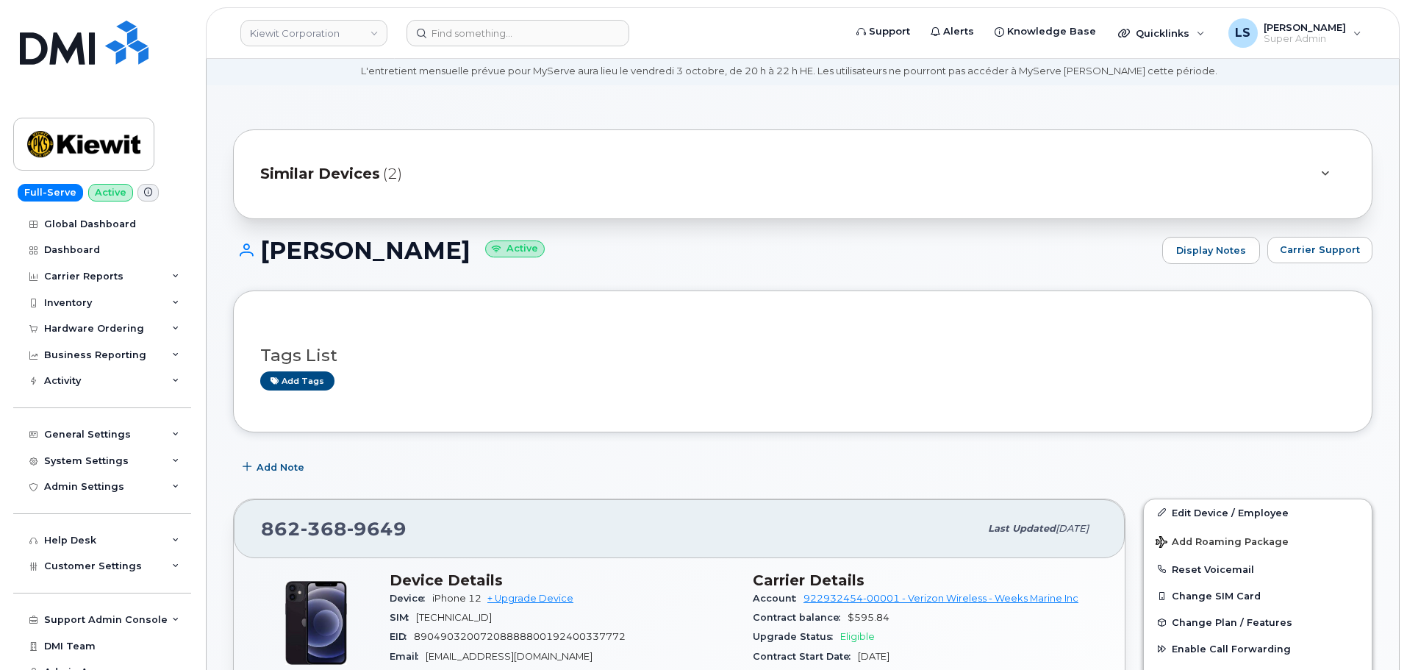
scroll to position [74, 0]
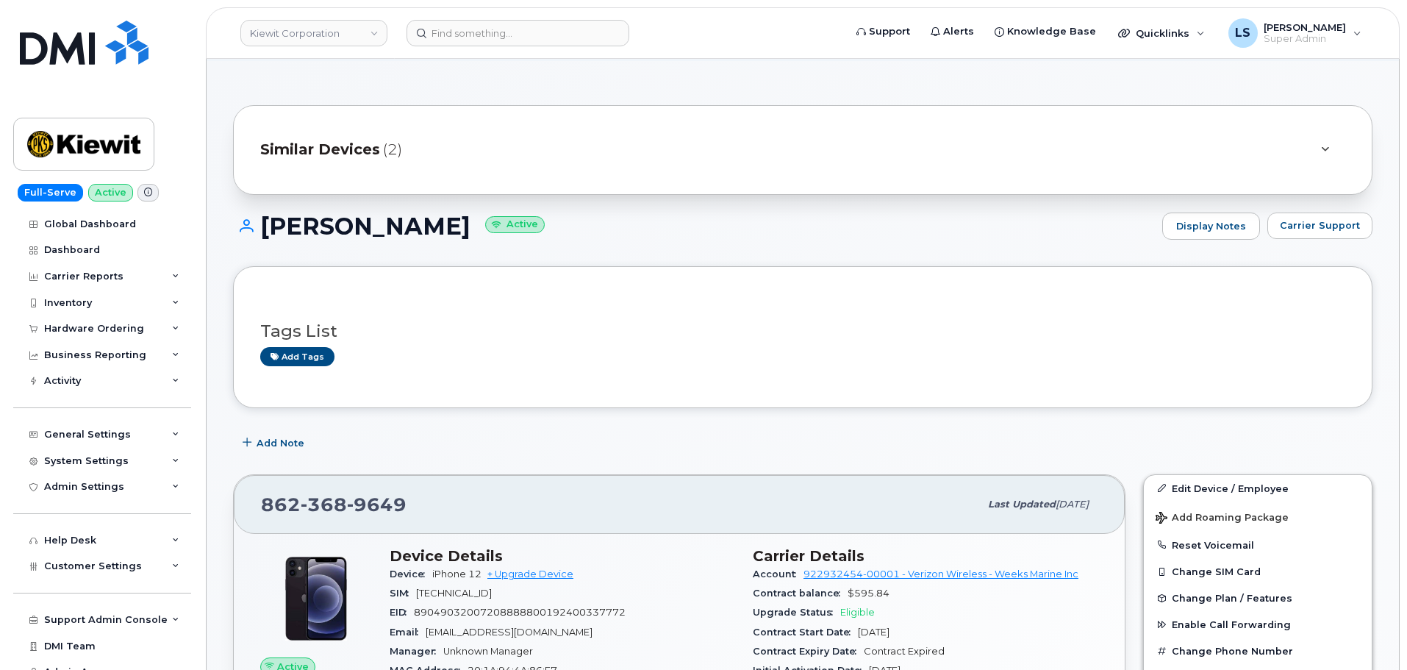
drag, startPoint x: 424, startPoint y: 501, endPoint x: 269, endPoint y: 503, distance: 155.1
click at [266, 509] on div "[PHONE_NUMBER]" at bounding box center [620, 504] width 718 height 31
copy span "[PHONE_NUMBER]"
click at [520, 569] on link "+ Upgrade Device" at bounding box center [530, 573] width 86 height 11
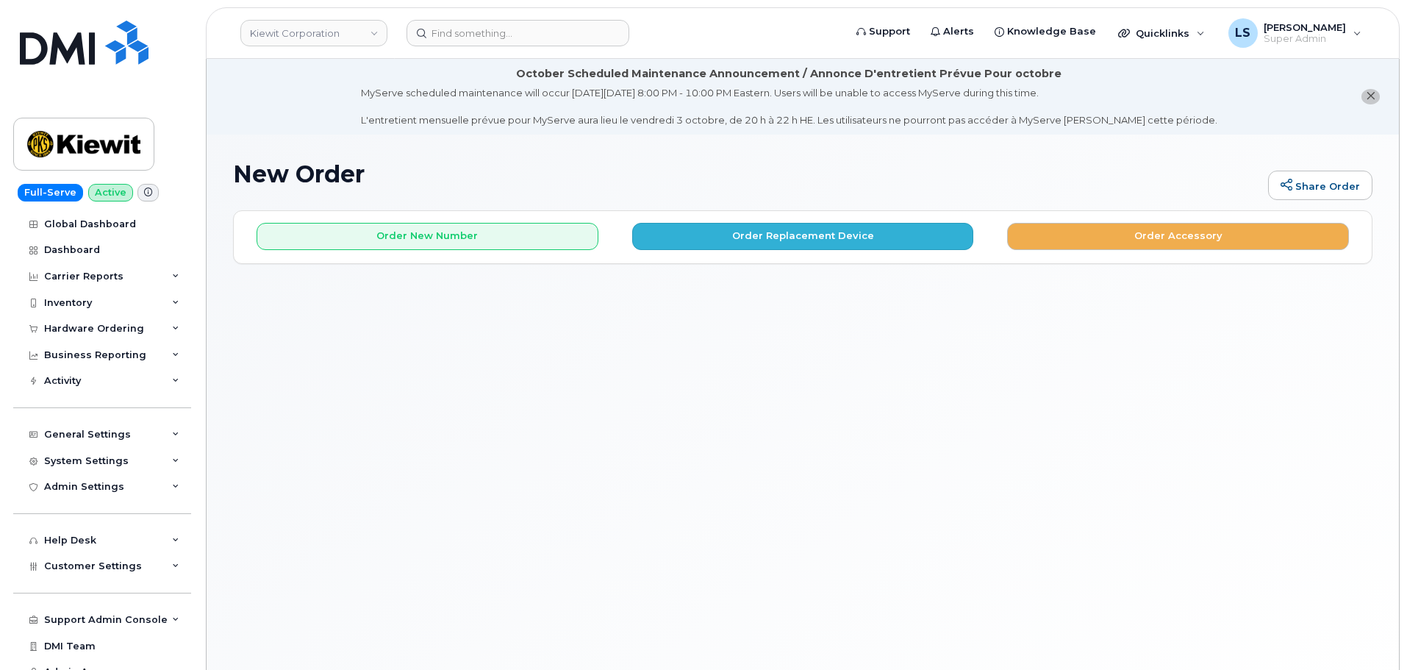
drag, startPoint x: 739, startPoint y: 215, endPoint x: 736, endPoint y: 226, distance: 12.3
click at [739, 216] on div "Order New Number Order Replacement Device Order Accessory" at bounding box center [803, 230] width 1138 height 39
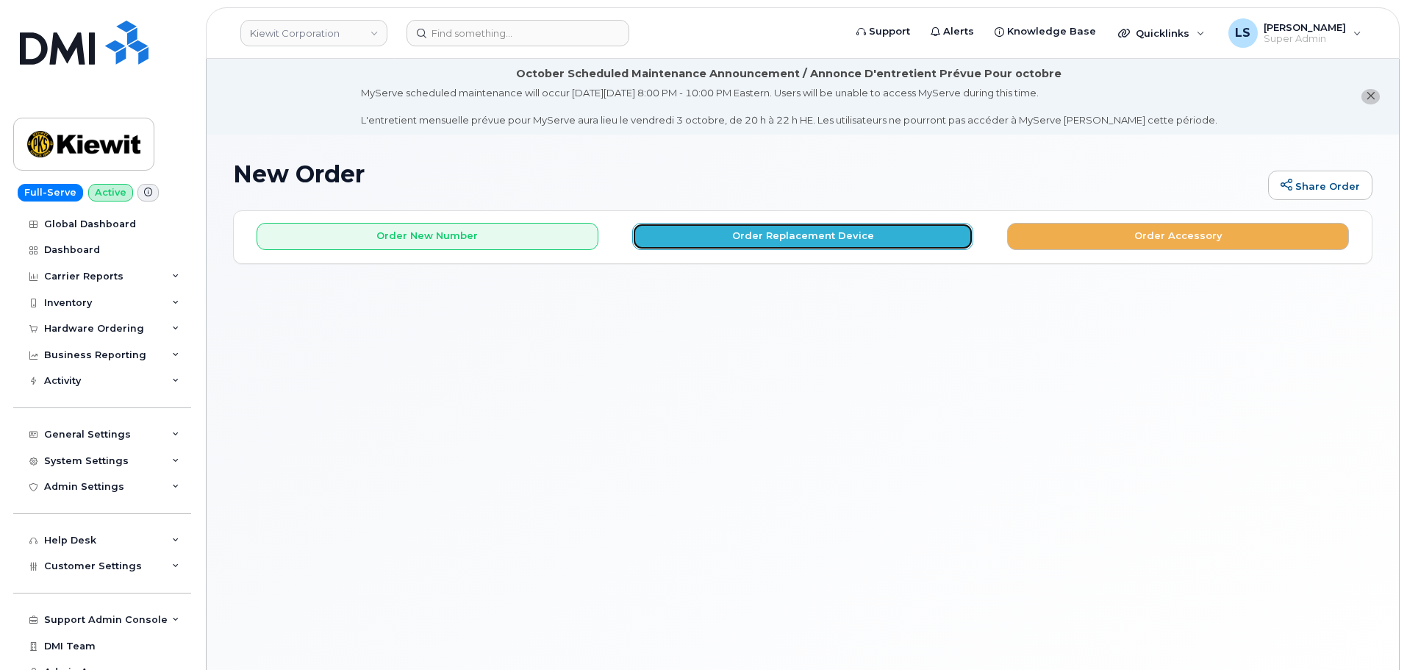
click at [736, 227] on button "Order Replacement Device" at bounding box center [803, 236] width 342 height 27
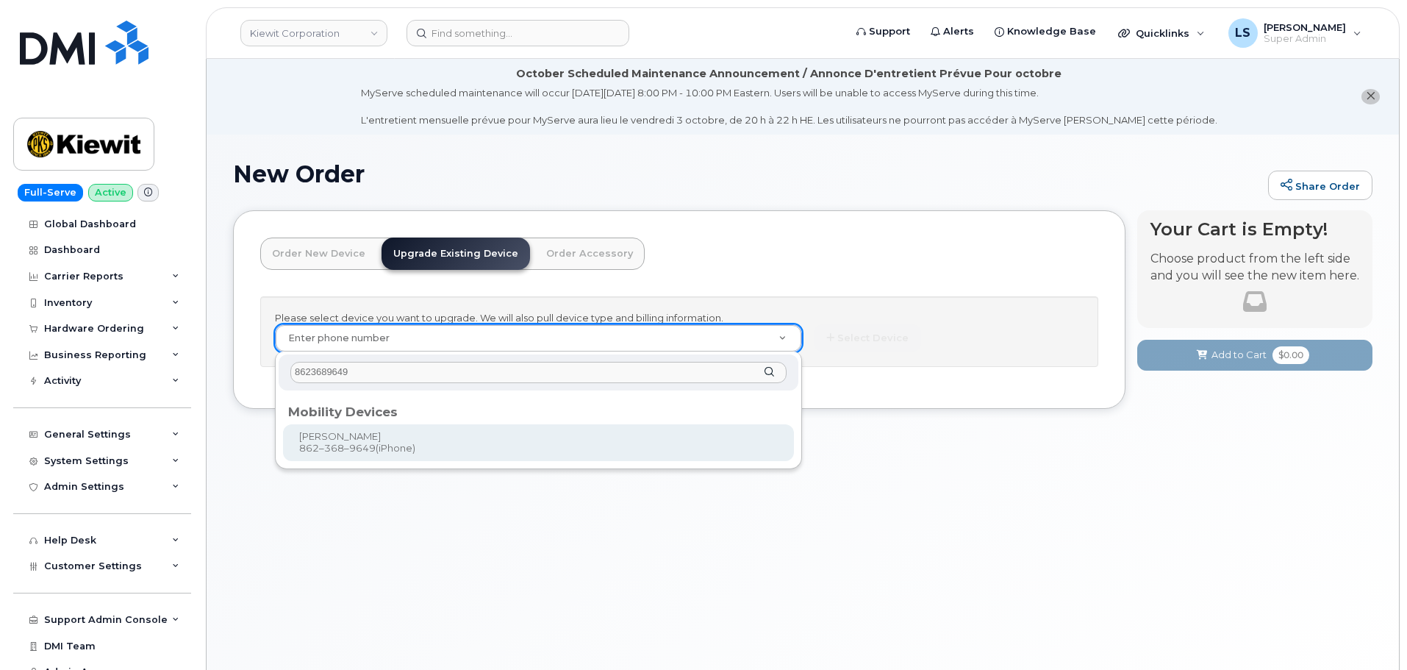
type input "8623689649"
type input "1036010"
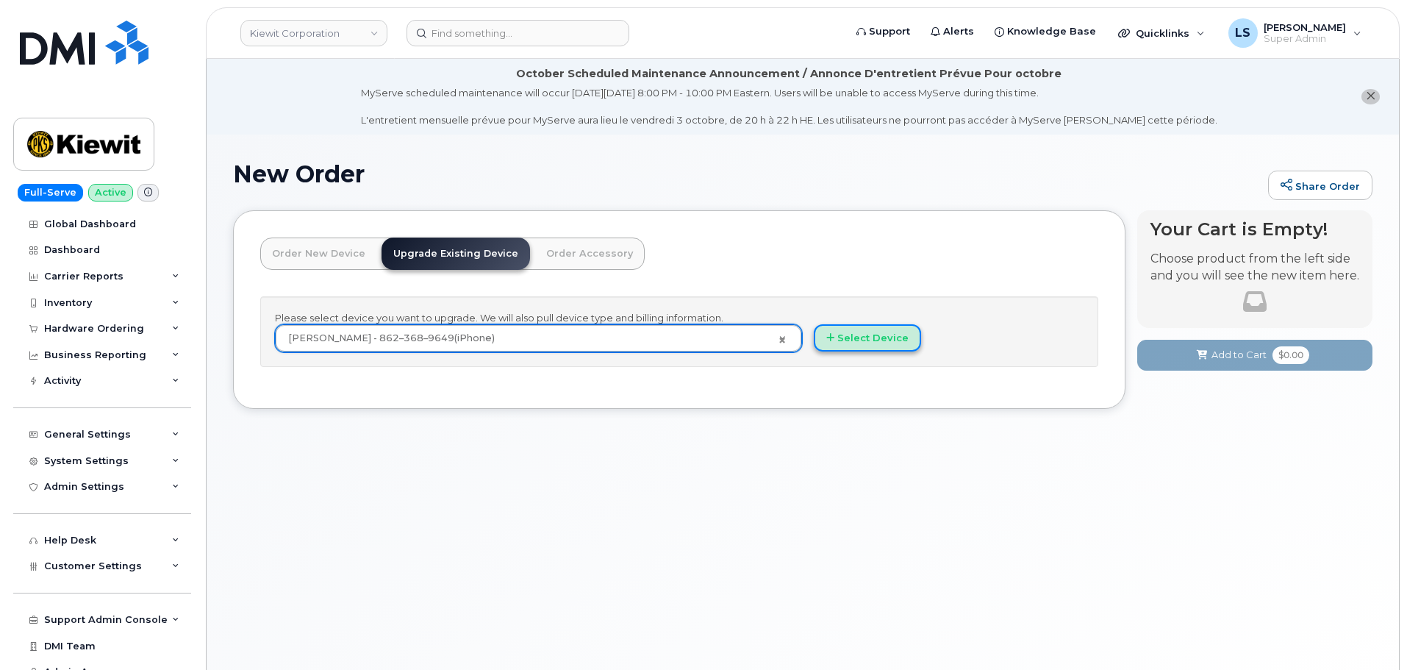
click at [855, 349] on button "Select Device" at bounding box center [867, 337] width 107 height 27
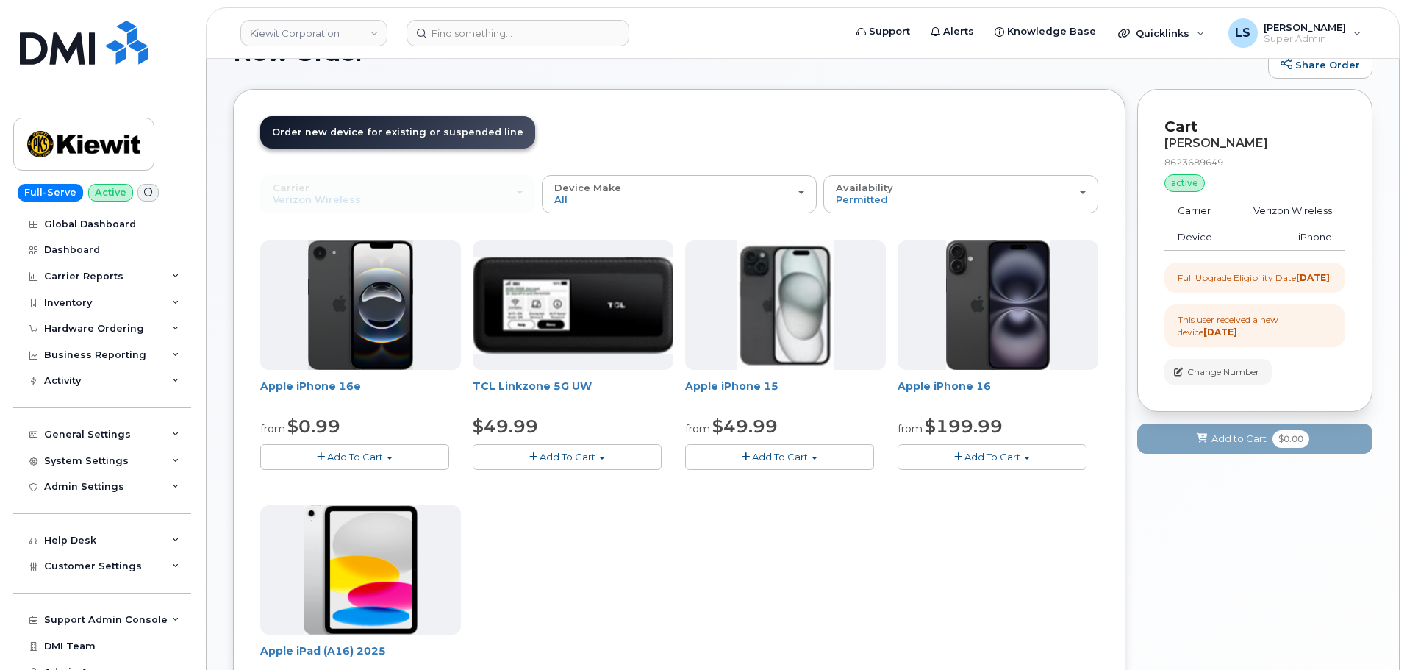
scroll to position [147, 0]
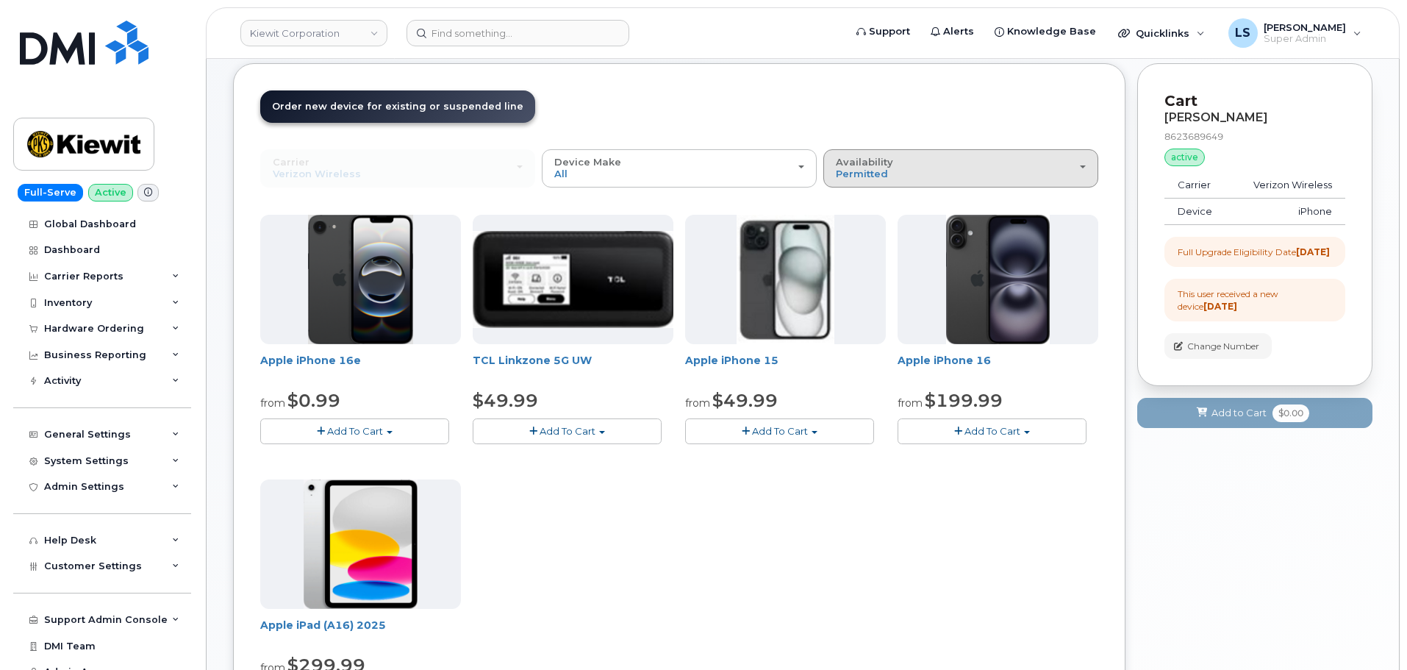
click at [845, 181] on button "Availability Permitted All" at bounding box center [960, 168] width 275 height 38
click at [853, 223] on label "All" at bounding box center [842, 227] width 31 height 18
click at [0, 0] on input "All" at bounding box center [0, 0] width 0 height 0
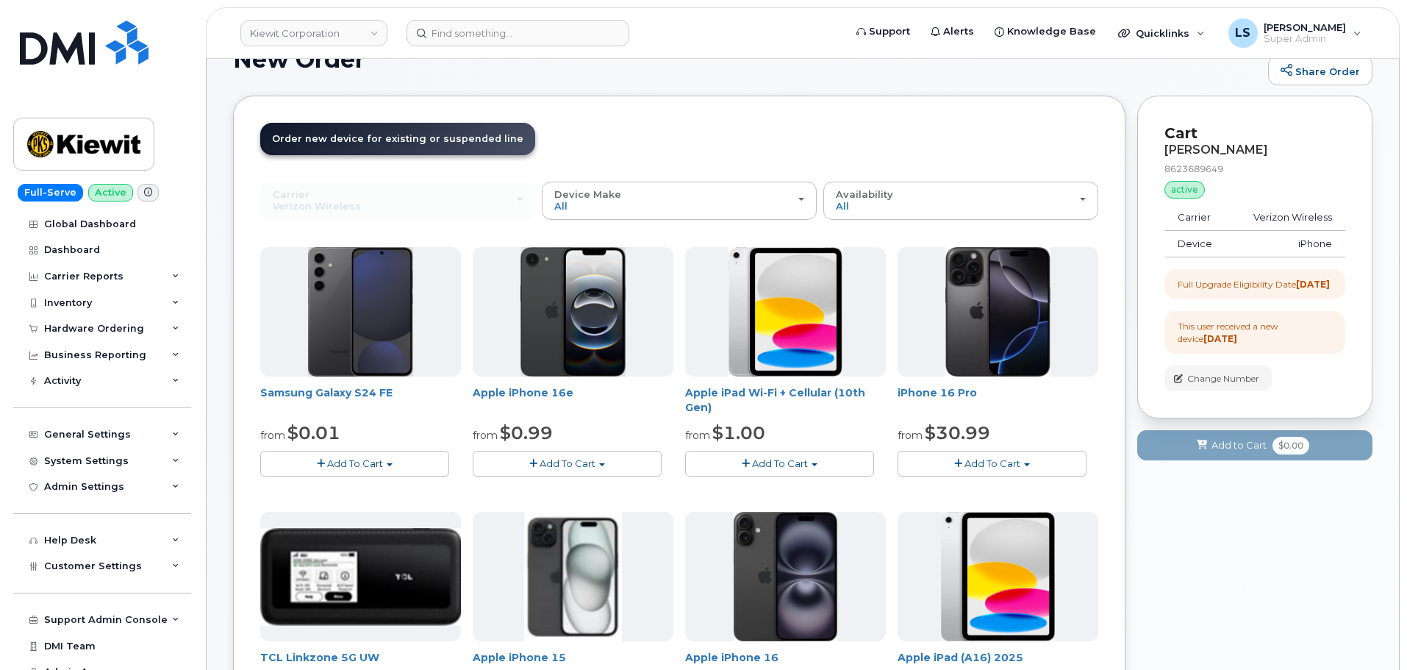
scroll to position [0, 0]
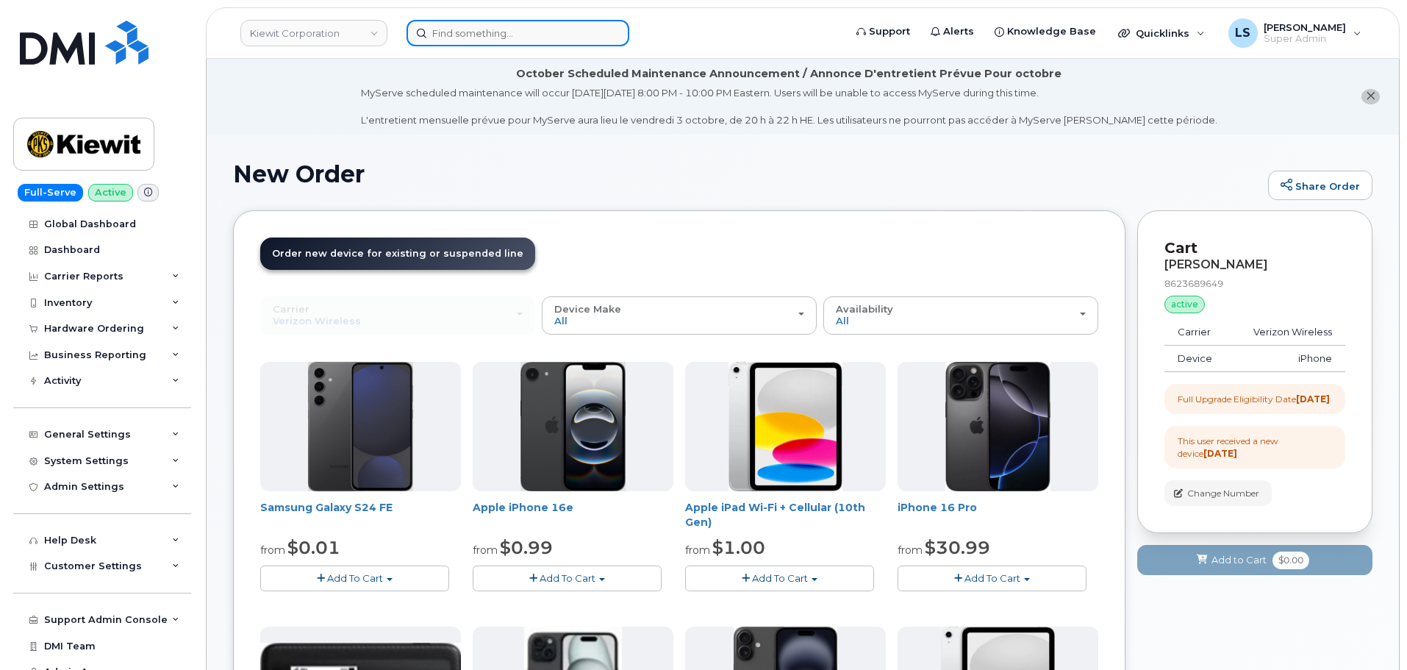
click at [457, 41] on input at bounding box center [517, 33] width 223 height 26
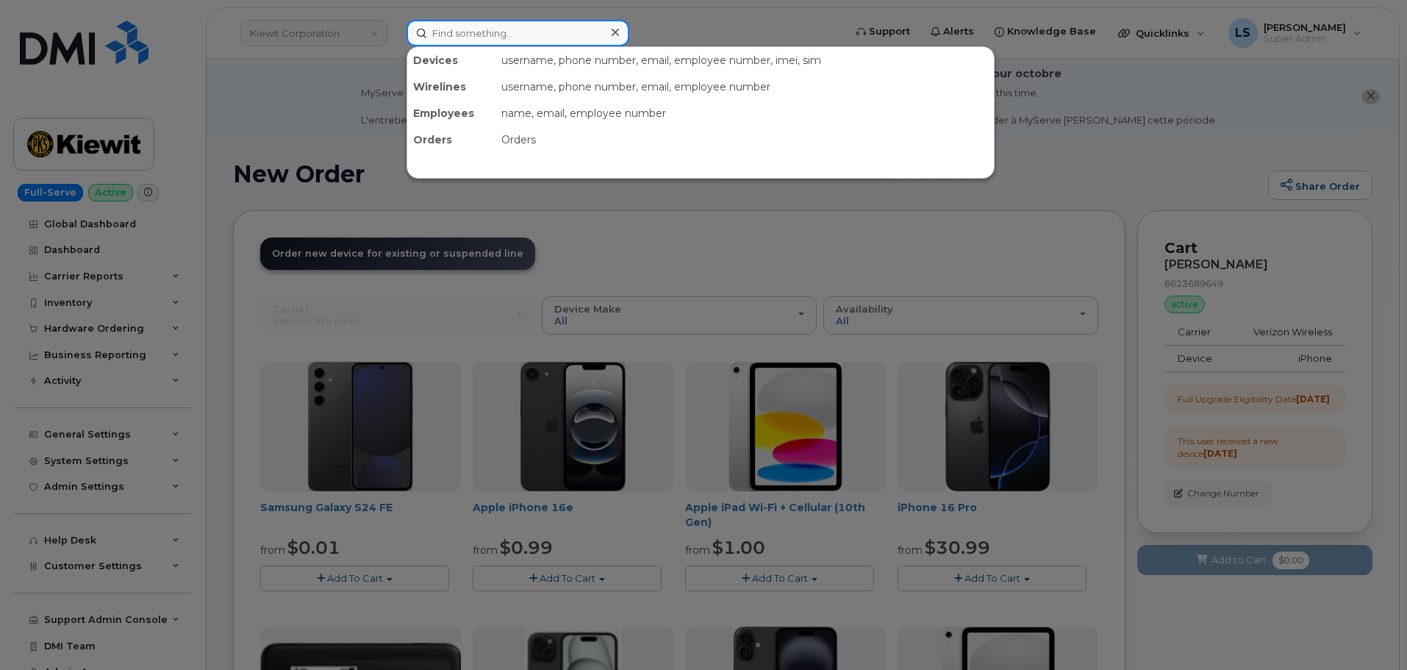
paste input "303-905-1505"
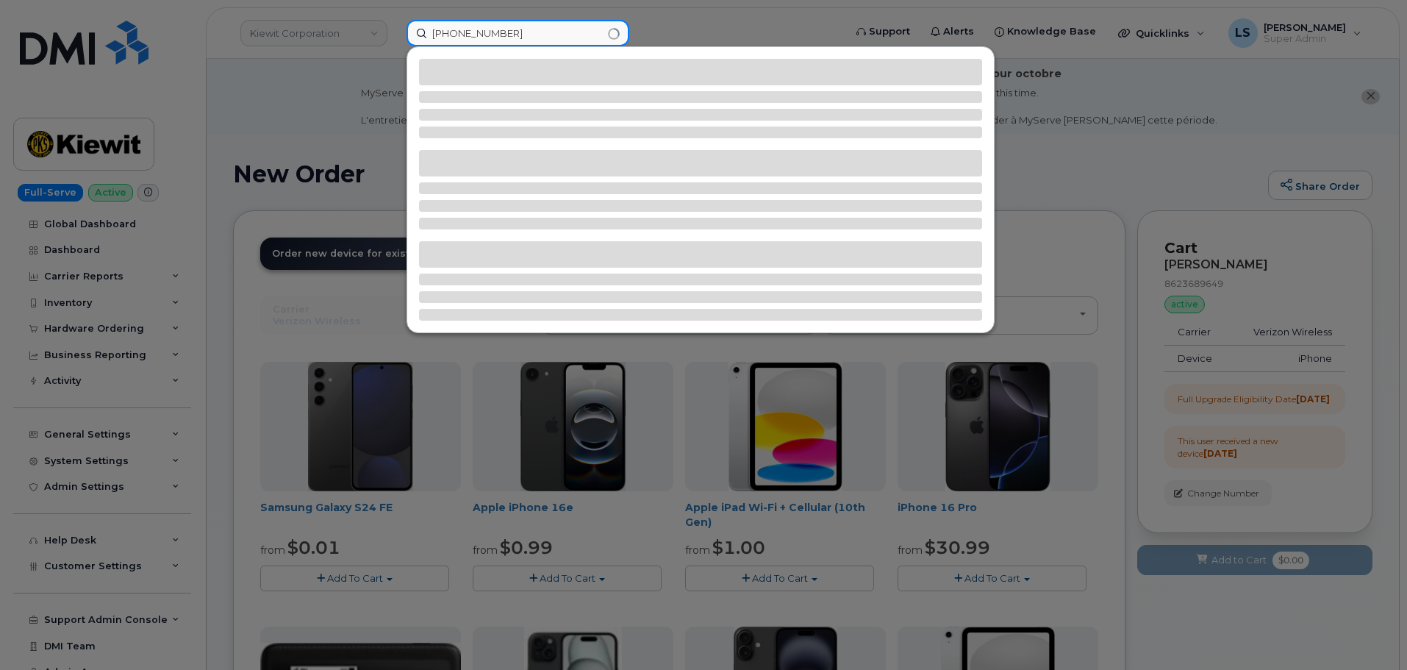
type input "303-905-1505"
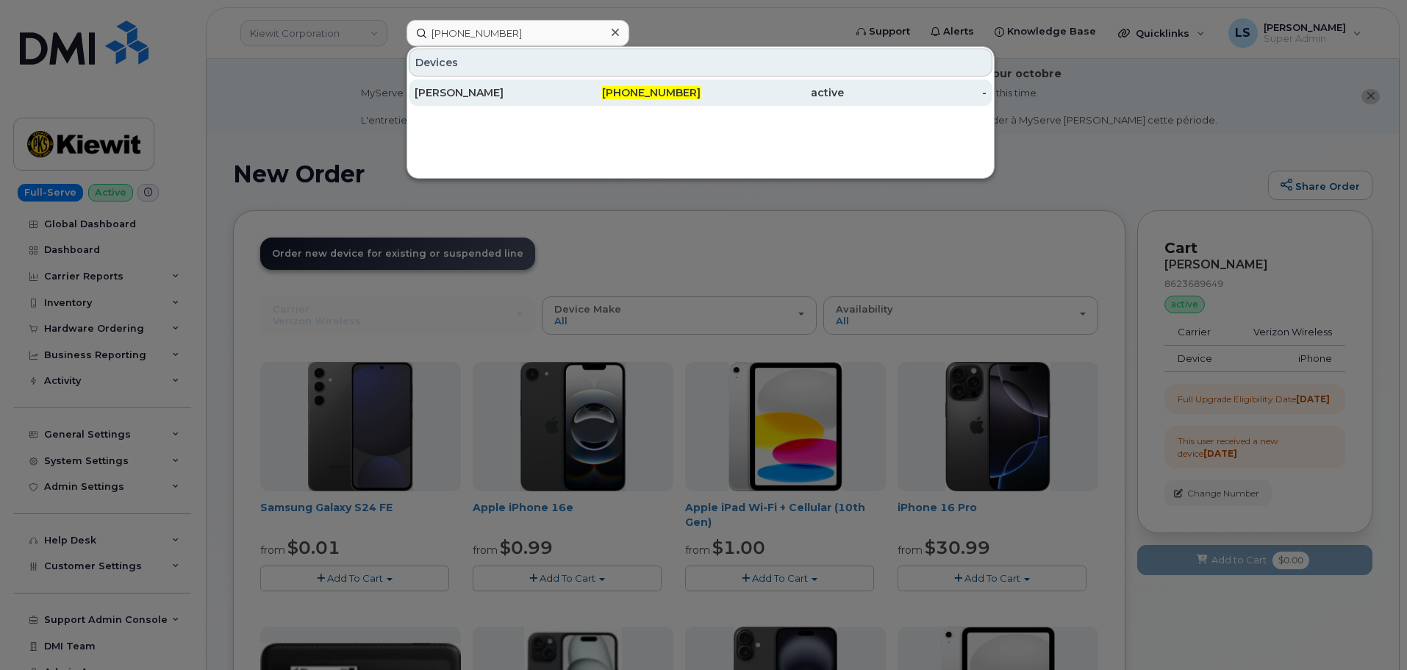
click at [502, 87] on div "MICHAEL SVOBODA" at bounding box center [486, 92] width 143 height 15
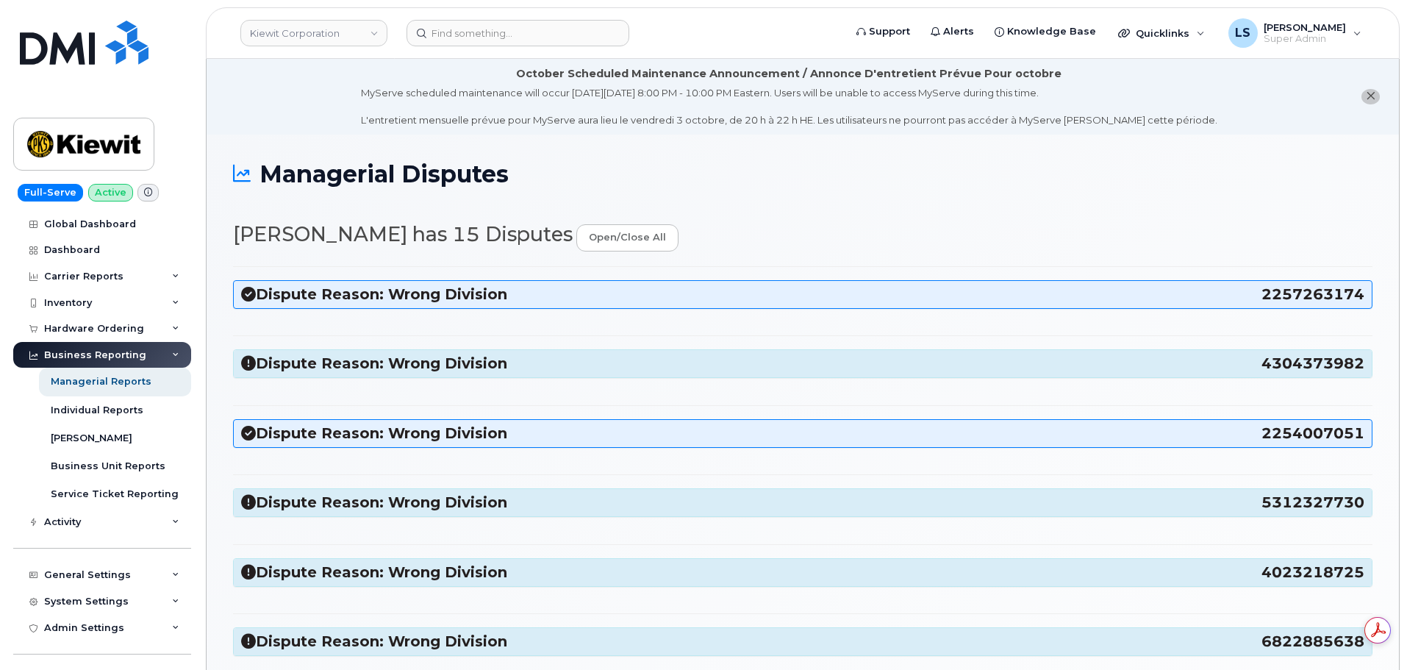
click at [433, 360] on h3 "Dispute Reason: Wrong Division 4304373982" at bounding box center [802, 364] width 1123 height 20
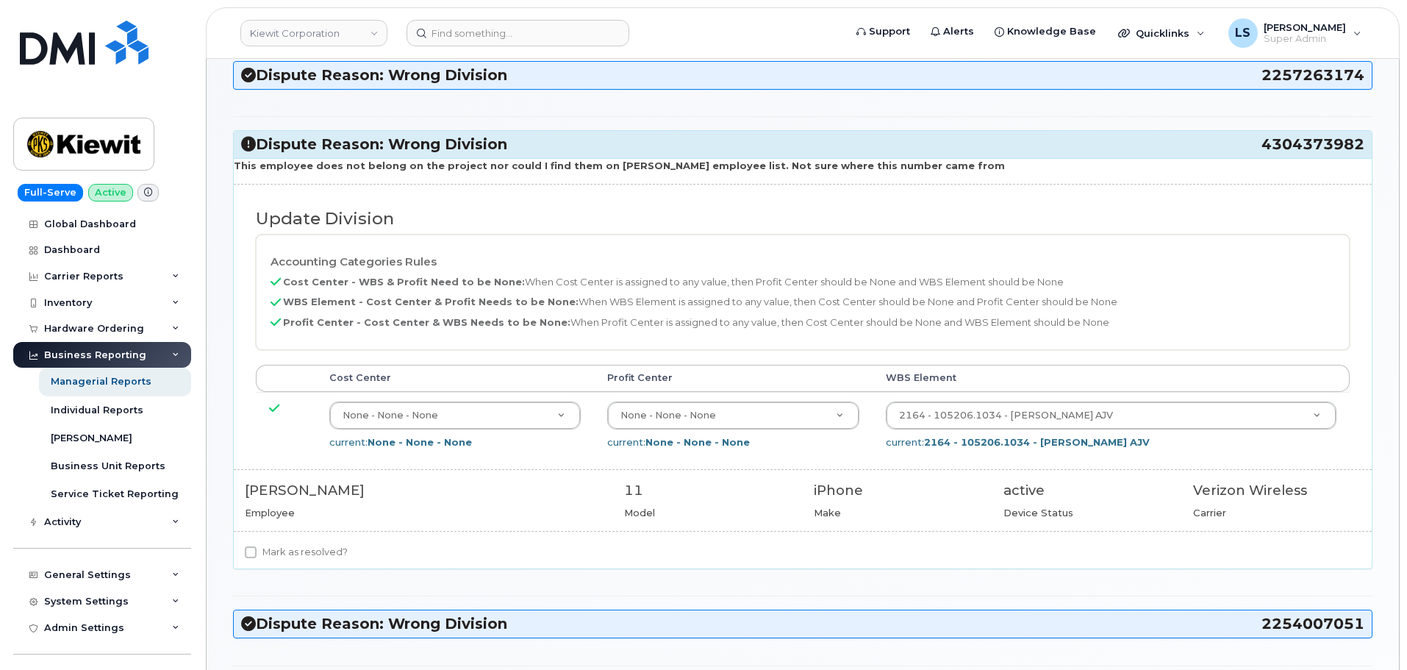
scroll to position [221, 0]
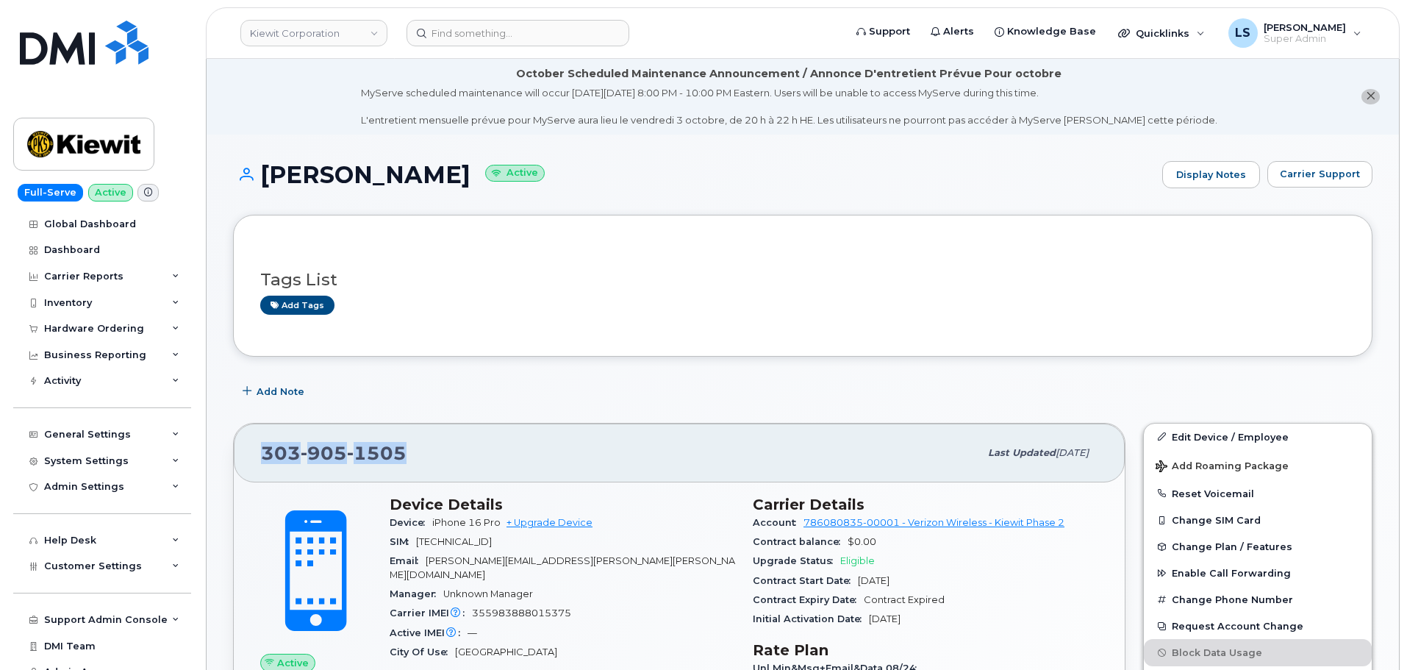
drag, startPoint x: 408, startPoint y: 455, endPoint x: 264, endPoint y: 460, distance: 144.2
click at [264, 460] on div "[PHONE_NUMBER]" at bounding box center [620, 452] width 718 height 31
copy span "[PHONE_NUMBER]"
click at [742, 347] on div "Tags List Add tags" at bounding box center [802, 285] width 1139 height 141
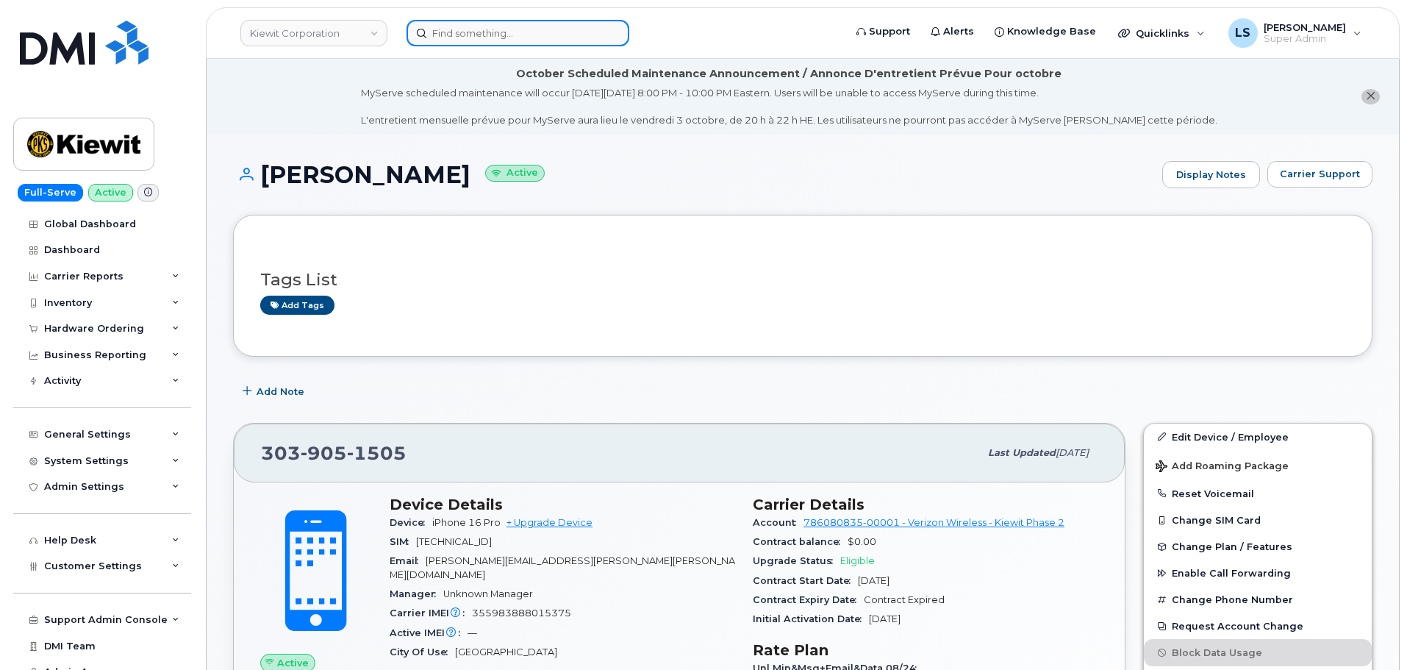
click at [470, 28] on input at bounding box center [517, 33] width 223 height 26
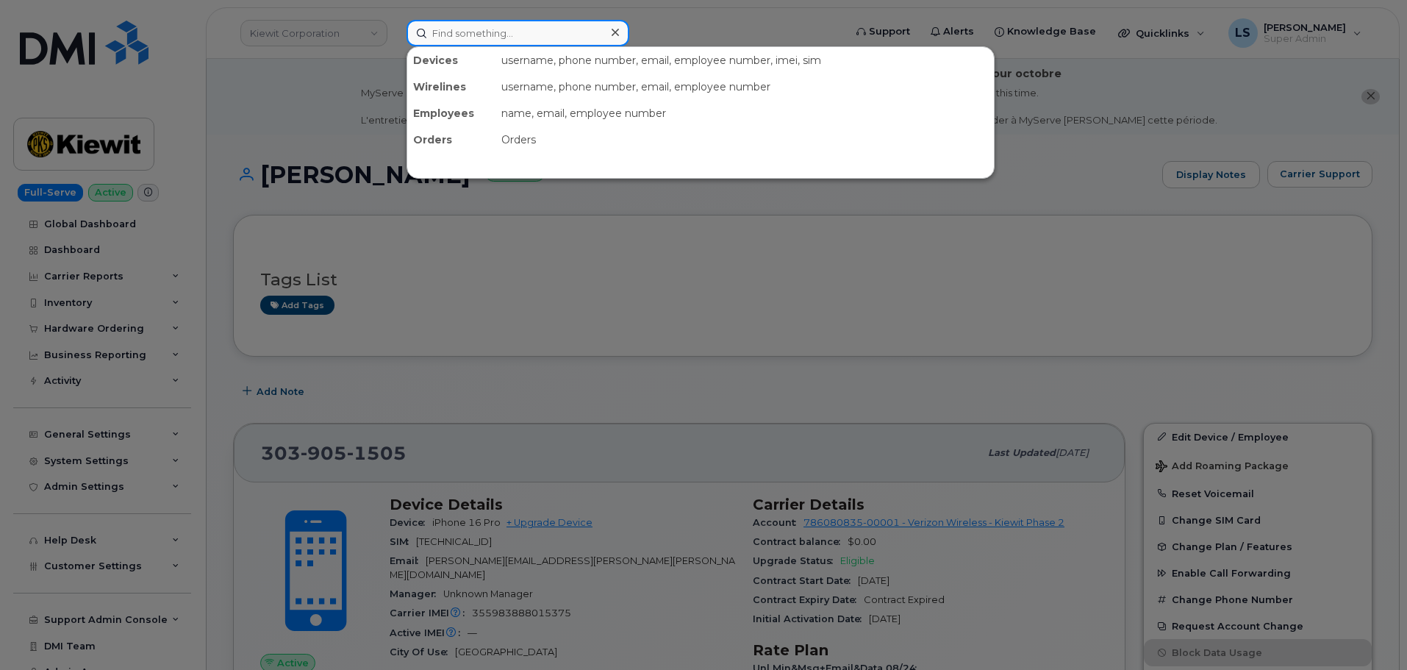
paste input "306-371-9703"
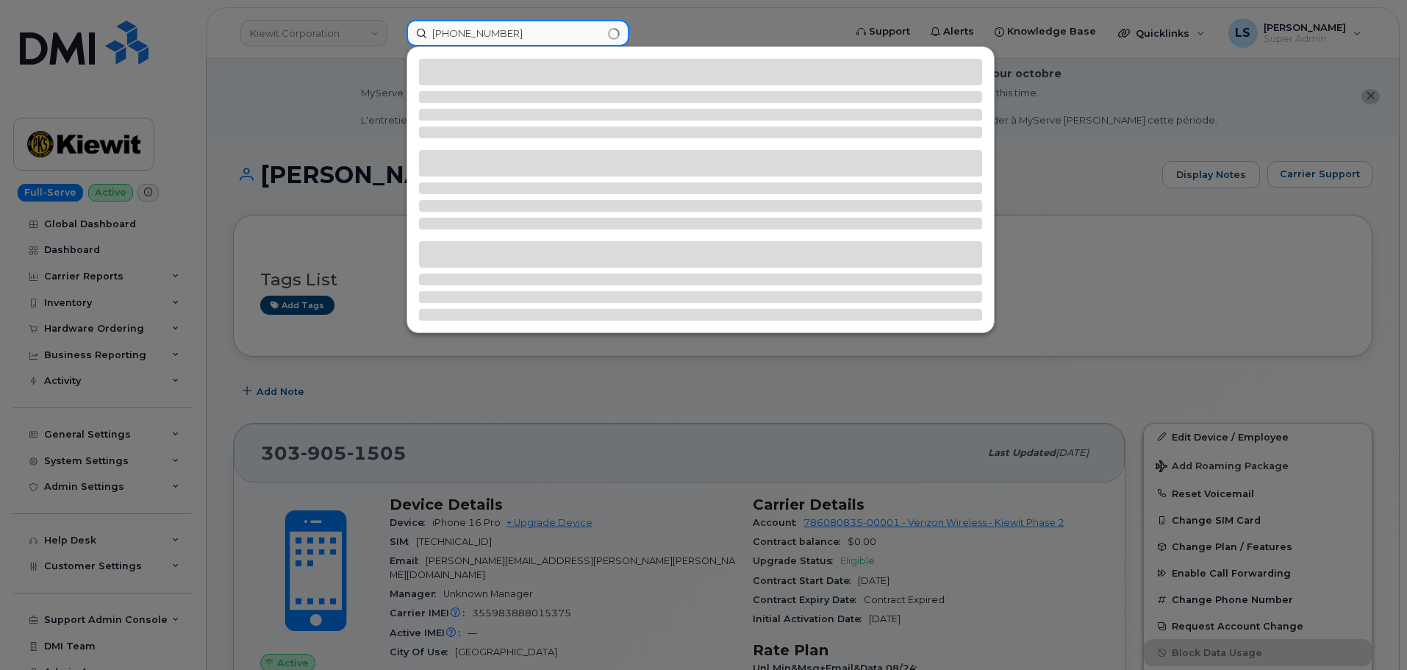
type input "306-371-9703"
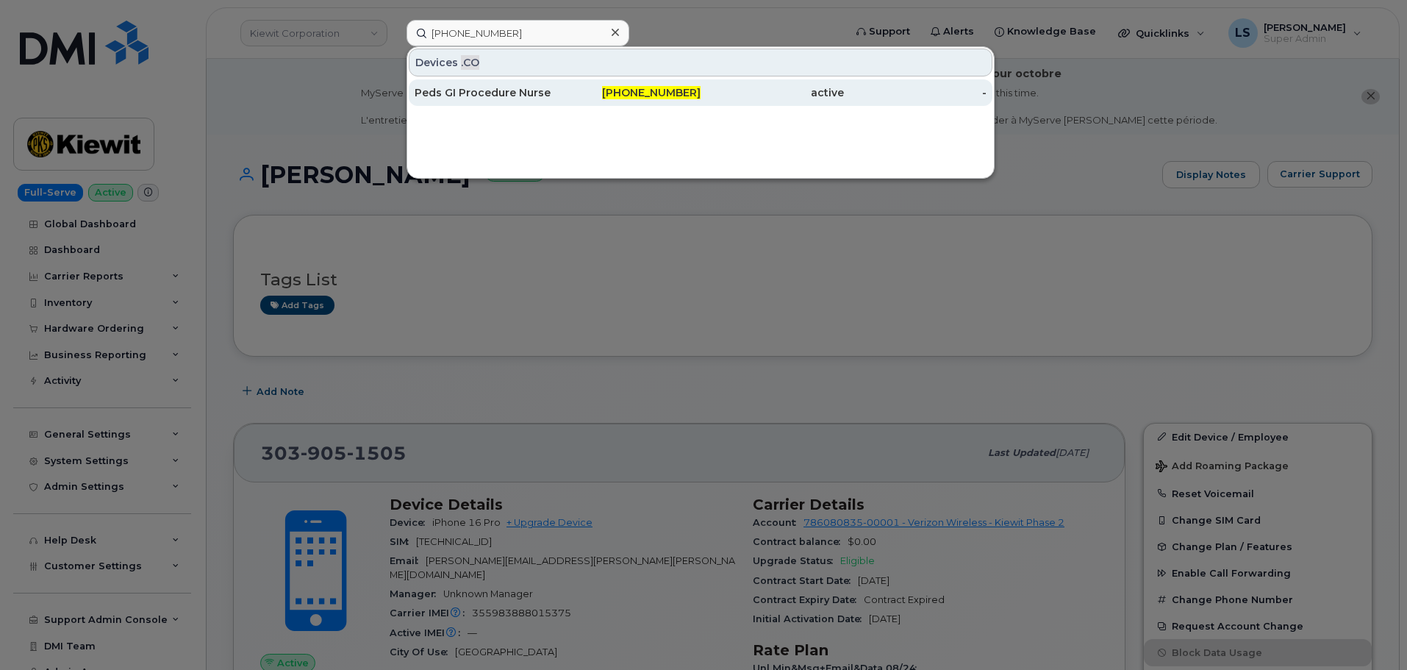
click at [479, 86] on div "Peds GI Procedure Nurse" at bounding box center [486, 92] width 143 height 15
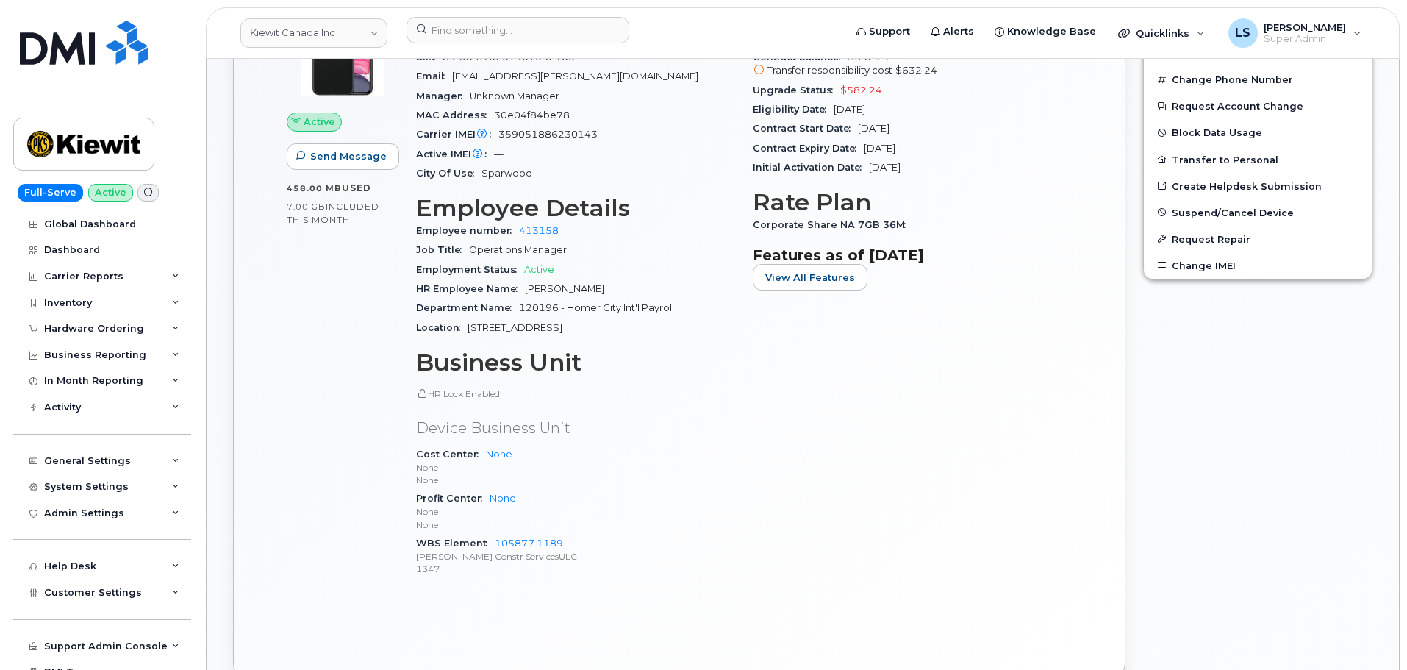
scroll to position [662, 0]
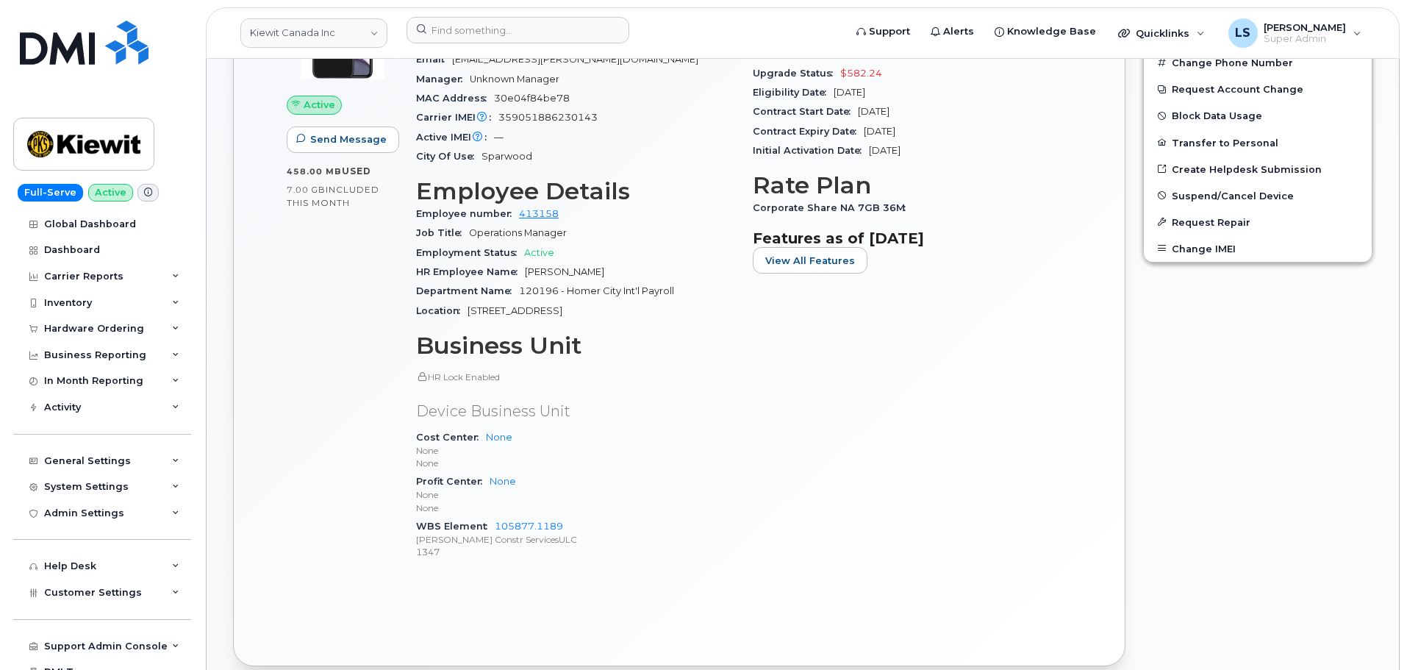
drag, startPoint x: 832, startPoint y: 454, endPoint x: 831, endPoint y: 431, distance: 22.8
click at [833, 433] on div "Carrier Details Account 0531495220 - Bell - 106318078 - Kiewit Canada Inc Contr…" at bounding box center [912, 278] width 337 height 605
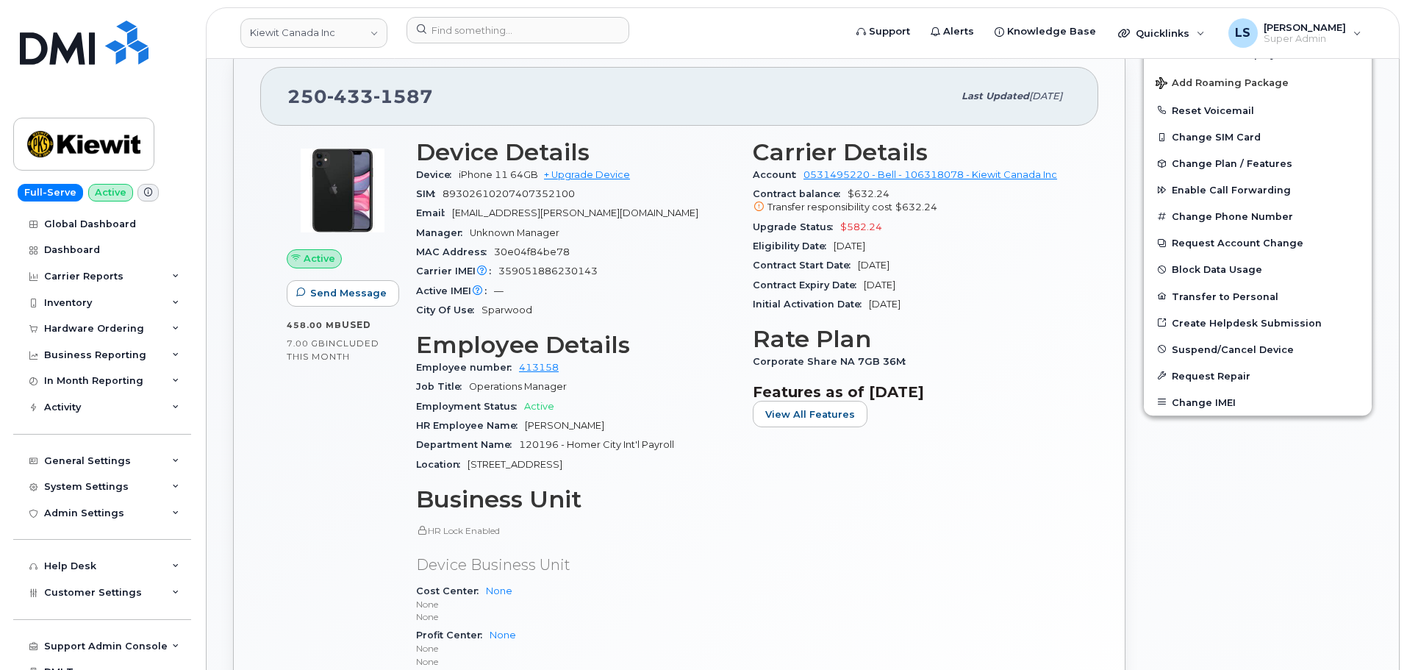
scroll to position [368, 0]
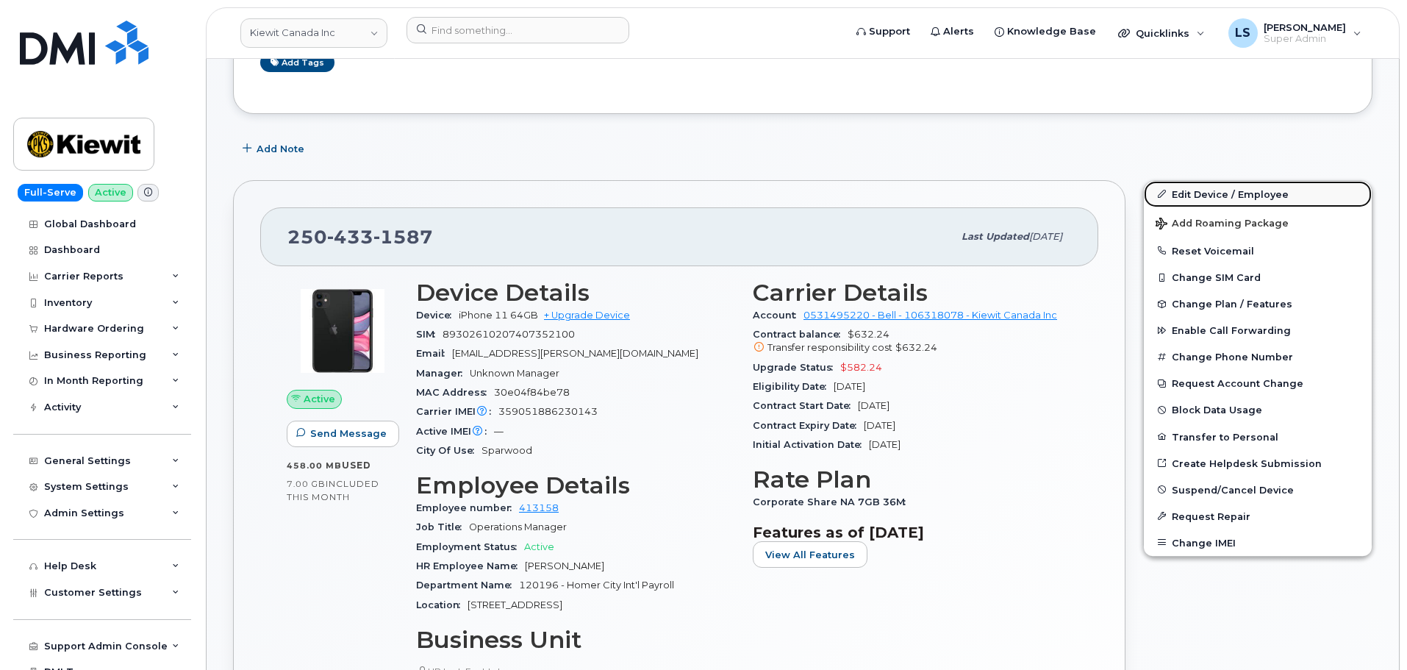
click at [1186, 188] on link "Edit Device / Employee" at bounding box center [1258, 194] width 228 height 26
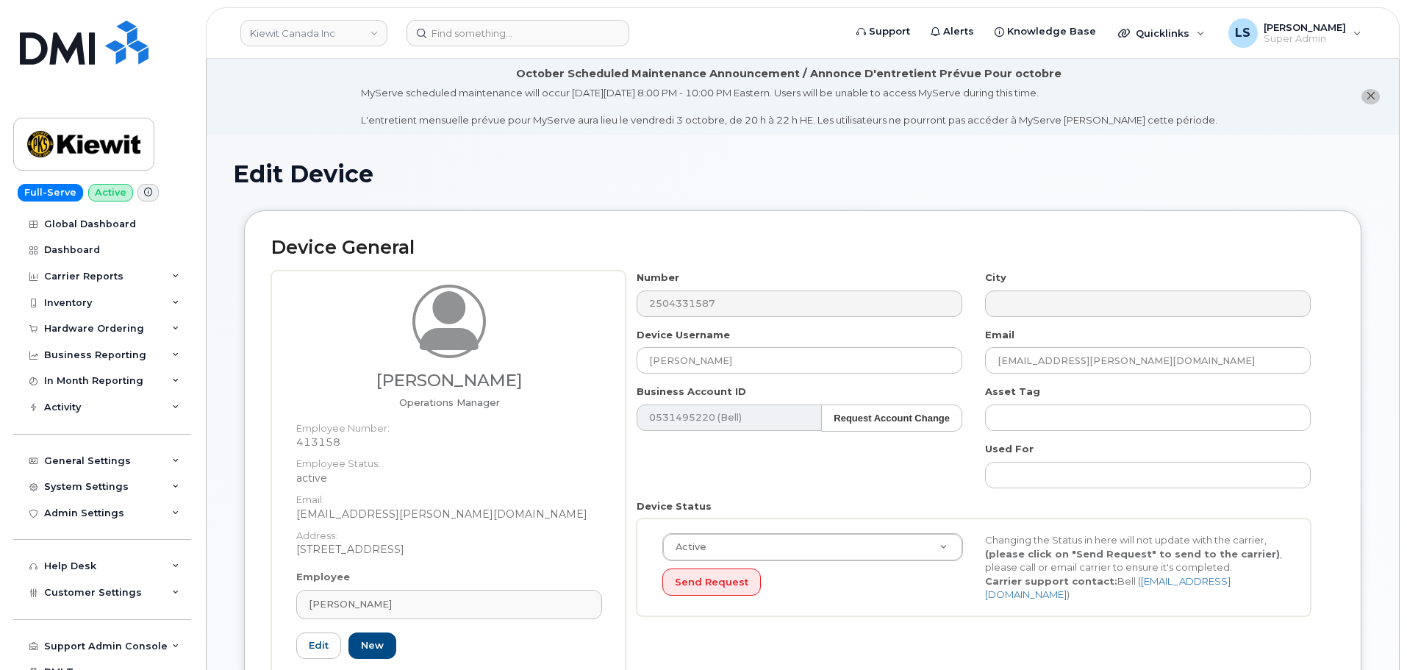
select select "14059"
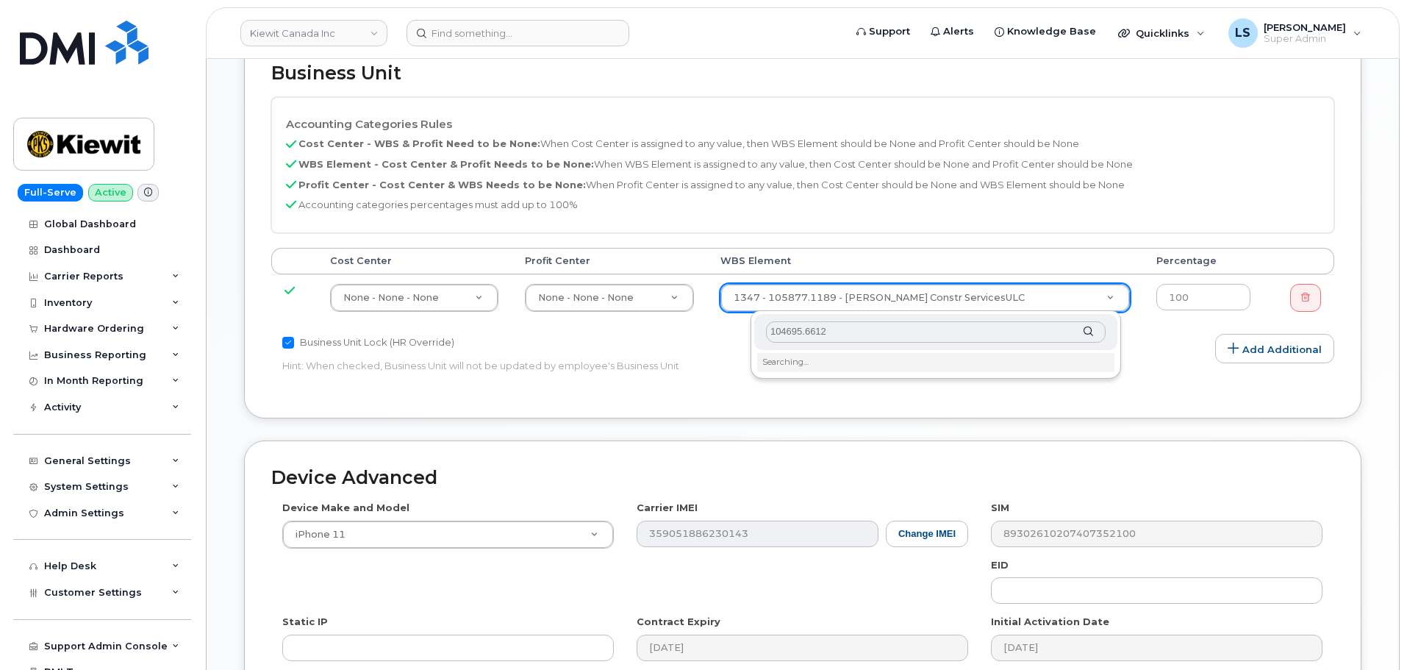
scroll to position [735, 0]
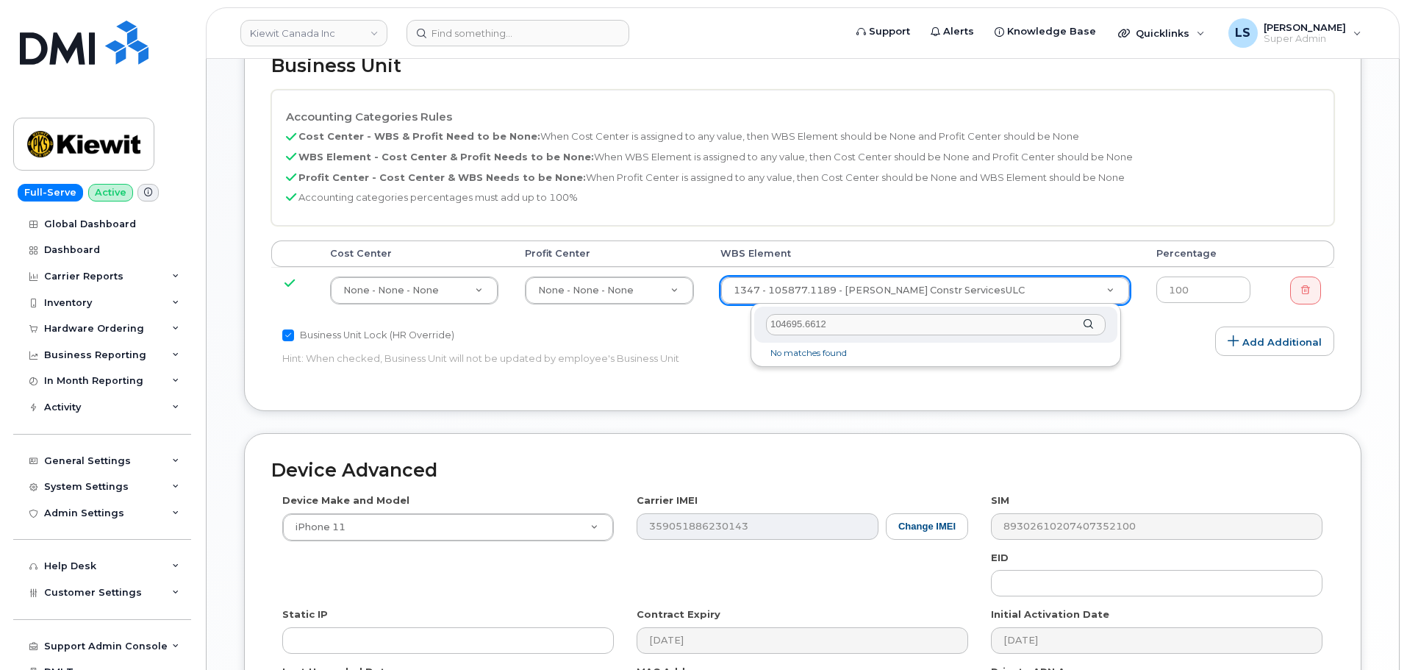
type input "104695.6612"
click at [825, 356] on li "No matches found" at bounding box center [935, 352] width 357 height 15
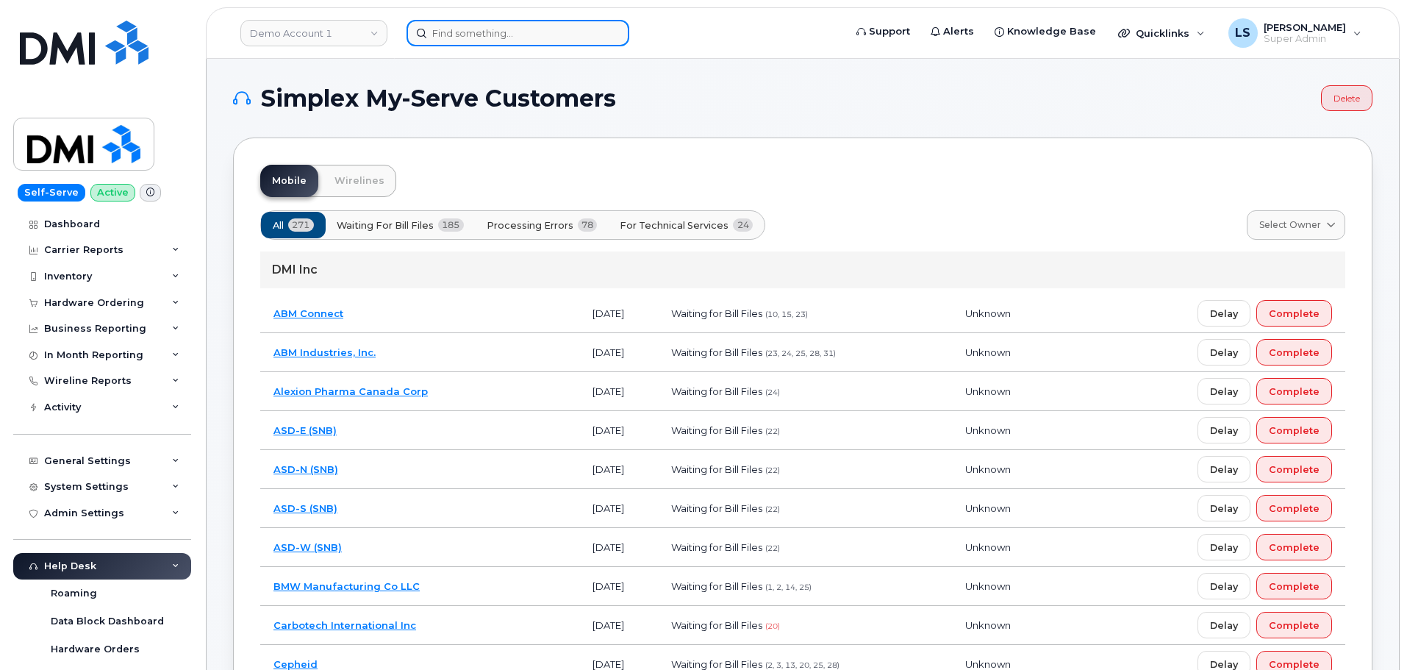
click at [451, 40] on input at bounding box center [517, 33] width 223 height 26
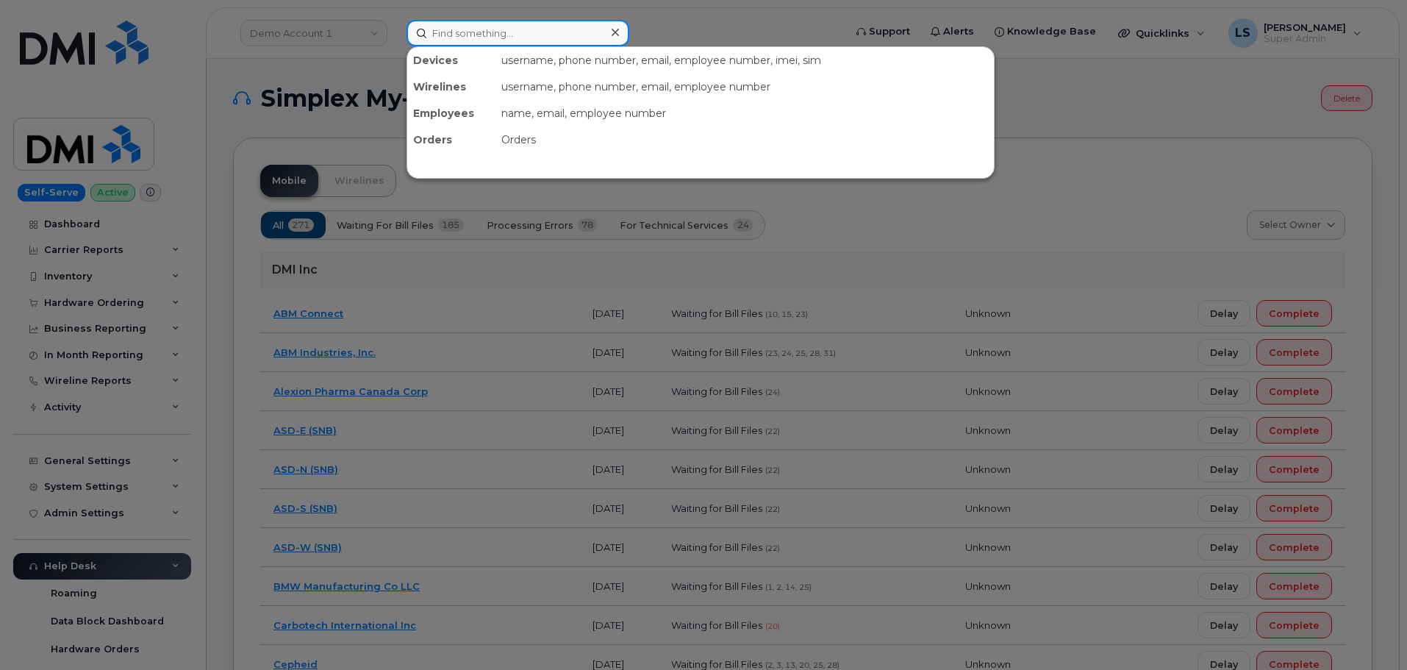
paste input "408-896-4695"
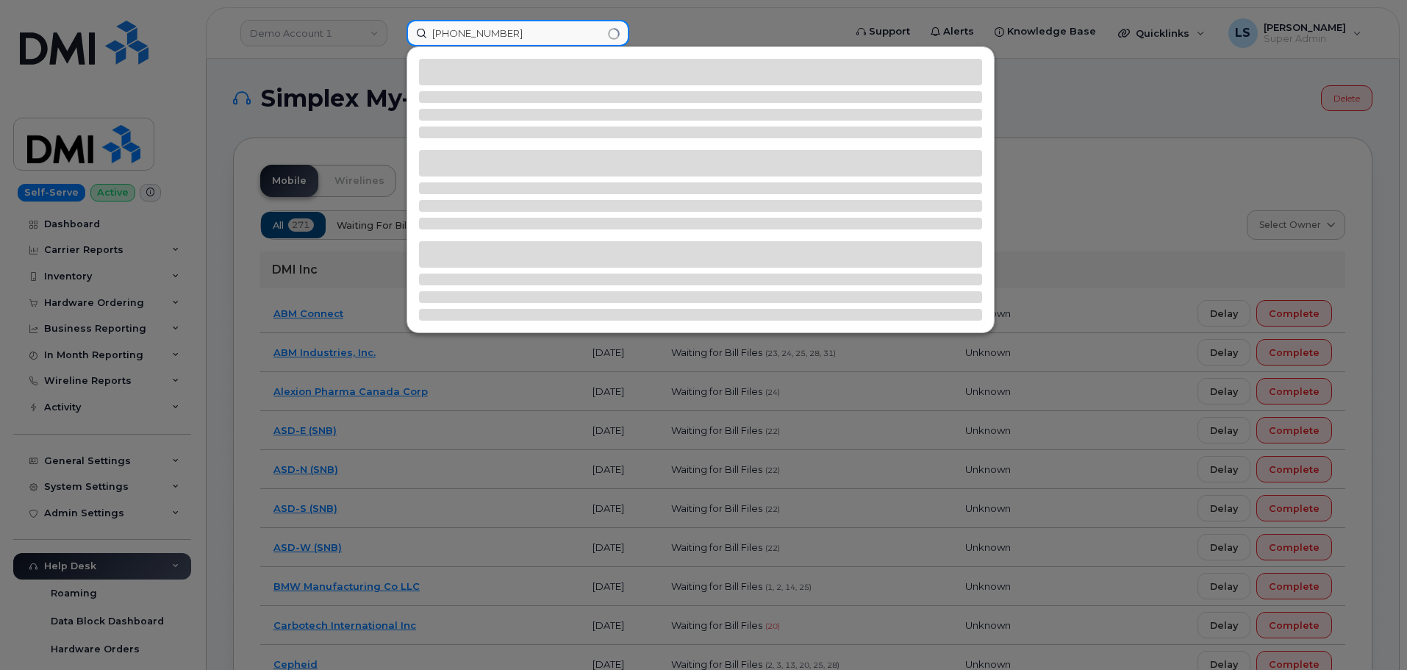
type input "408-896-4695"
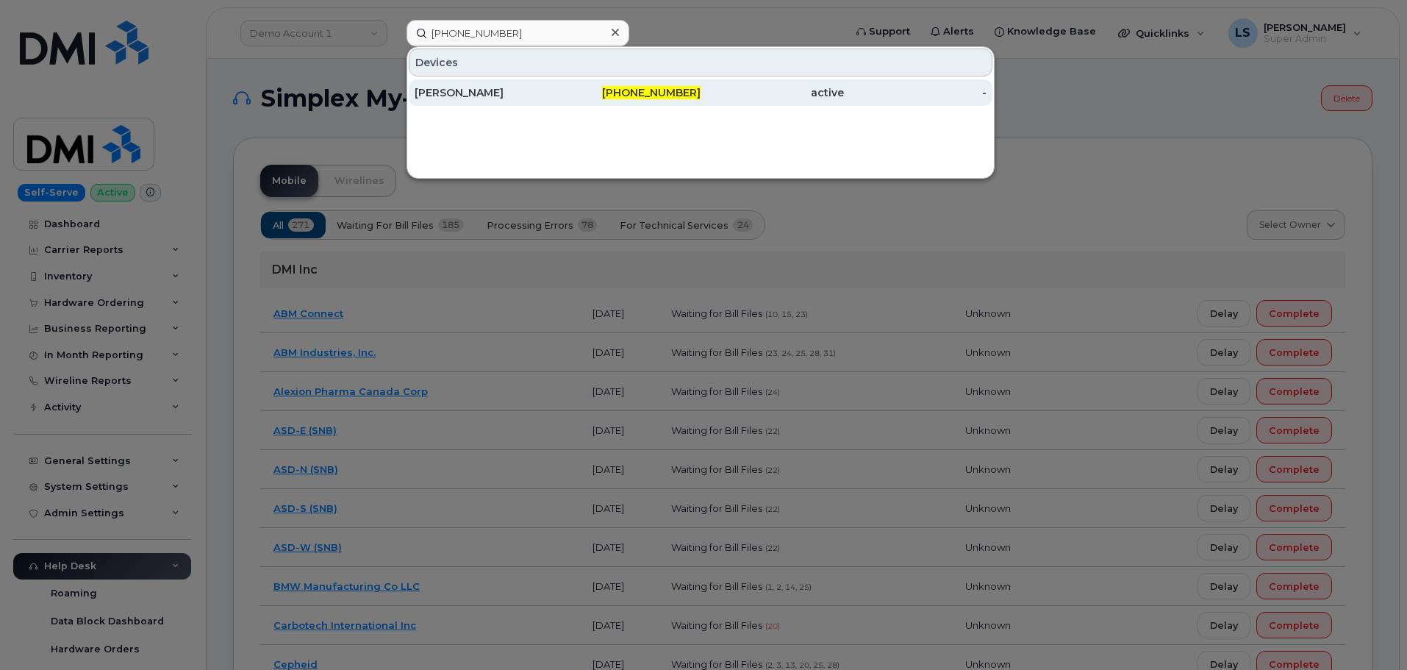
click at [470, 101] on div "[PERSON_NAME]" at bounding box center [486, 92] width 143 height 26
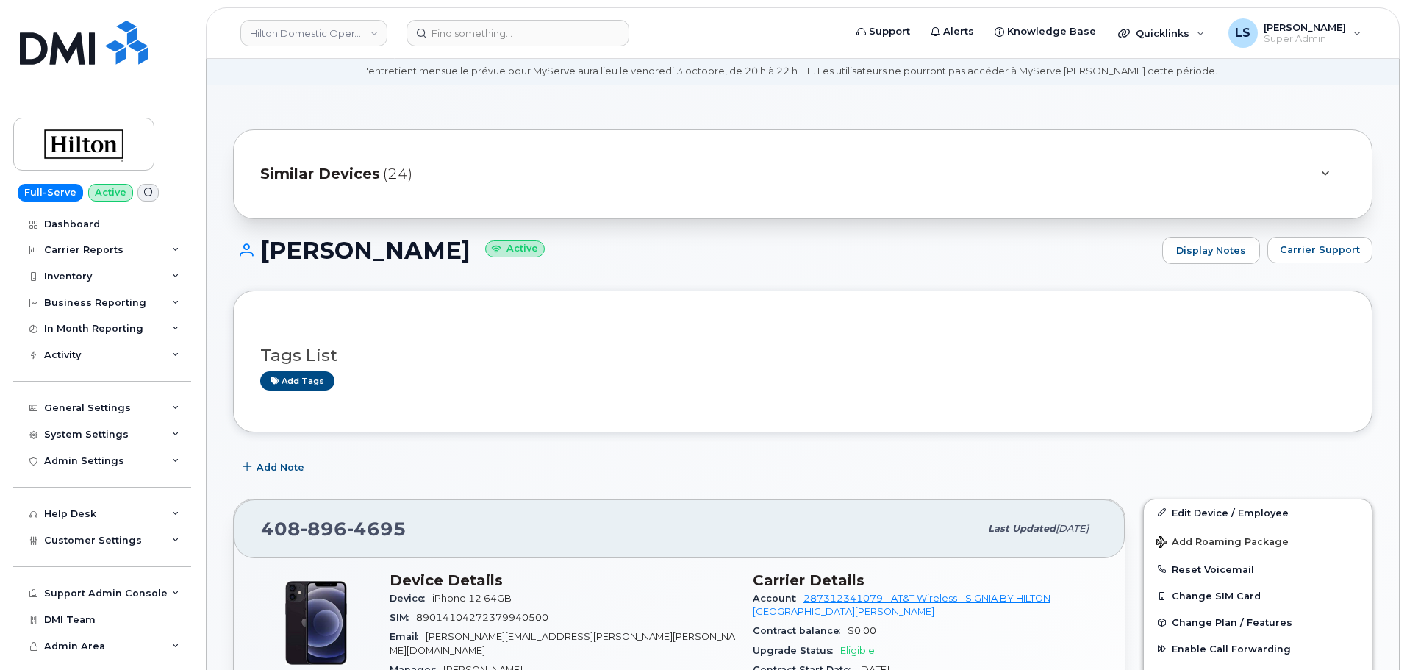
scroll to position [74, 0]
